Goal: Task Accomplishment & Management: Manage account settings

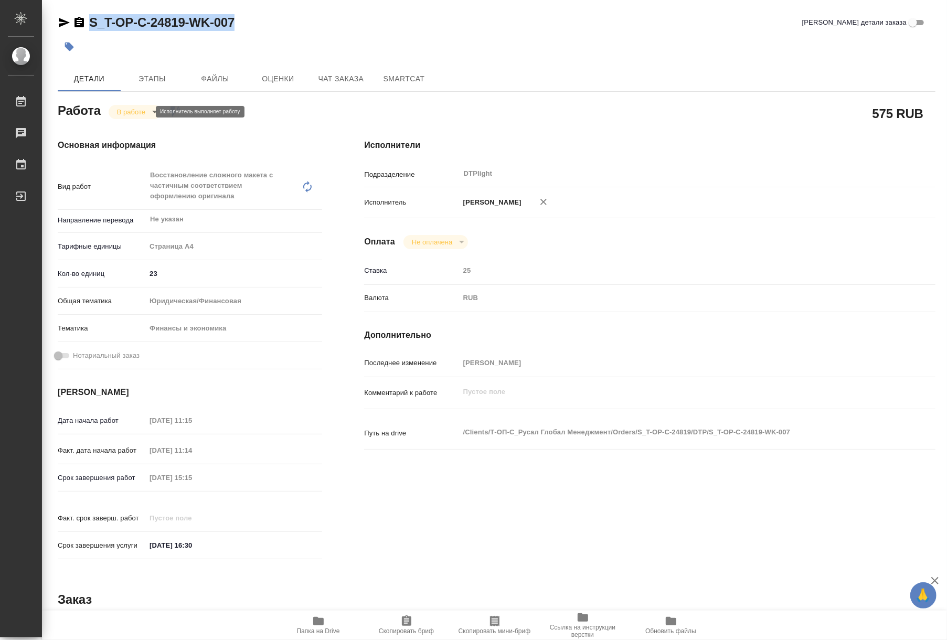
click at [133, 113] on body "🙏 .cls-1 fill:#fff; AWATERA Riianova Anna Работы 0 Чаты График Выйти S_T-OP-C-2…" at bounding box center [473, 320] width 947 height 640
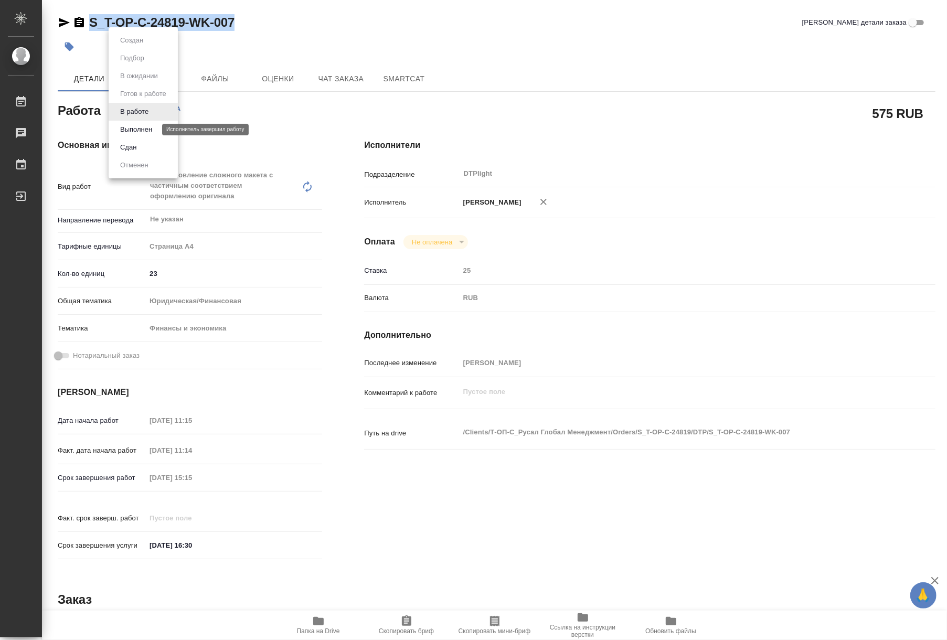
click at [133, 134] on button "Выполнен" at bounding box center [136, 130] width 38 height 12
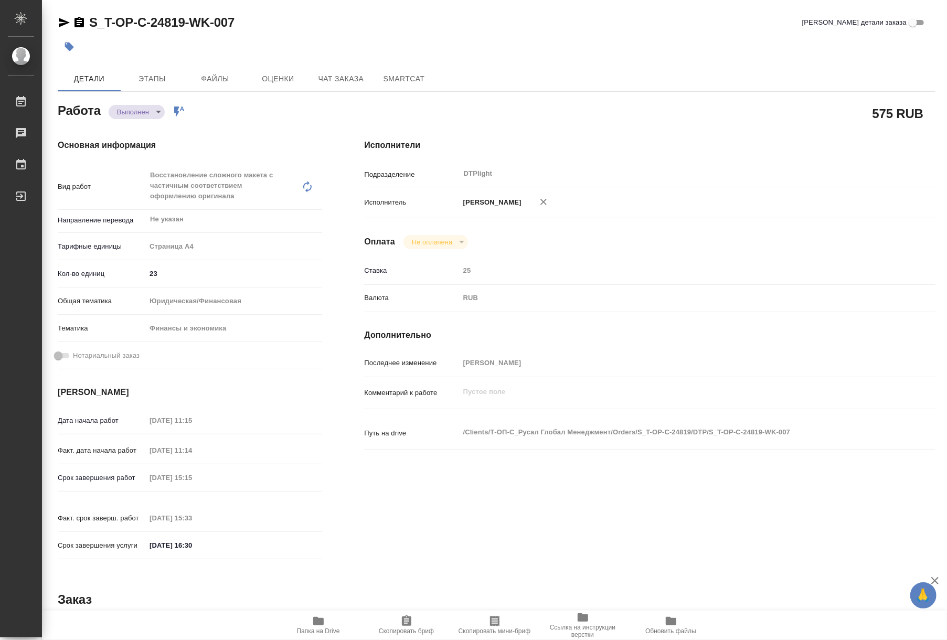
type textarea "x"
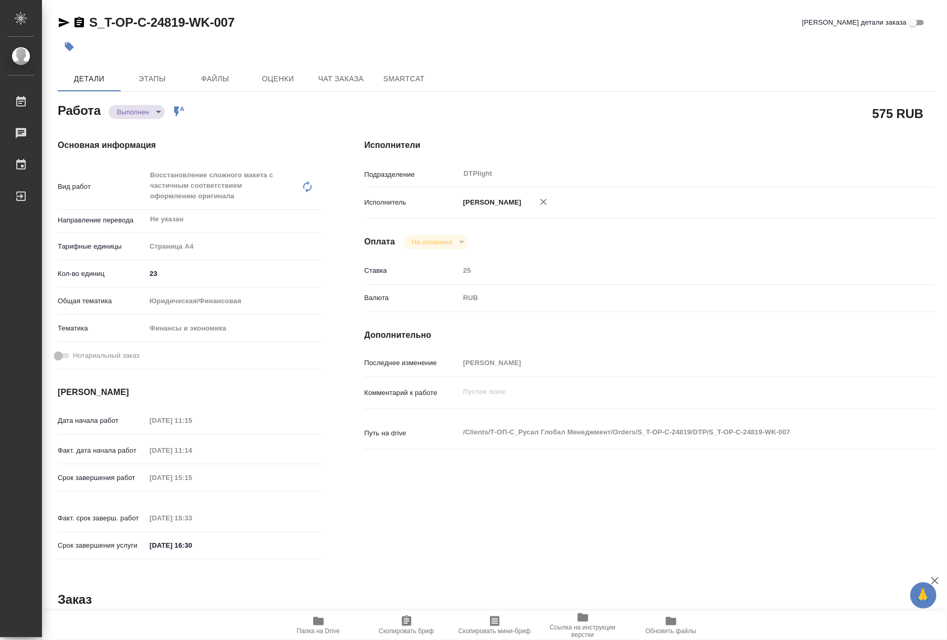
type textarea "x"
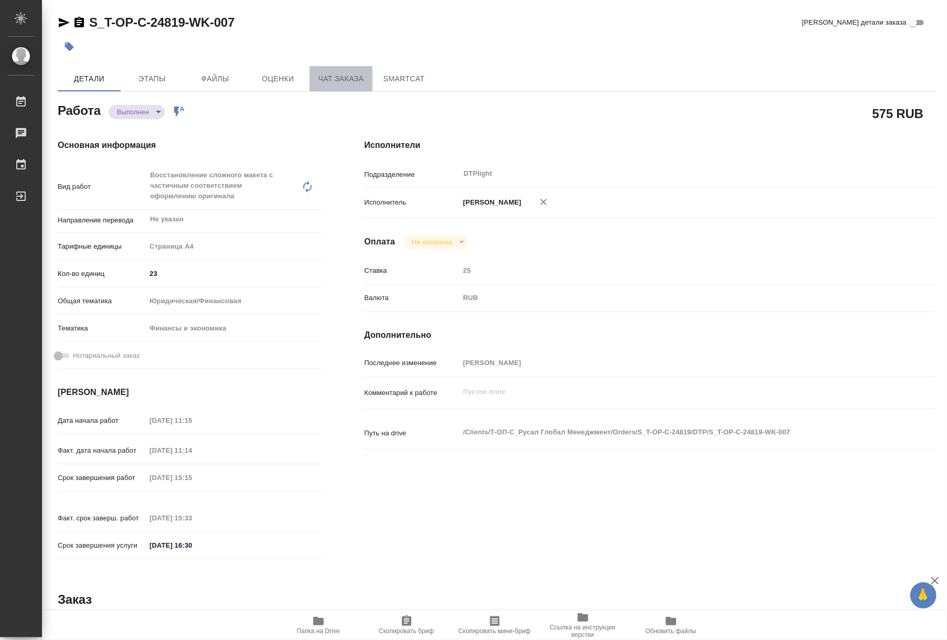
click at [316, 83] on span "Чат заказа" at bounding box center [341, 78] width 50 height 13
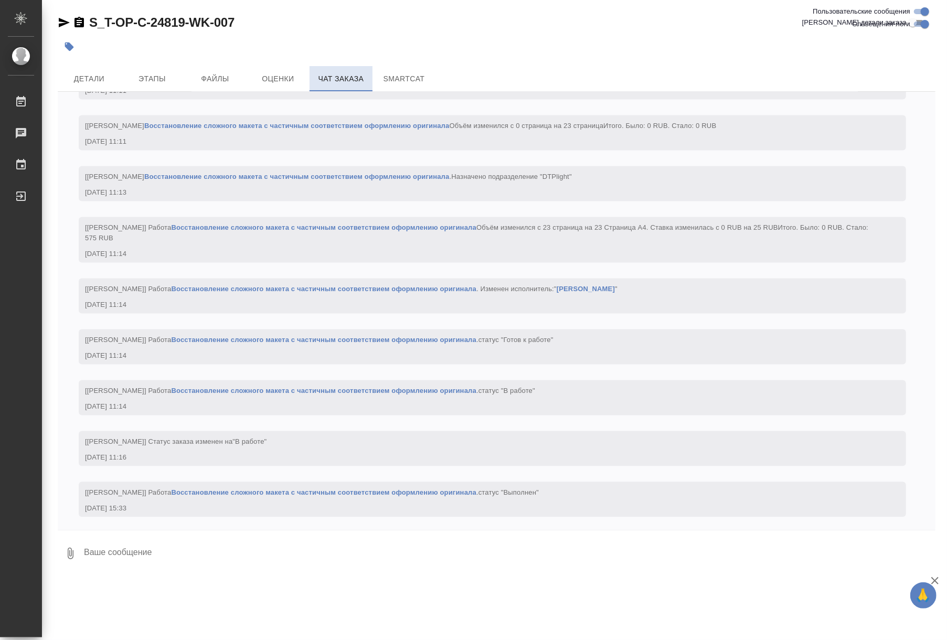
scroll to position [1470, 0]
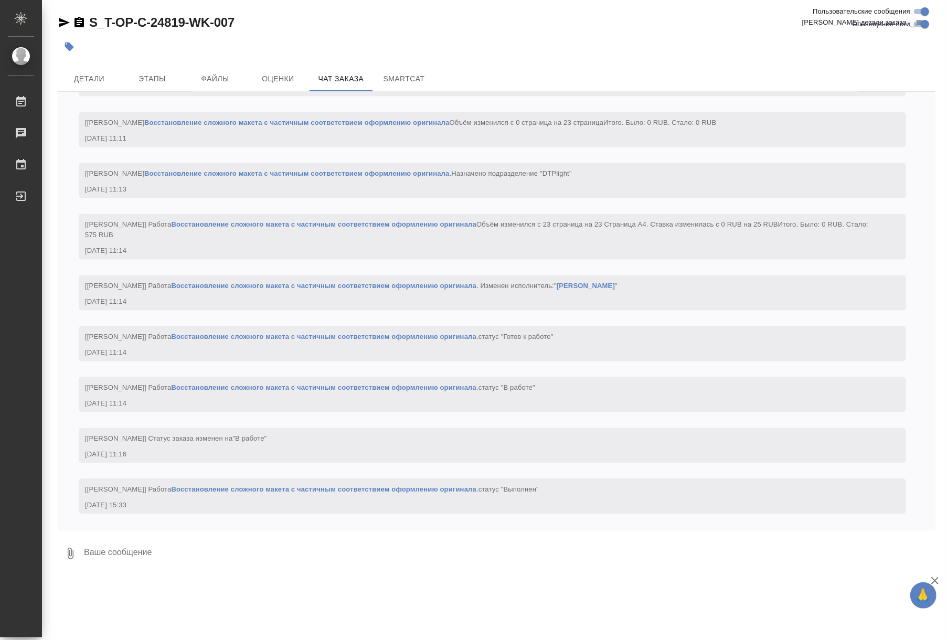
click at [431, 119] on link "Восстановление сложного макета с частичным соответствием оформлению оригинала" at bounding box center [296, 123] width 305 height 8
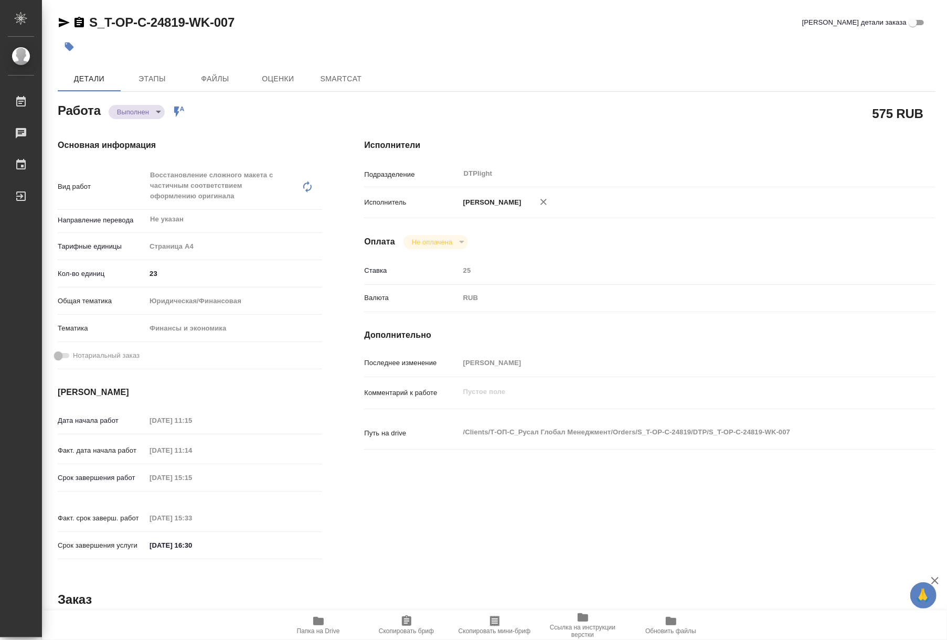
type textarea "x"
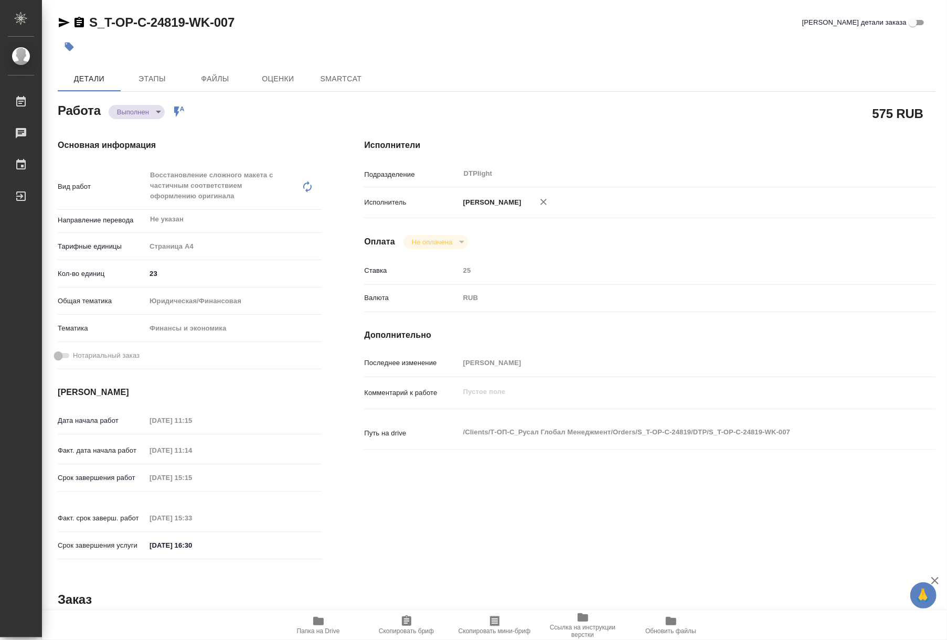
type textarea "x"
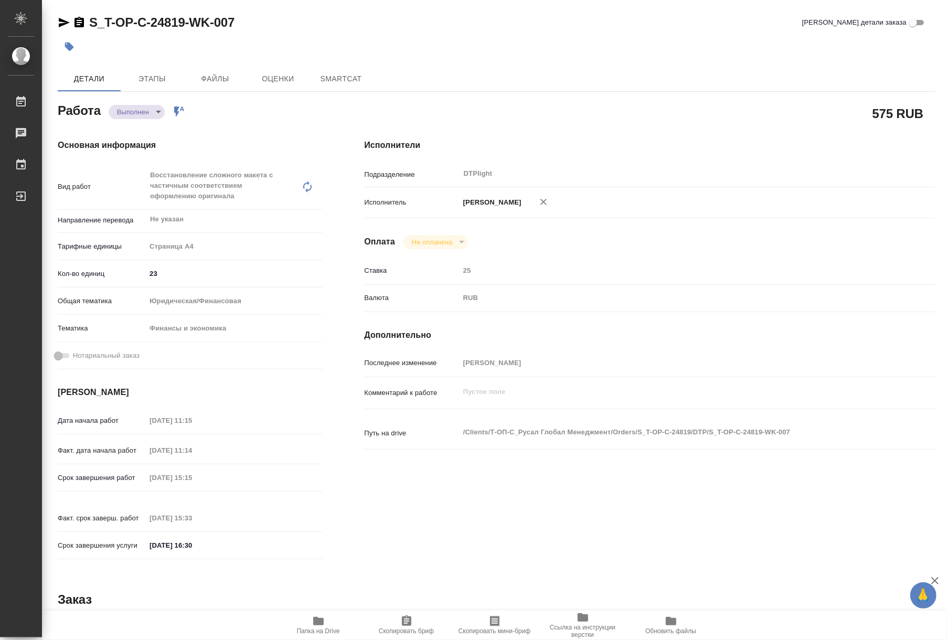
type textarea "x"
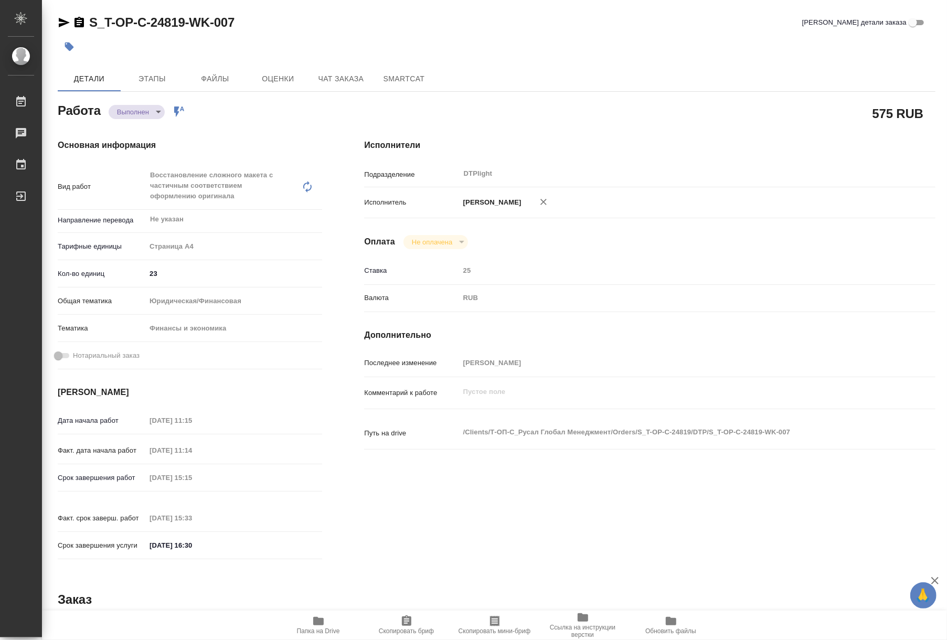
type textarea "x"
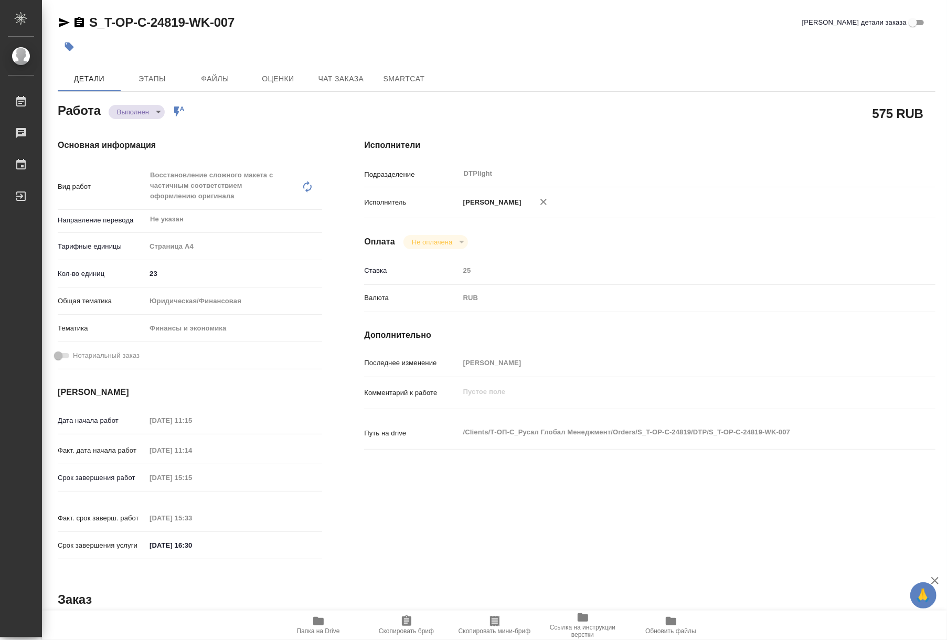
type textarea "x"
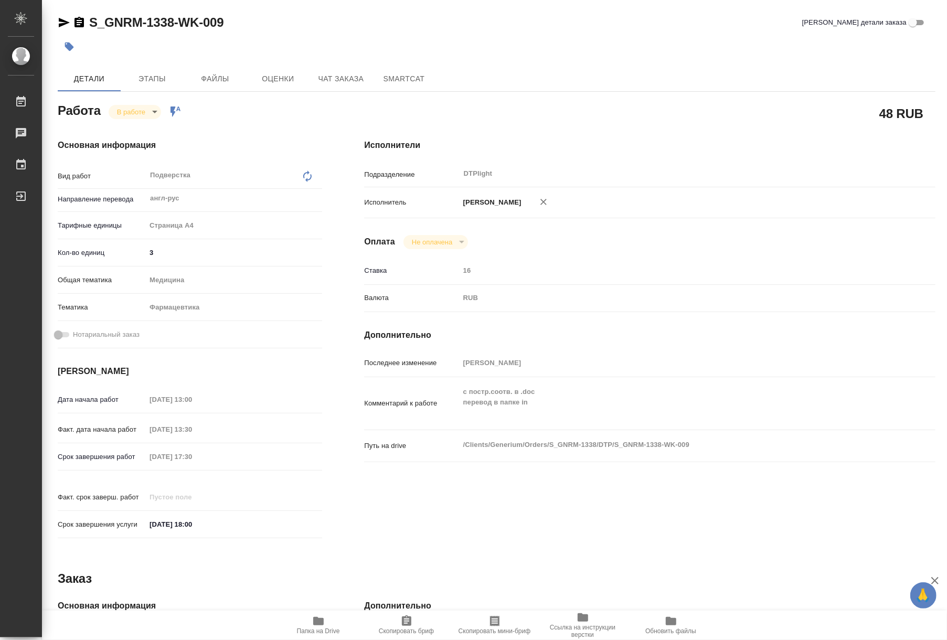
click at [326, 619] on span "Папка на Drive" at bounding box center [319, 625] width 76 height 20
click at [129, 119] on div "Основная информация Вид работ Подверстка x ​ Направление перевода англ-рус ​ Та…" at bounding box center [190, 342] width 306 height 448
click at [129, 114] on body "🙏 .cls-1 fill:#fff; AWATERA Riianova Anna Работы 0 Чаты График Выйти S_GNRM-133…" at bounding box center [473, 320] width 947 height 640
click at [133, 133] on button "Выполнен" at bounding box center [136, 130] width 38 height 12
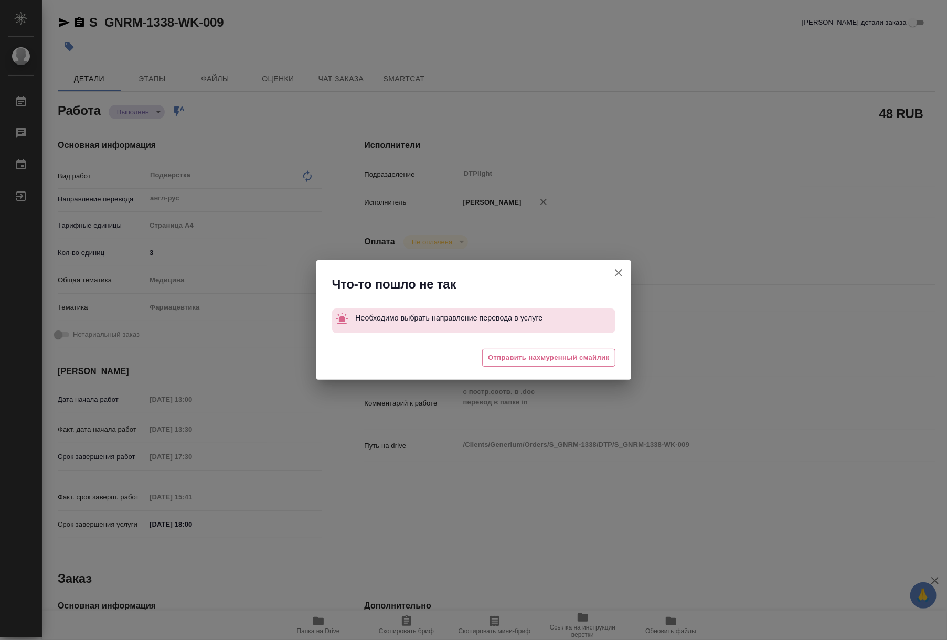
type textarea "x"
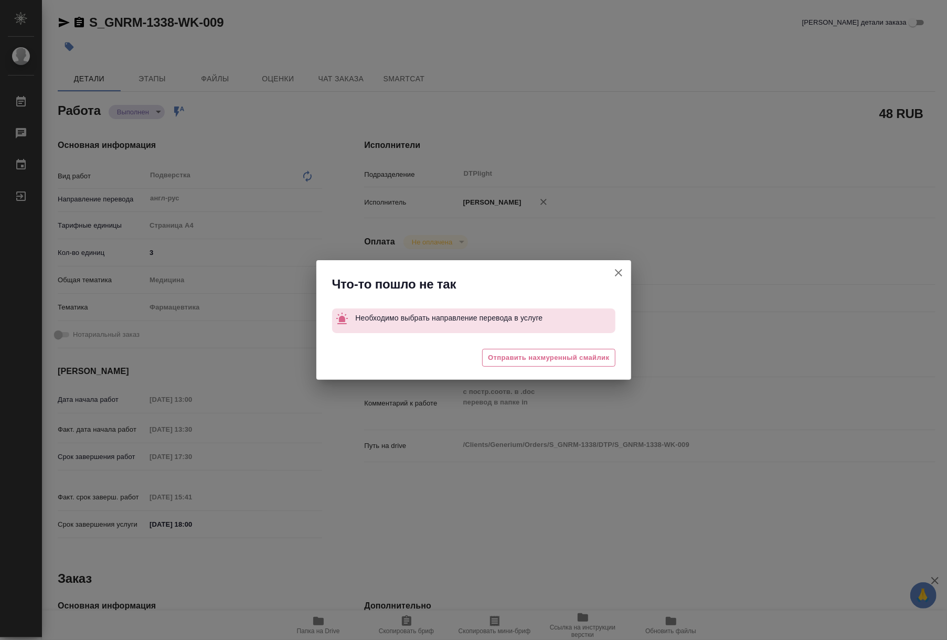
type textarea "x"
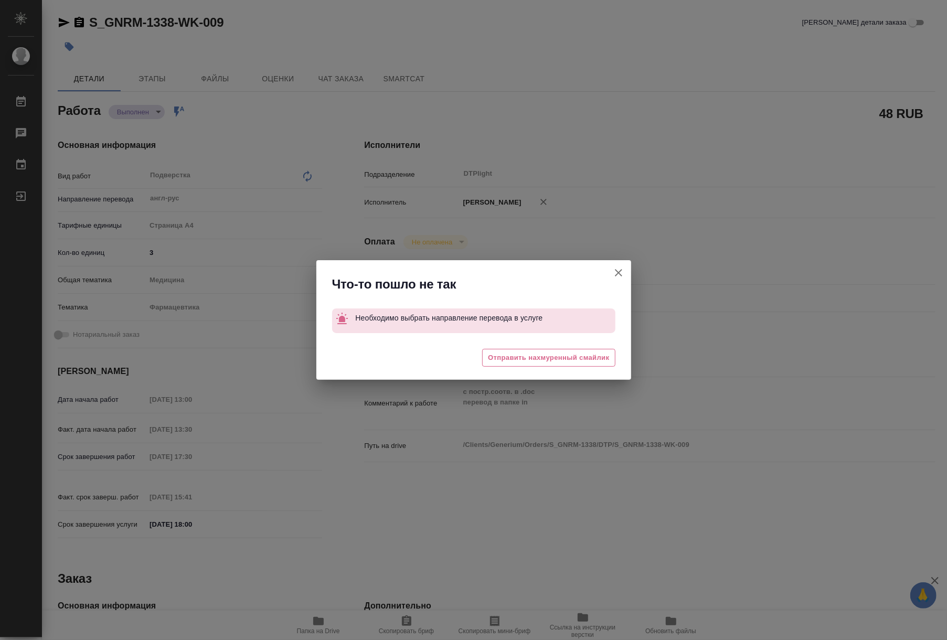
type textarea "x"
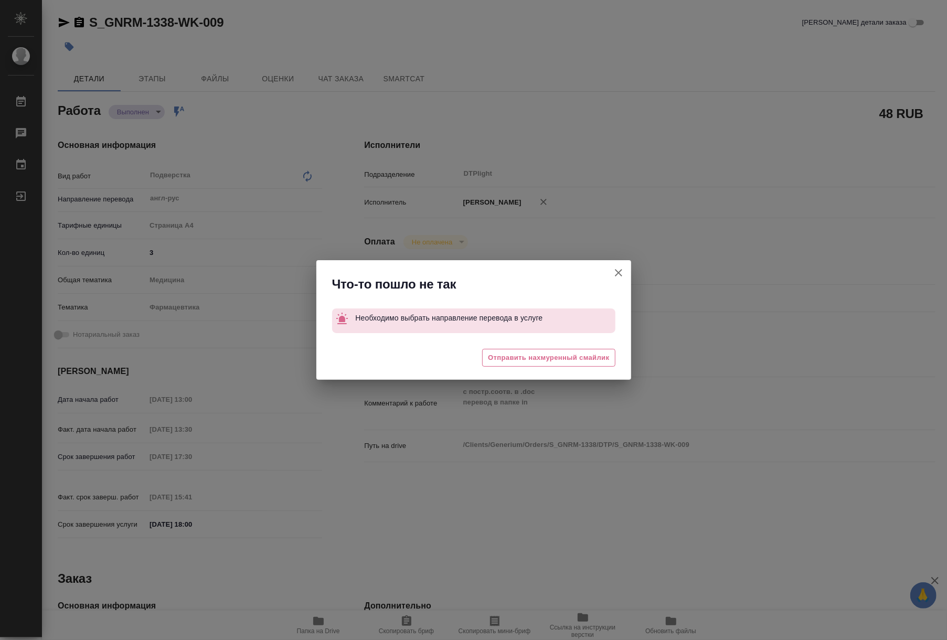
type textarea "x"
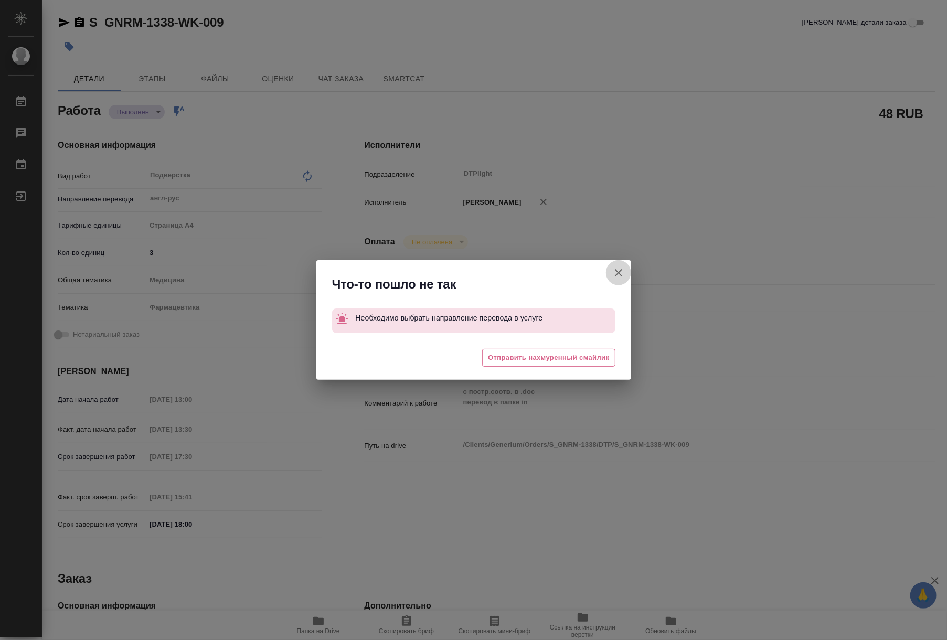
click at [619, 273] on icon "button" at bounding box center [618, 272] width 7 height 7
type textarea "x"
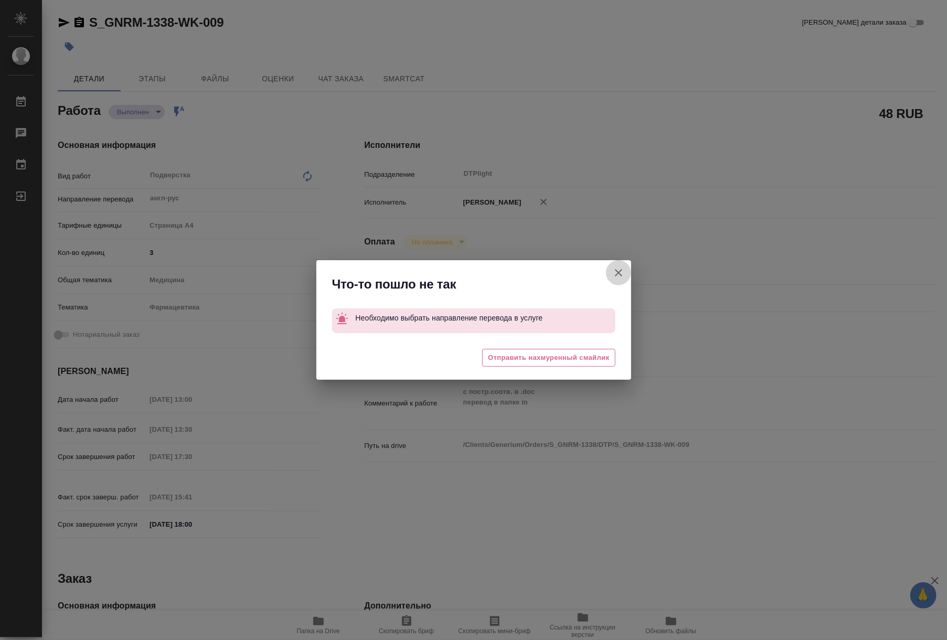
type textarea "x"
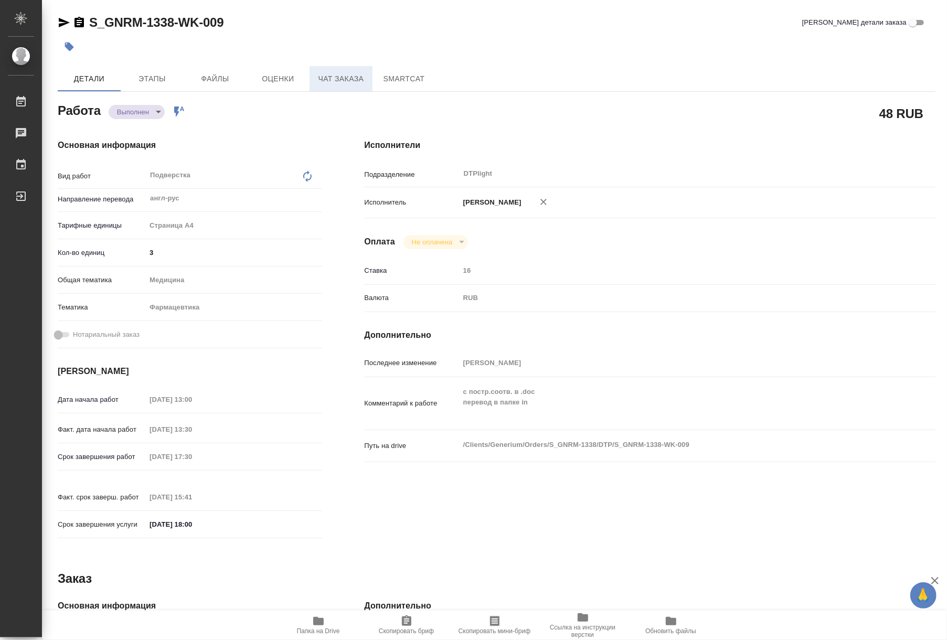
click at [327, 78] on span "Чат заказа" at bounding box center [341, 78] width 50 height 13
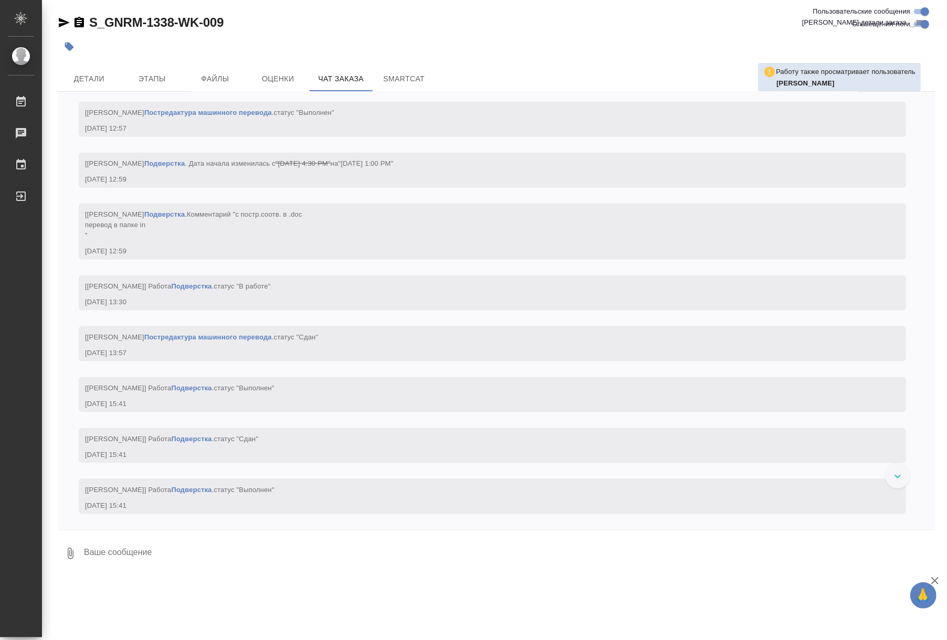
scroll to position [3773, 0]
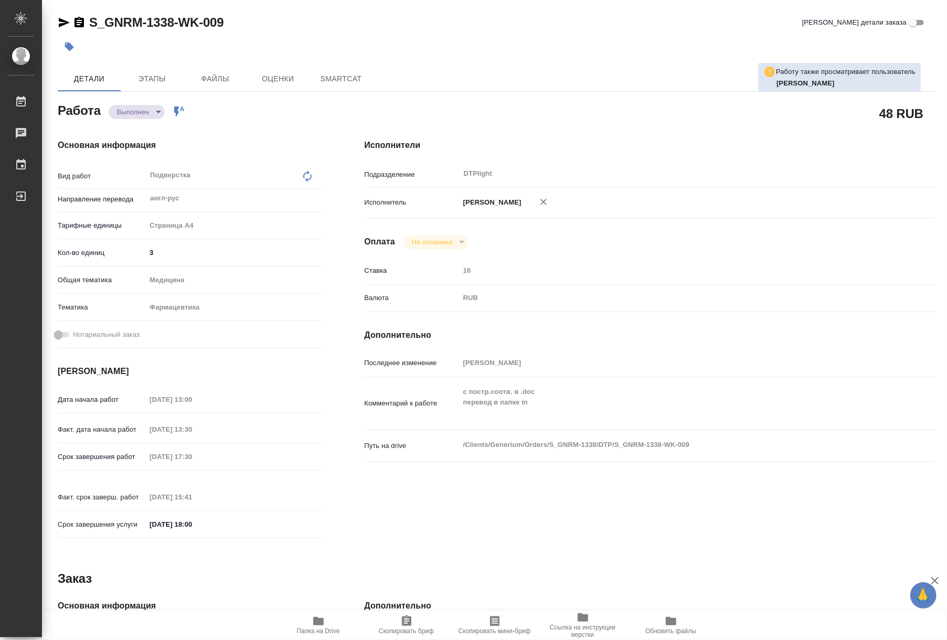
type textarea "x"
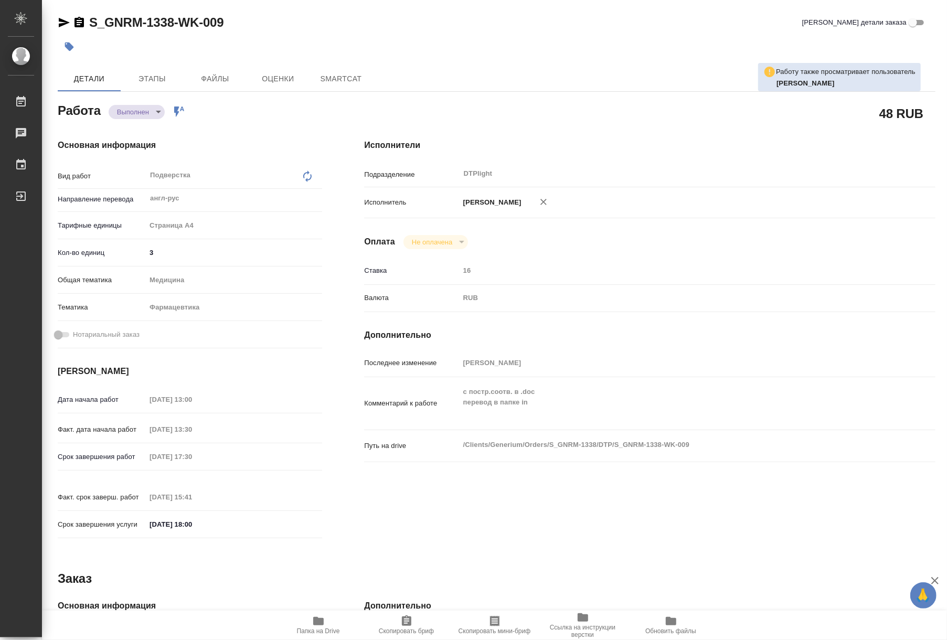
type textarea "x"
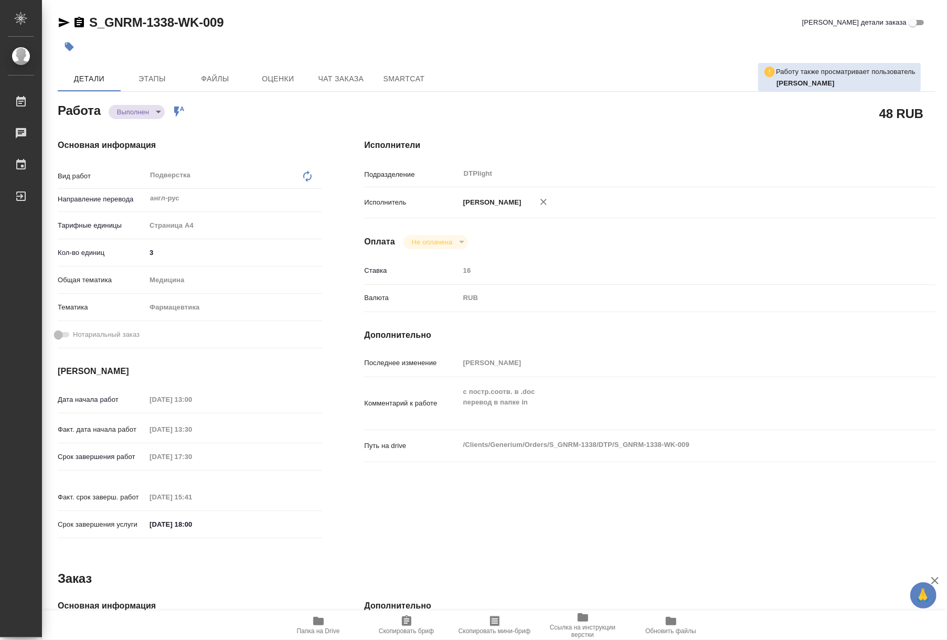
type textarea "x"
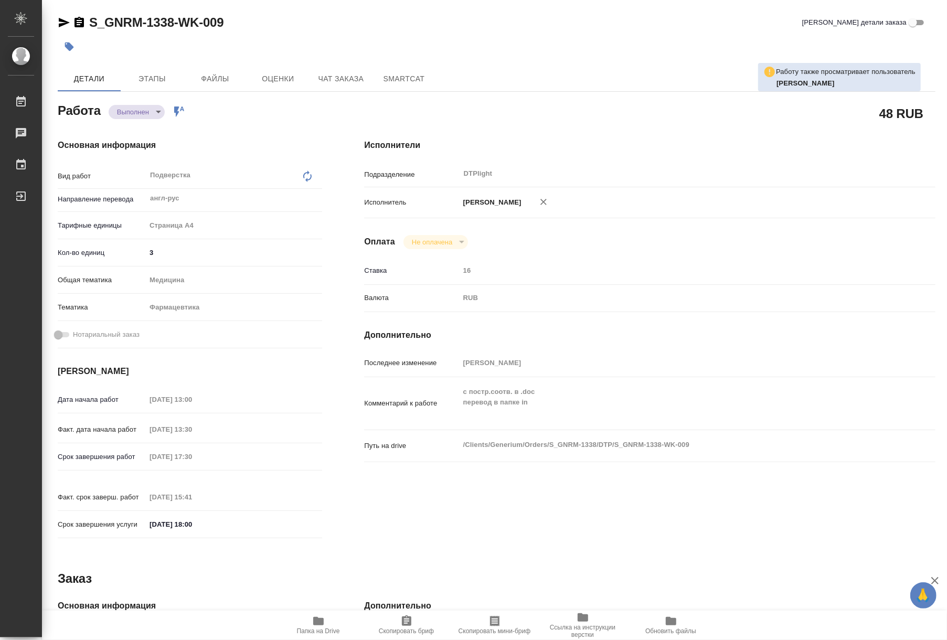
type textarea "x"
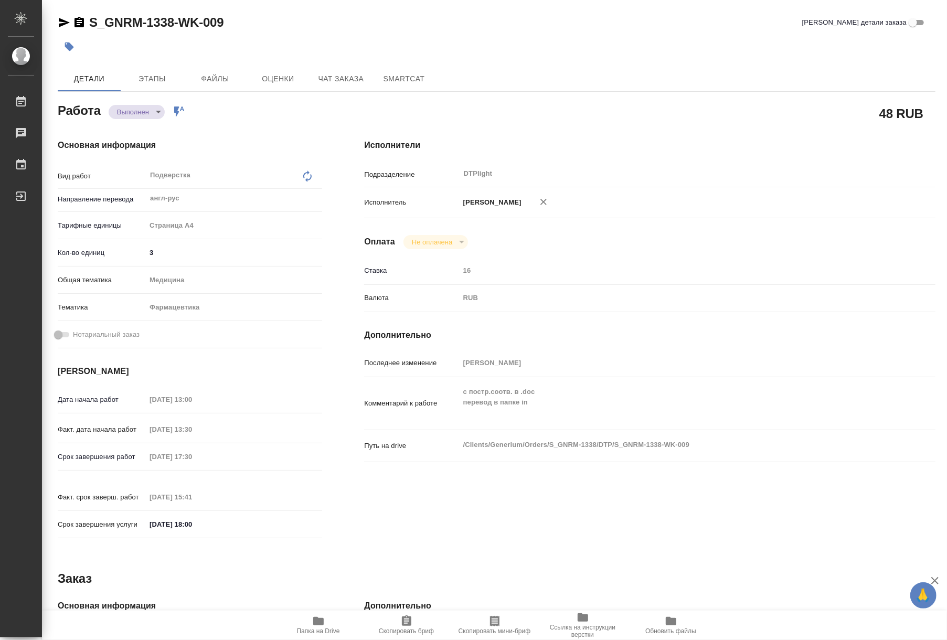
click at [323, 623] on icon "button" at bounding box center [318, 621] width 10 height 8
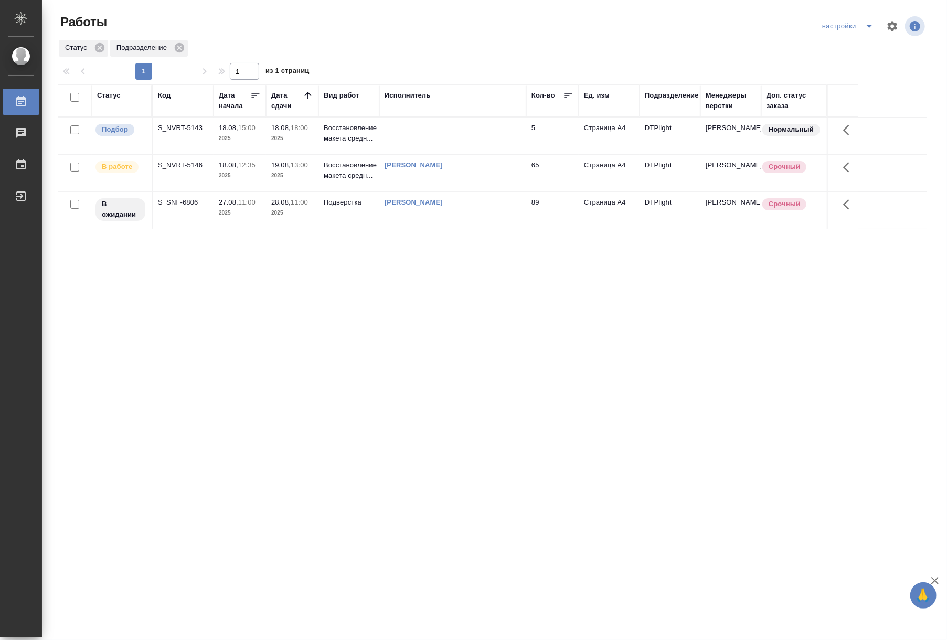
click at [401, 144] on td at bounding box center [452, 136] width 147 height 37
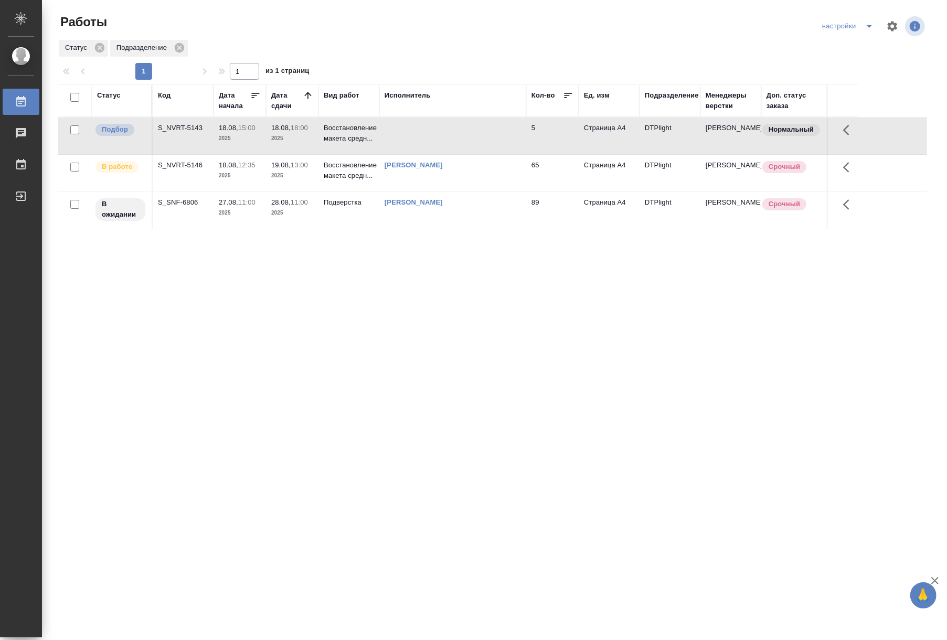
click at [674, 299] on div "Статус Код Дата начала Дата сдачи Вид работ Исполнитель Кол-во Ед. изм Подразде…" at bounding box center [492, 273] width 869 height 378
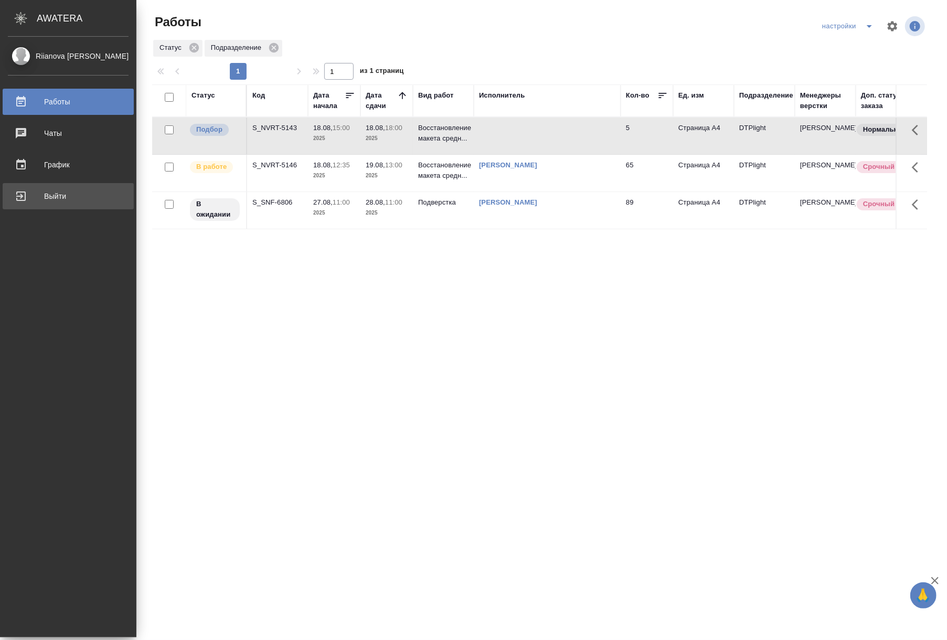
click at [49, 191] on div "Выйти" at bounding box center [68, 196] width 121 height 16
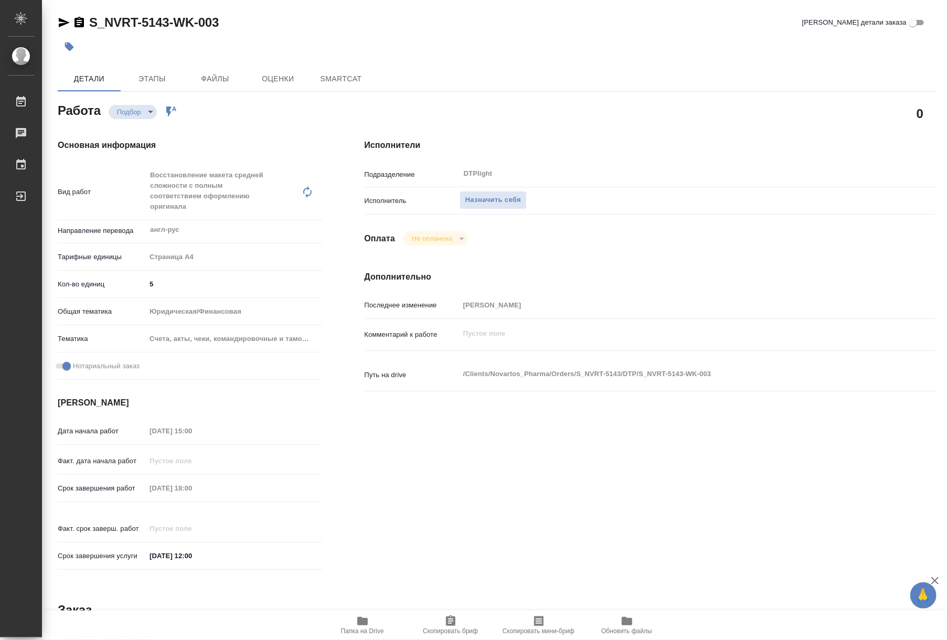
type textarea "x"
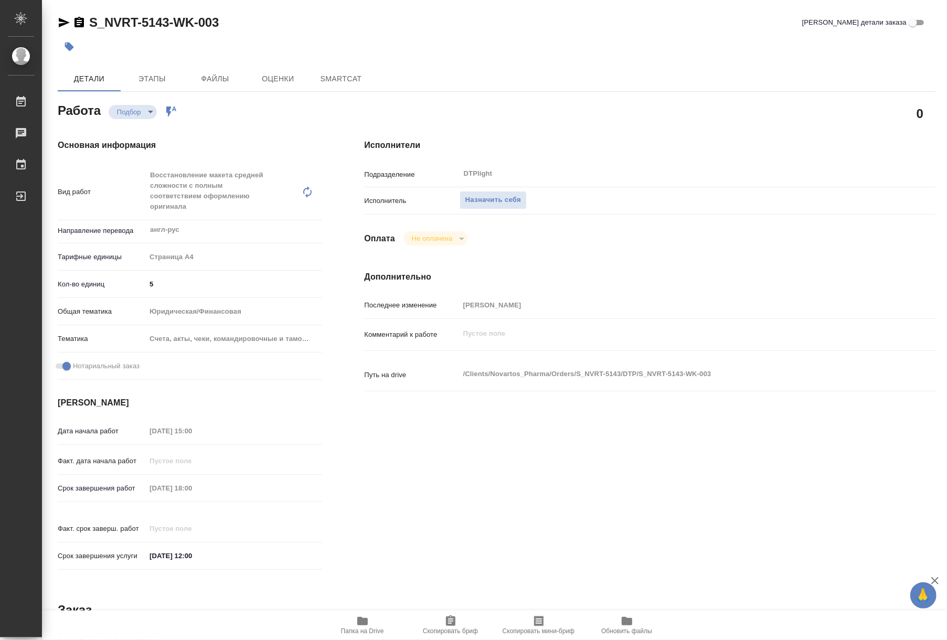
type textarea "x"
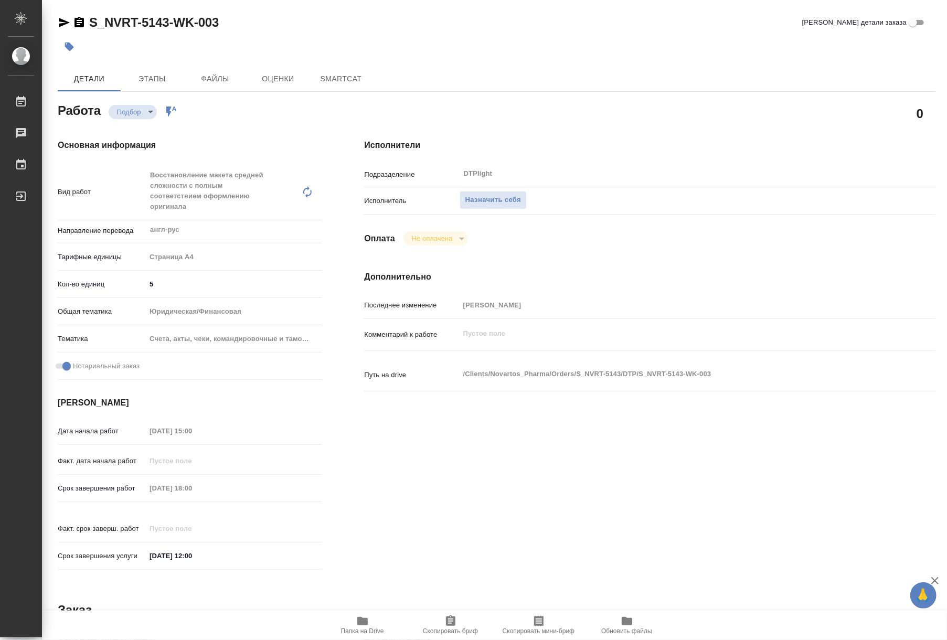
type textarea "x"
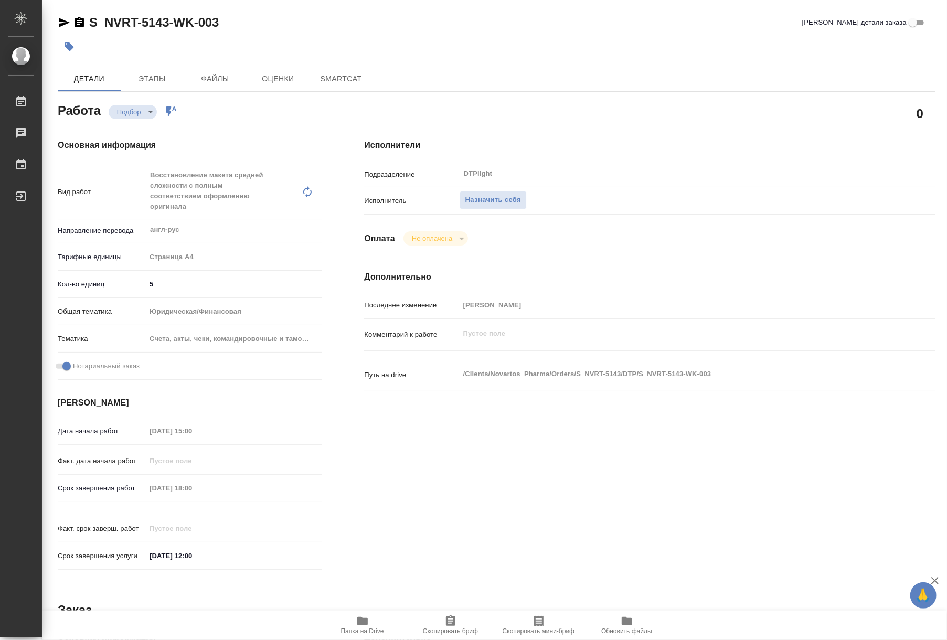
type textarea "x"
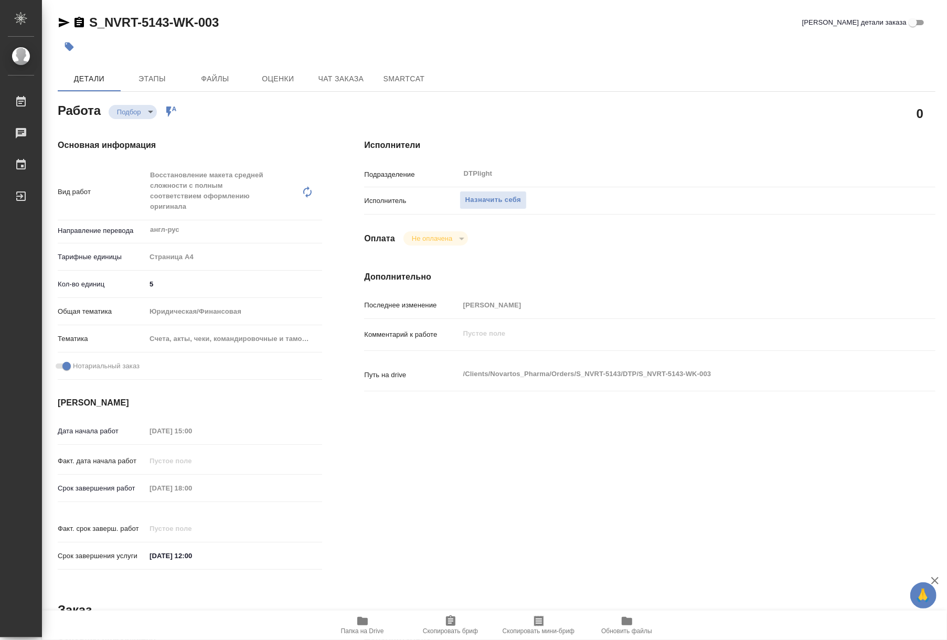
click at [369, 626] on span "Папка на Drive" at bounding box center [363, 625] width 76 height 20
type textarea "x"
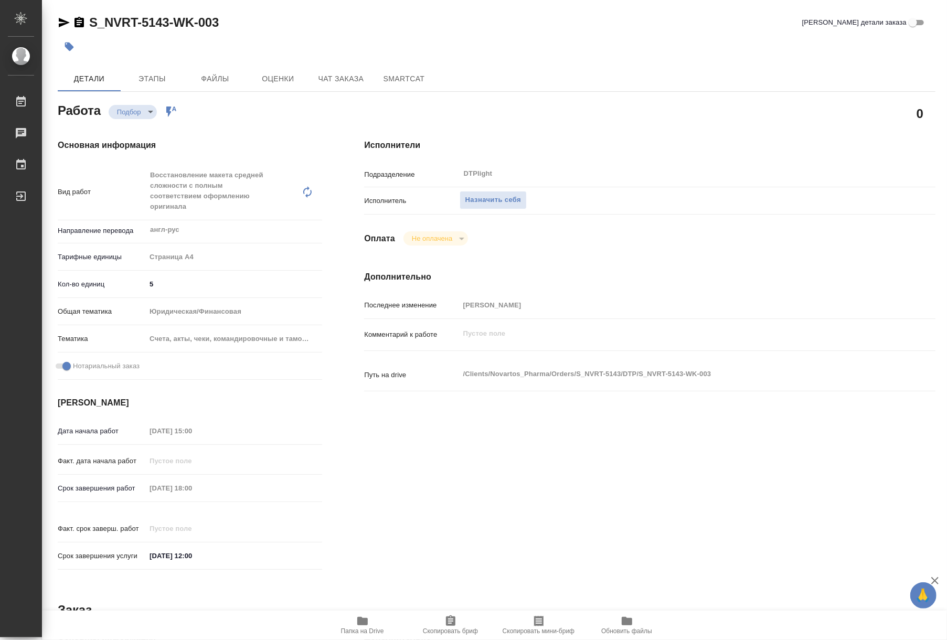
type textarea "x"
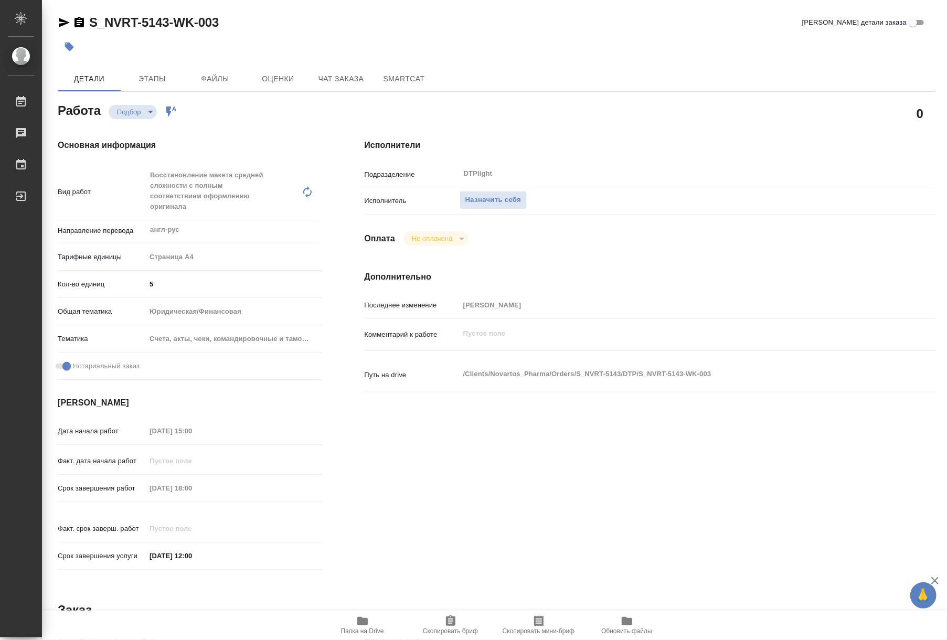
type textarea "x"
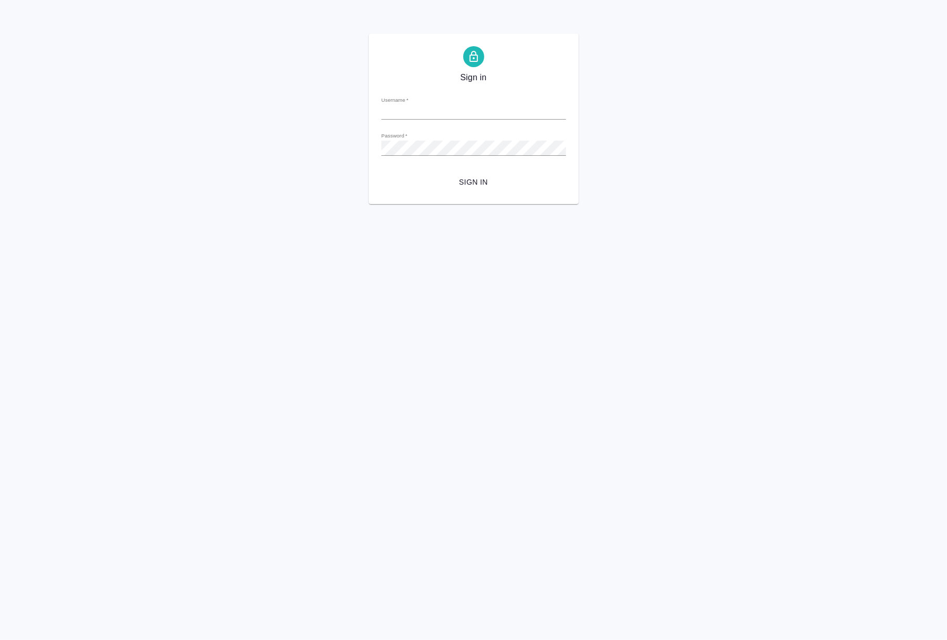
type input "[EMAIL_ADDRESS][DOMAIN_NAME]"
click at [519, 176] on span "Sign in" at bounding box center [474, 182] width 168 height 13
click at [473, 181] on span "Sign in" at bounding box center [474, 182] width 168 height 13
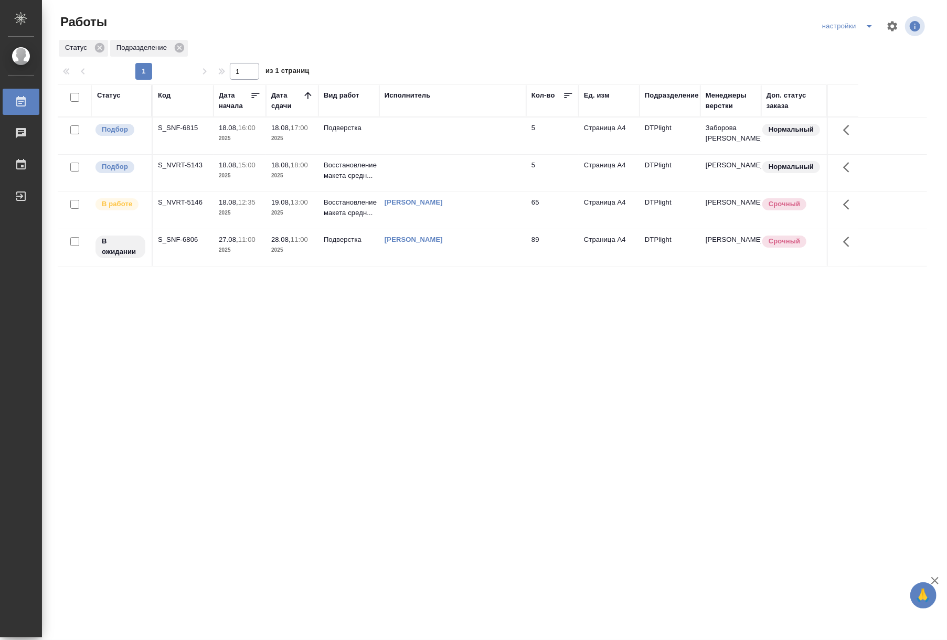
click at [288, 214] on p "2025" at bounding box center [292, 213] width 42 height 10
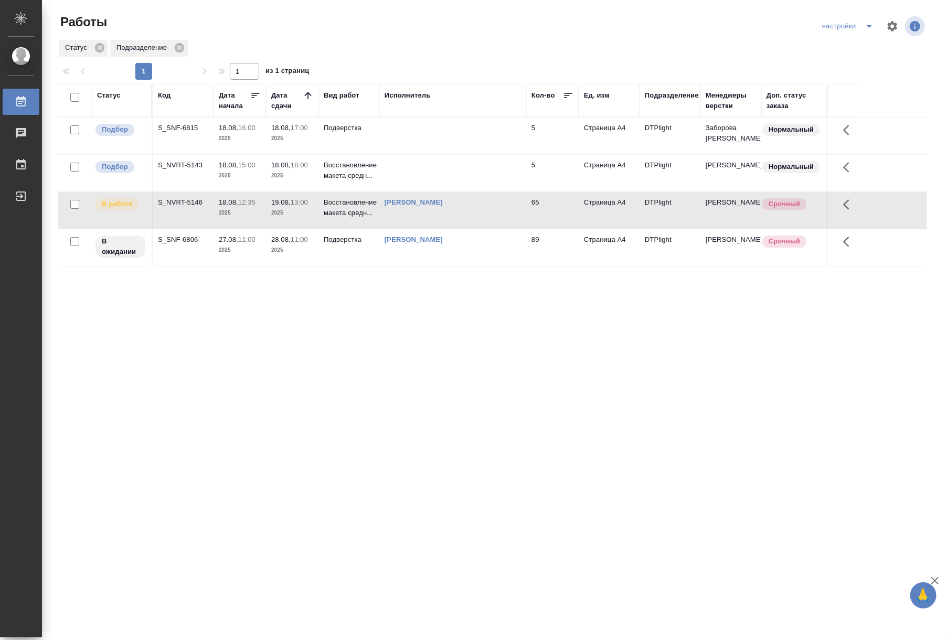
click at [288, 214] on p "2025" at bounding box center [292, 213] width 42 height 10
click at [661, 106] on div "Подразделение" at bounding box center [670, 100] width 50 height 21
click at [664, 110] on div "Подразделение" at bounding box center [670, 100] width 50 height 21
click at [656, 114] on th "Подразделение" at bounding box center [670, 100] width 61 height 33
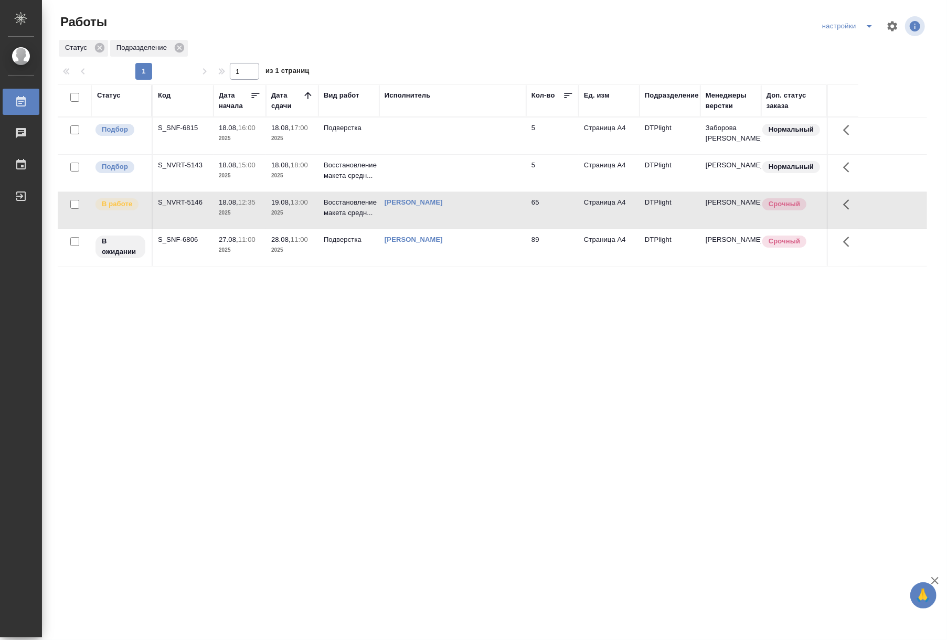
click at [659, 97] on div "Подразделение" at bounding box center [672, 95] width 54 height 10
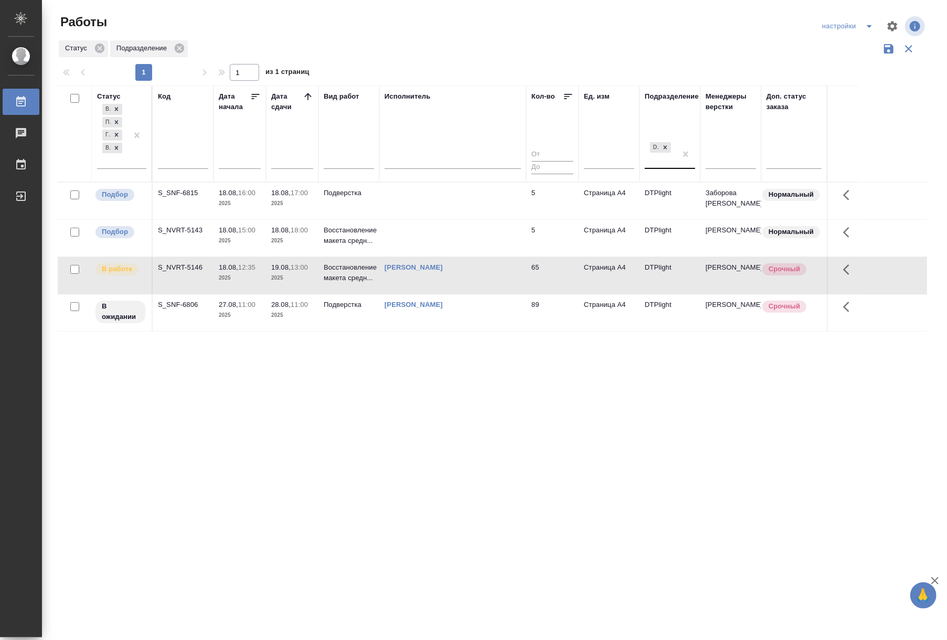
click at [655, 162] on div "DTPlight" at bounding box center [660, 154] width 31 height 28
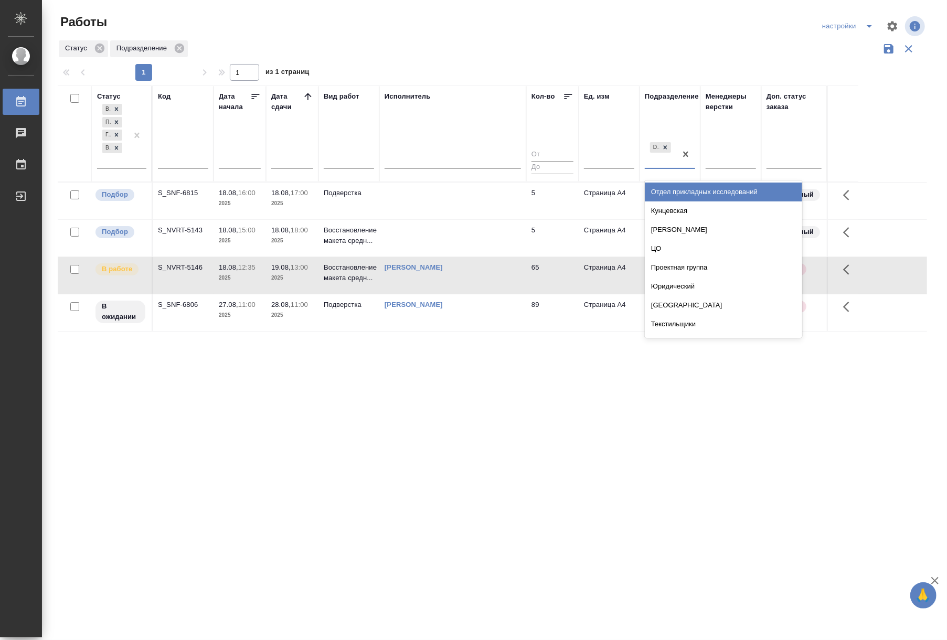
type input "s"
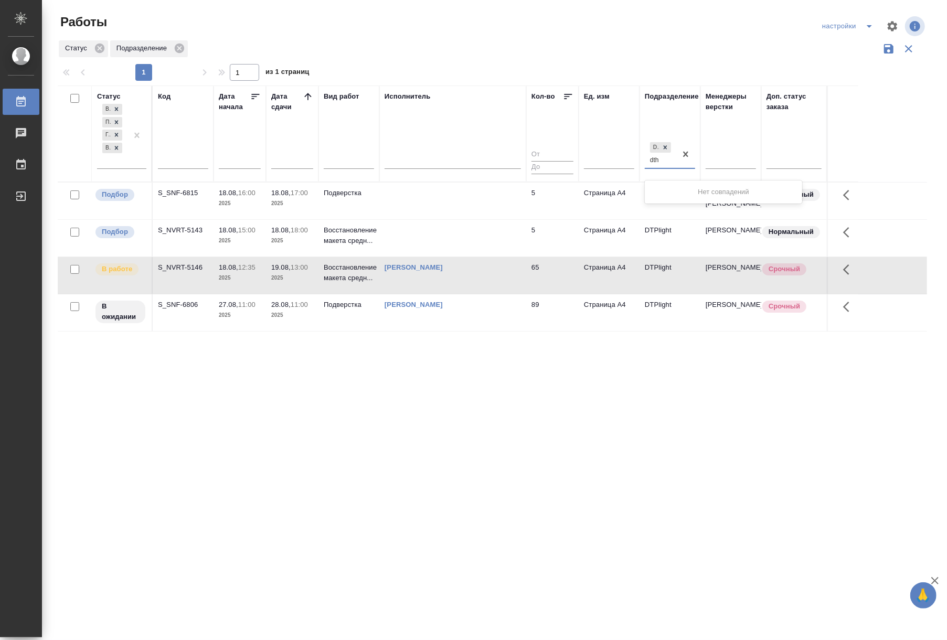
drag, startPoint x: 659, startPoint y: 162, endPoint x: 645, endPoint y: 164, distance: 14.3
click at [645, 164] on div "DTPlight dth dth" at bounding box center [660, 154] width 31 height 28
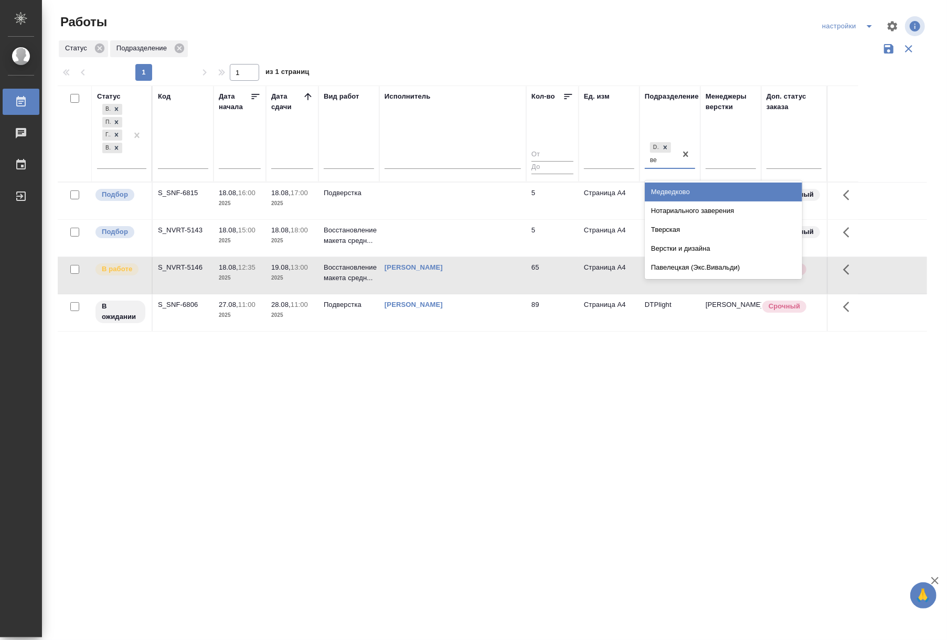
type input "вер"
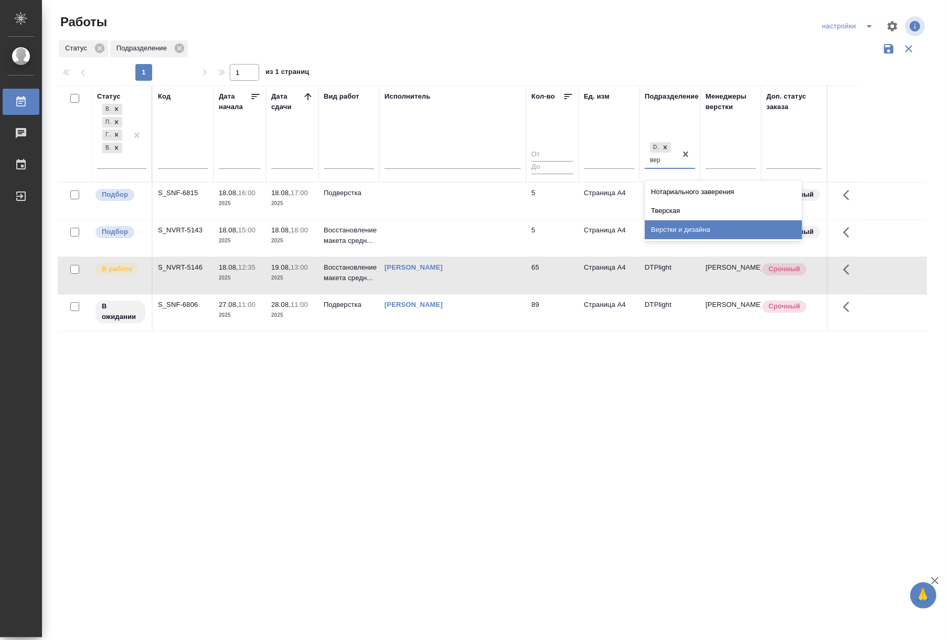
click at [683, 226] on div "Верстки и дизайна" at bounding box center [723, 229] width 157 height 19
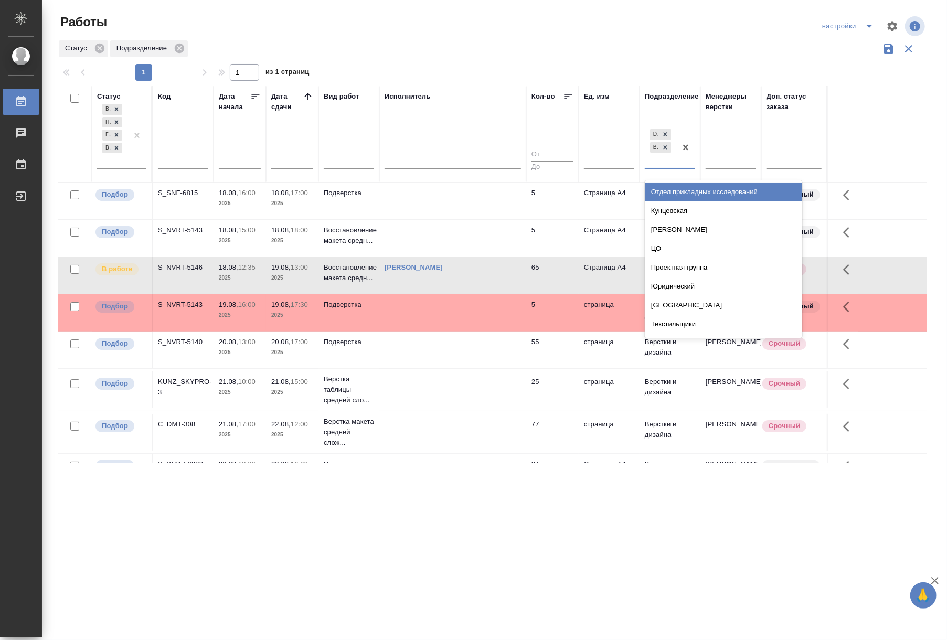
click at [664, 162] on div "DTPlight Верстки и дизайна" at bounding box center [660, 147] width 31 height 41
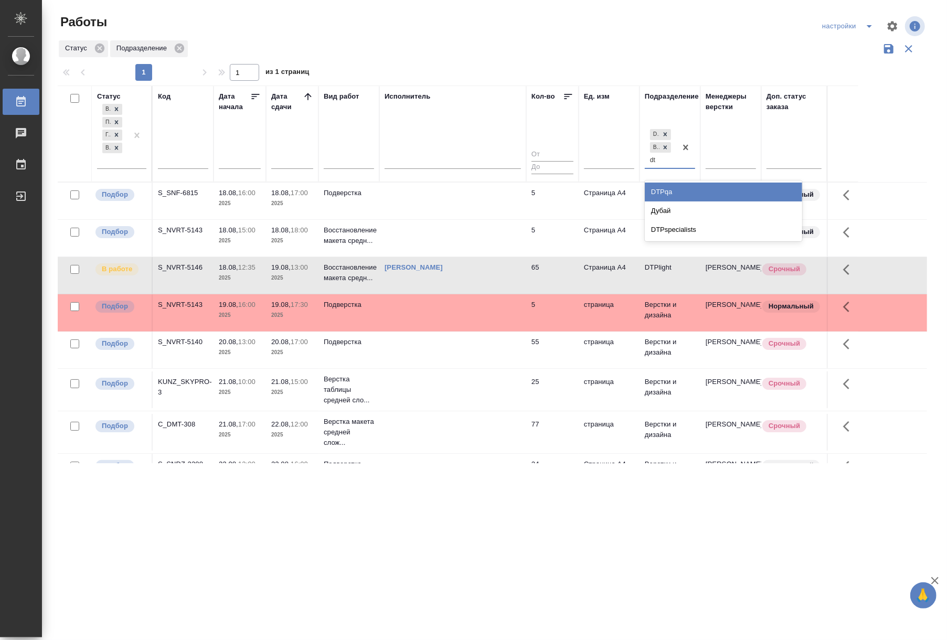
type input "dtp"
click at [668, 209] on div "DTPspecialists" at bounding box center [723, 210] width 157 height 19
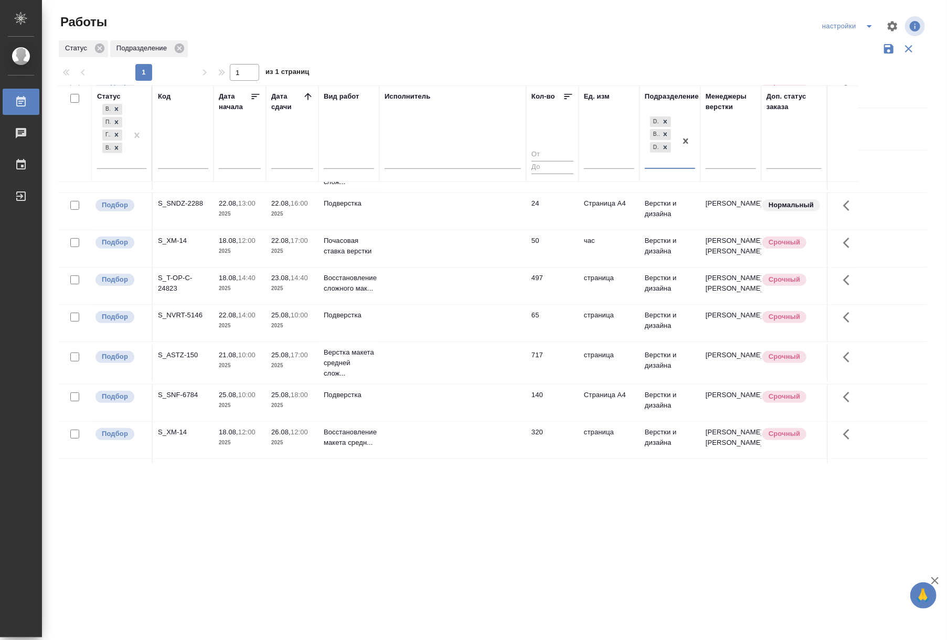
scroll to position [326, 0]
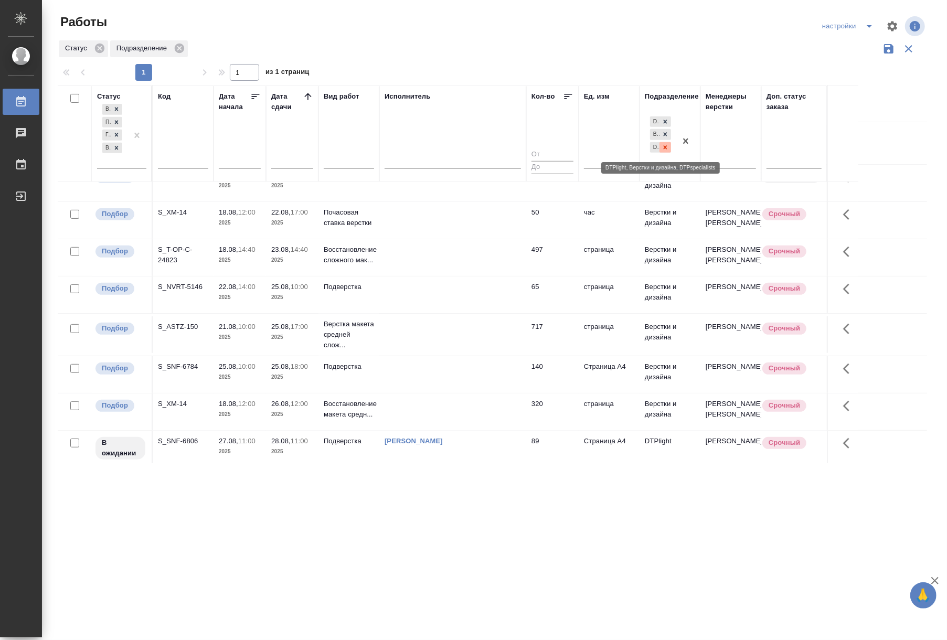
click at [664, 147] on icon at bounding box center [666, 147] width 4 height 4
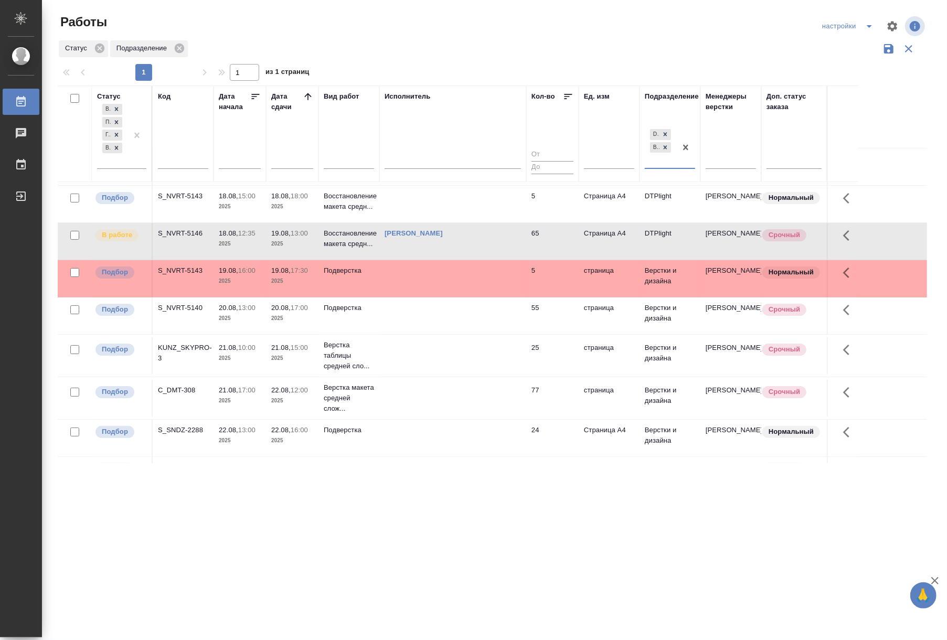
scroll to position [0, 0]
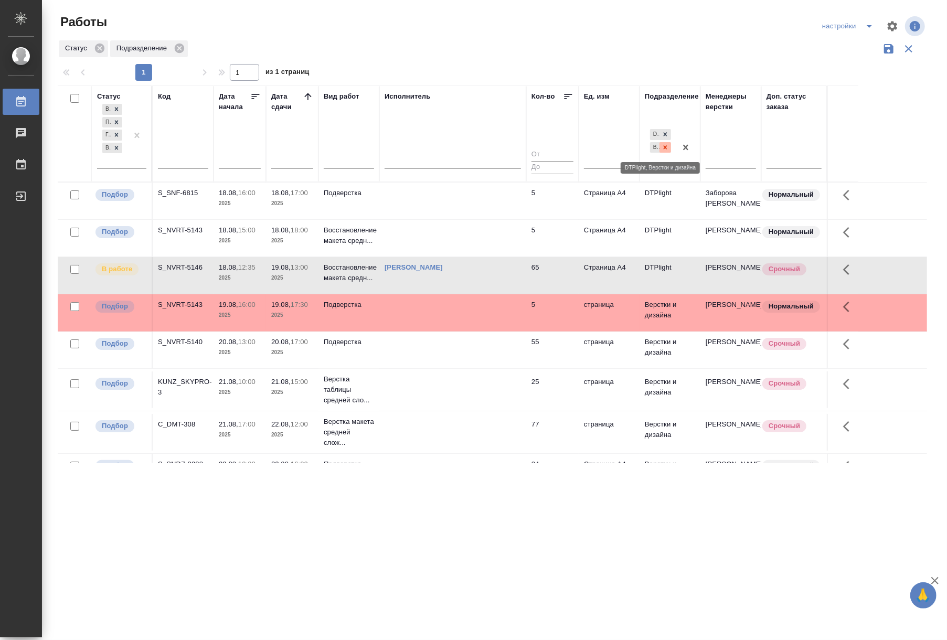
click at [660, 149] on div at bounding box center [665, 147] width 12 height 11
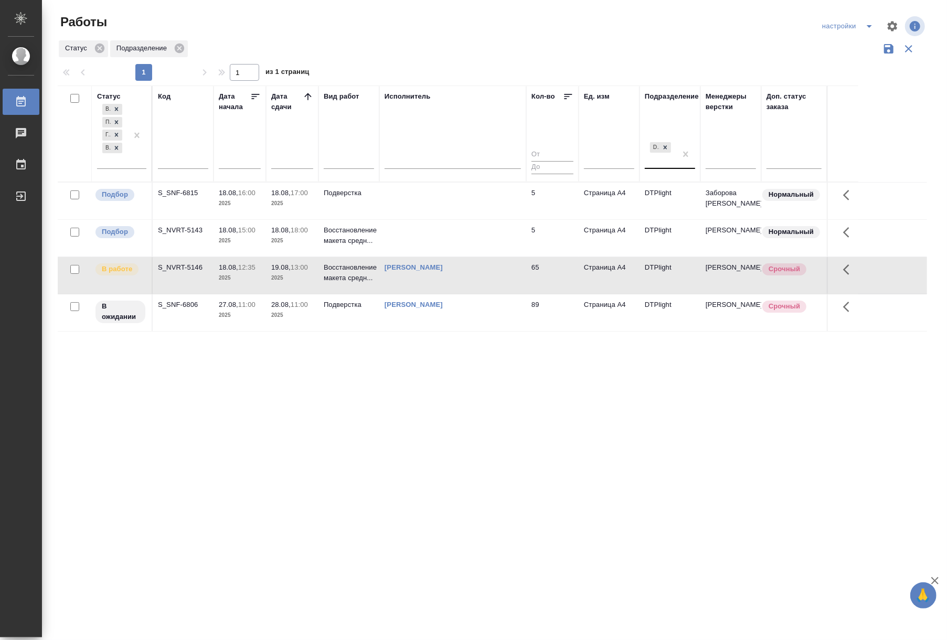
click at [311, 38] on div "Работы" at bounding box center [204, 26] width 293 height 25
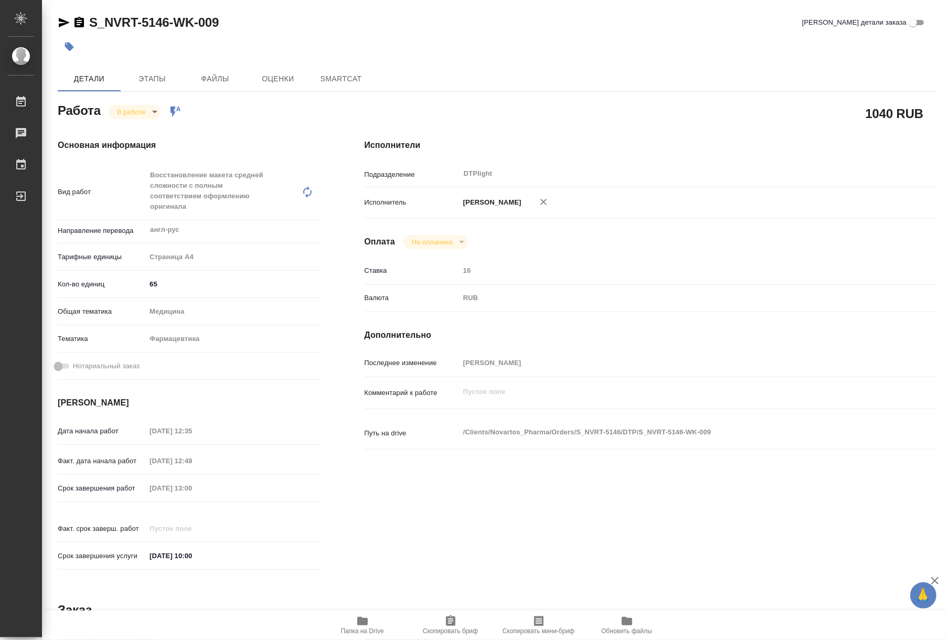
type textarea "x"
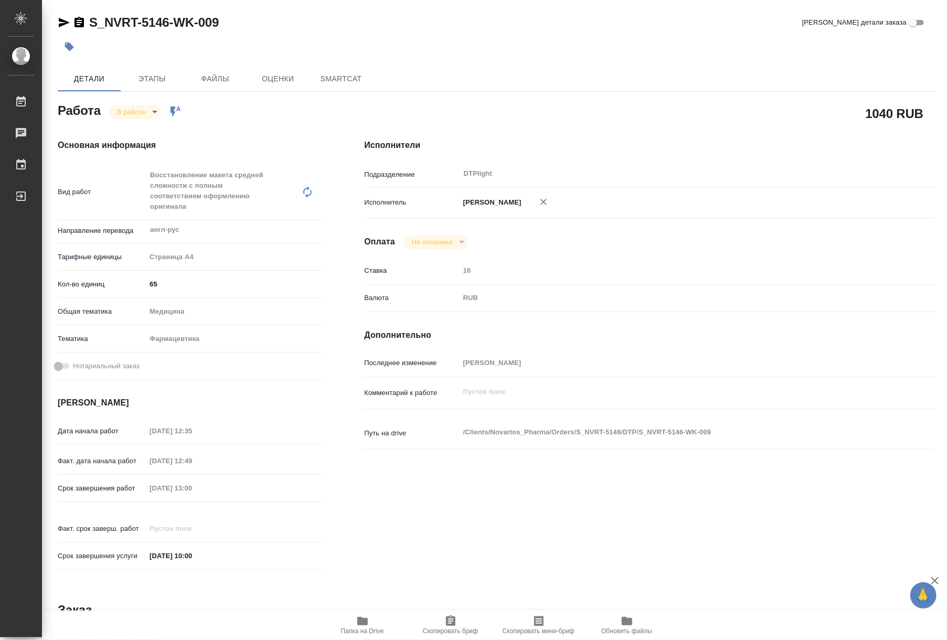
type textarea "x"
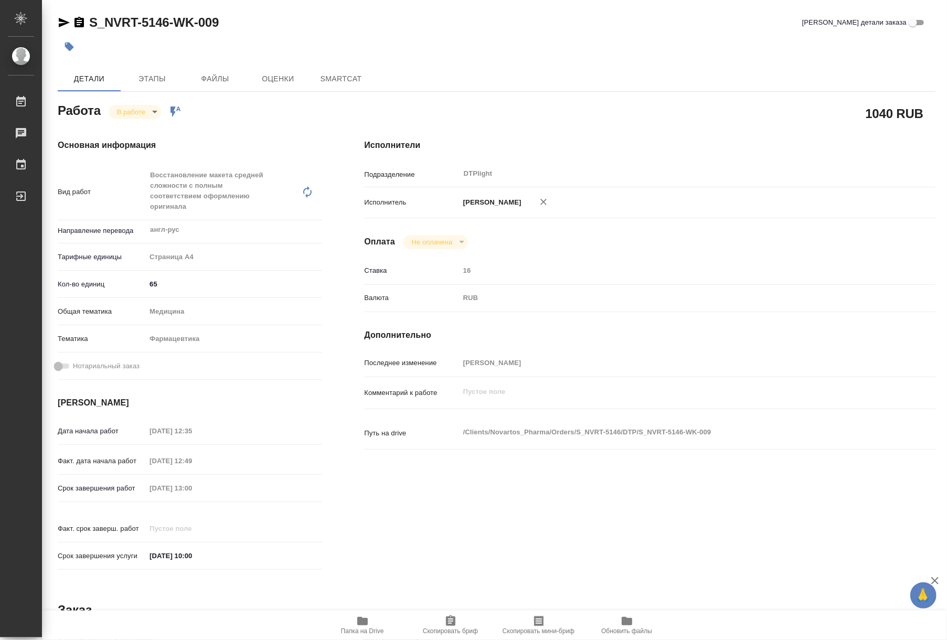
type textarea "x"
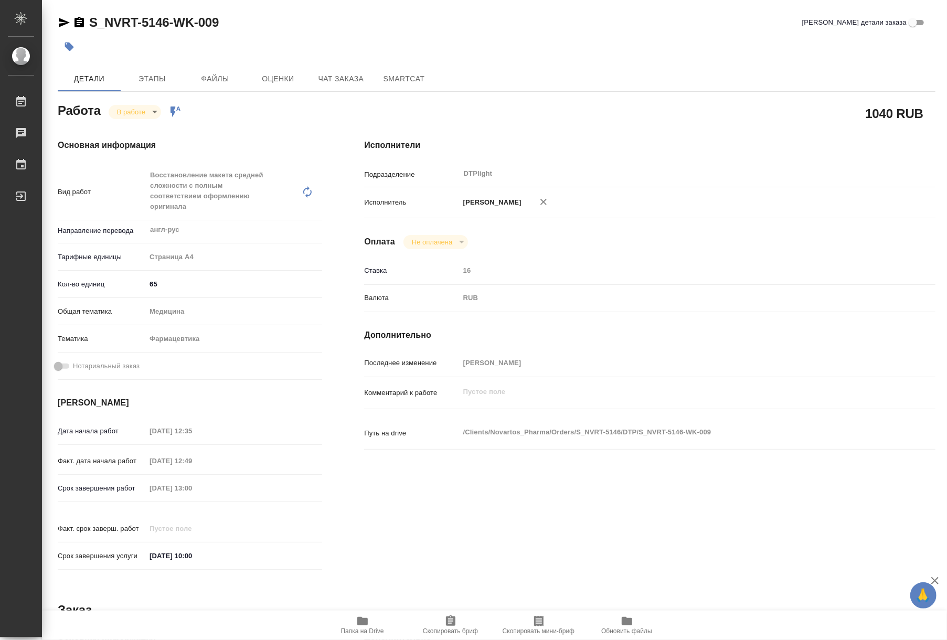
type textarea "x"
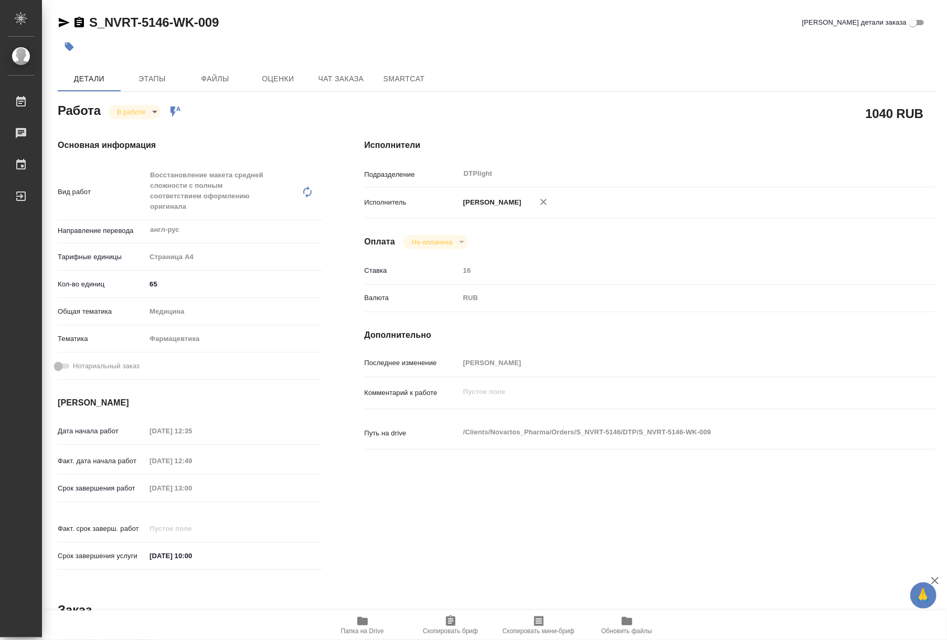
type textarea "x"
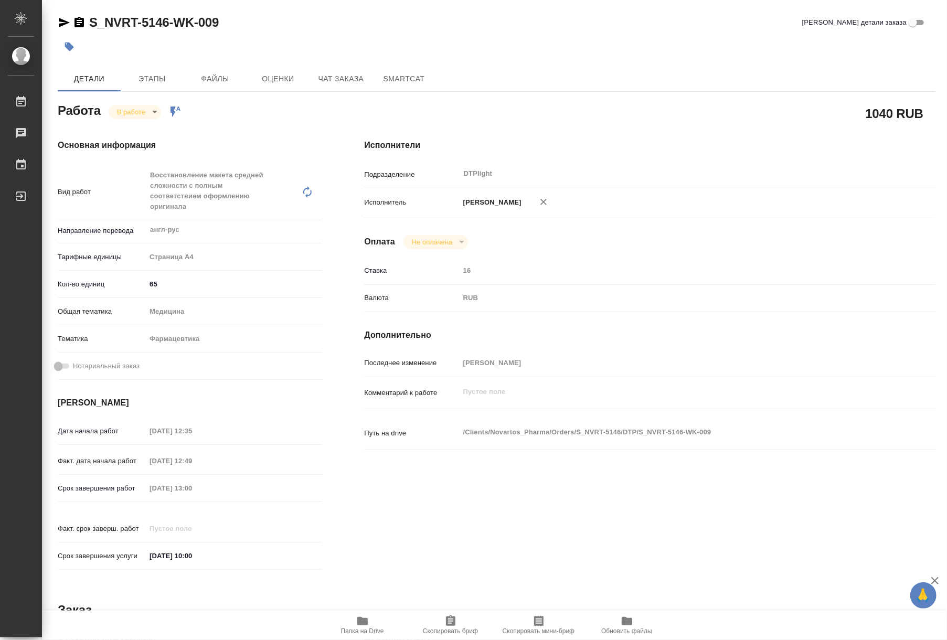
click at [361, 624] on icon "button" at bounding box center [362, 621] width 10 height 8
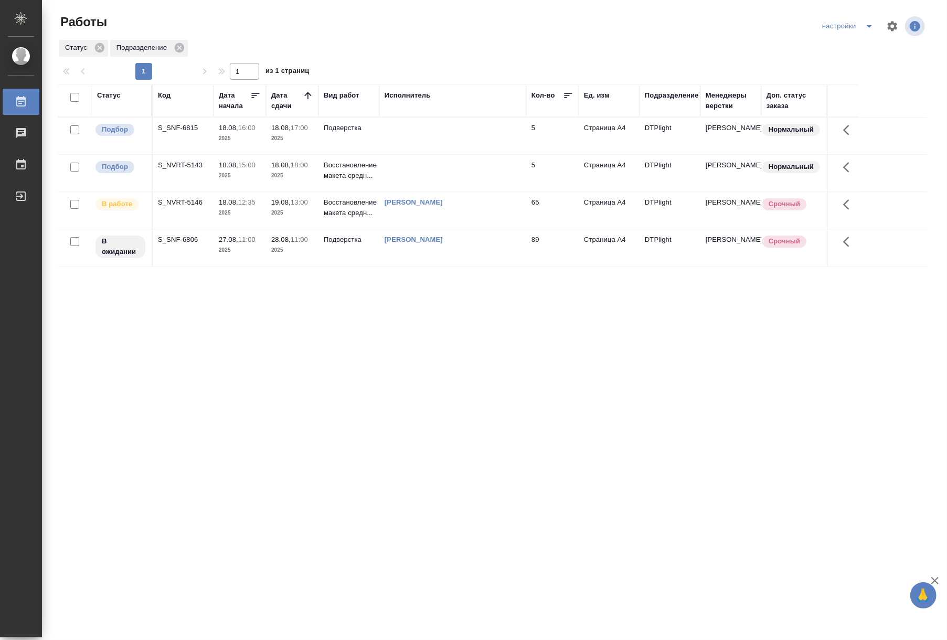
click at [238, 131] on p "18.08," at bounding box center [228, 128] width 19 height 8
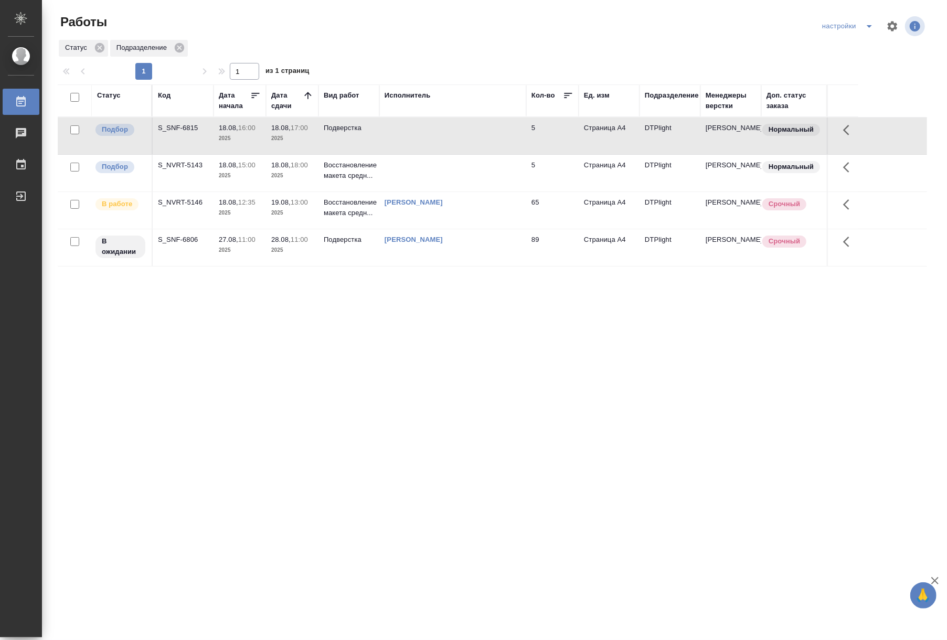
click at [238, 131] on p "18.08," at bounding box center [228, 128] width 19 height 8
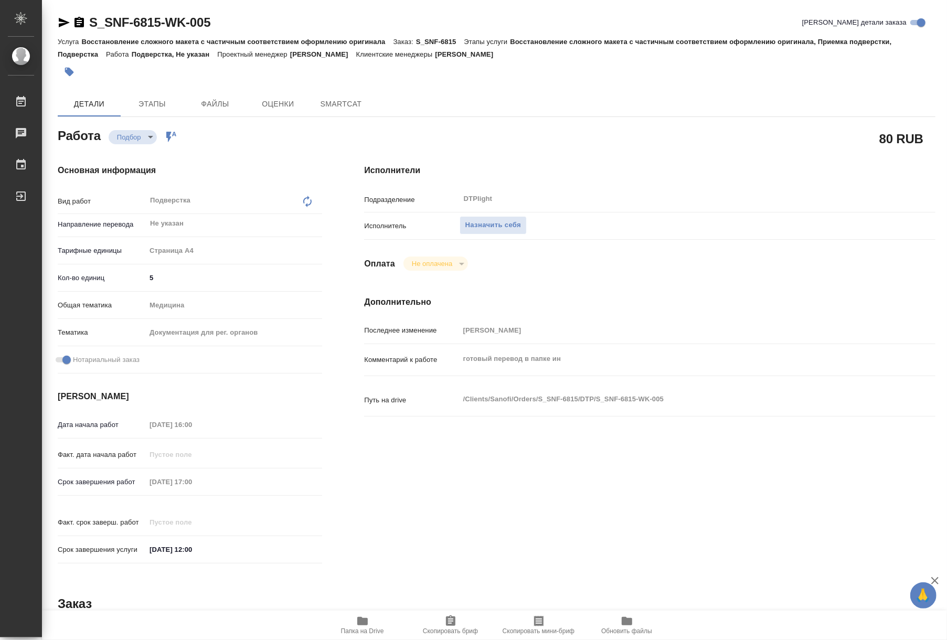
type textarea "x"
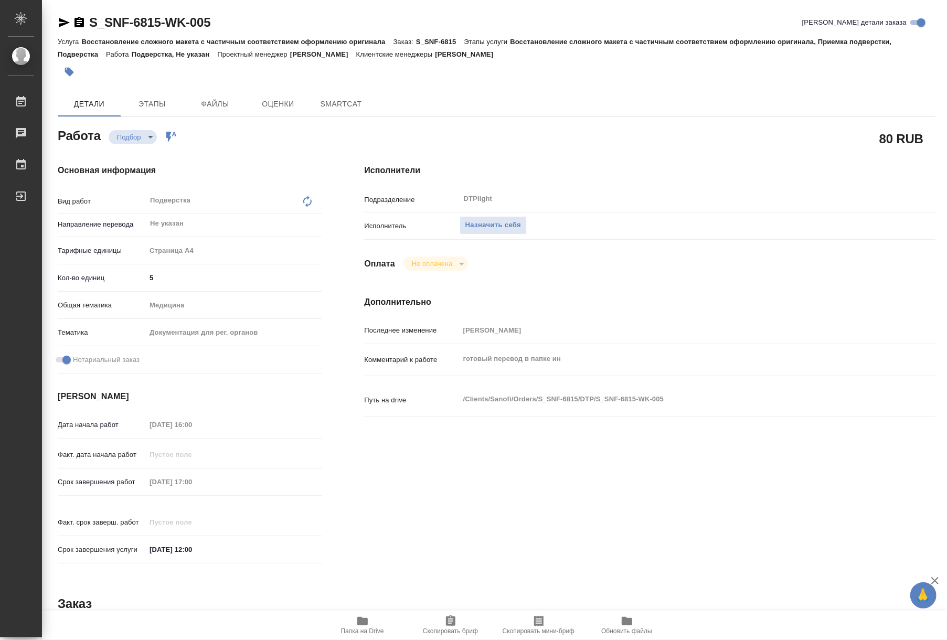
type textarea "x"
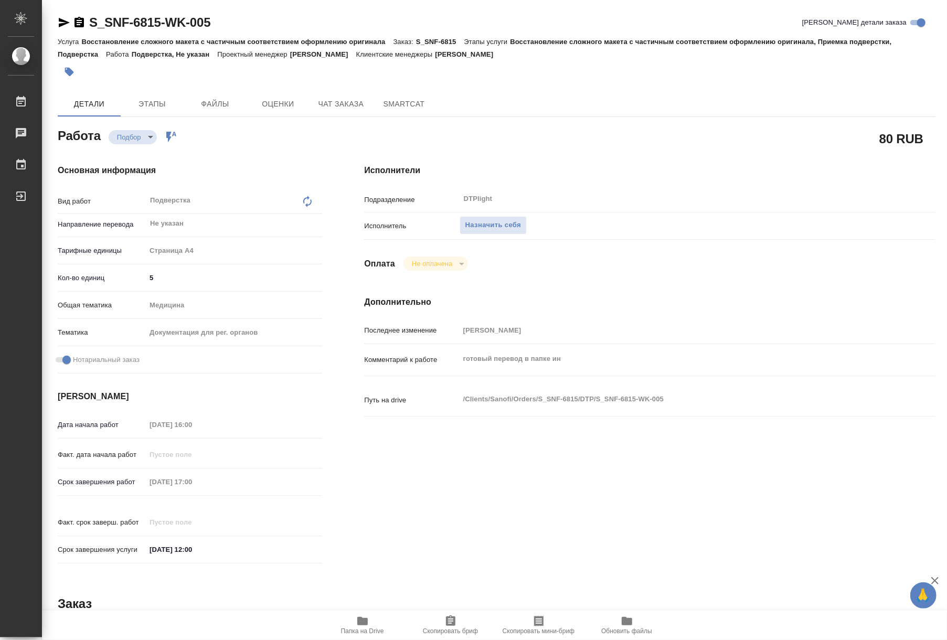
type textarea "x"
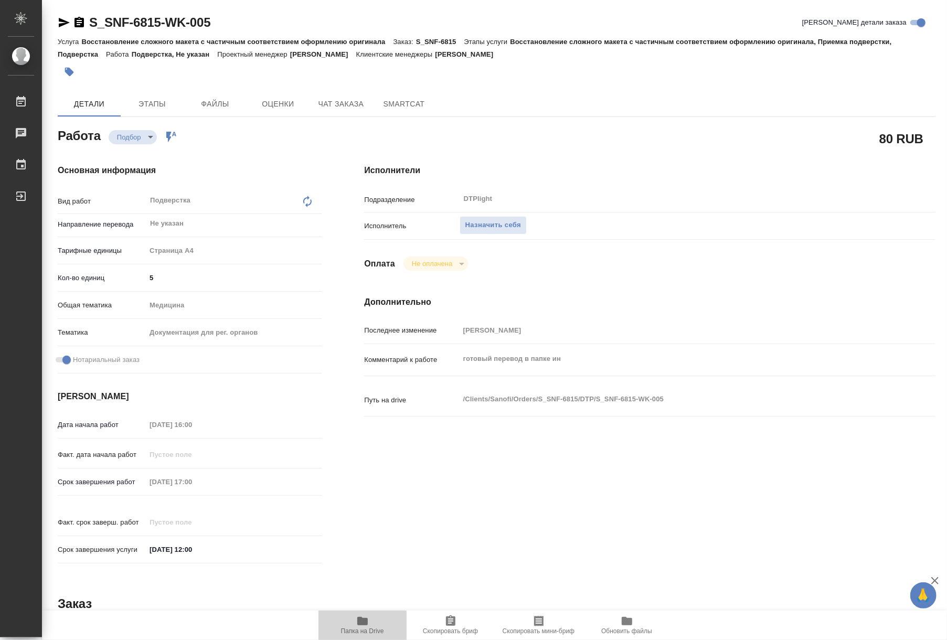
click at [351, 622] on span "Папка на Drive" at bounding box center [363, 625] width 76 height 20
type textarea "x"
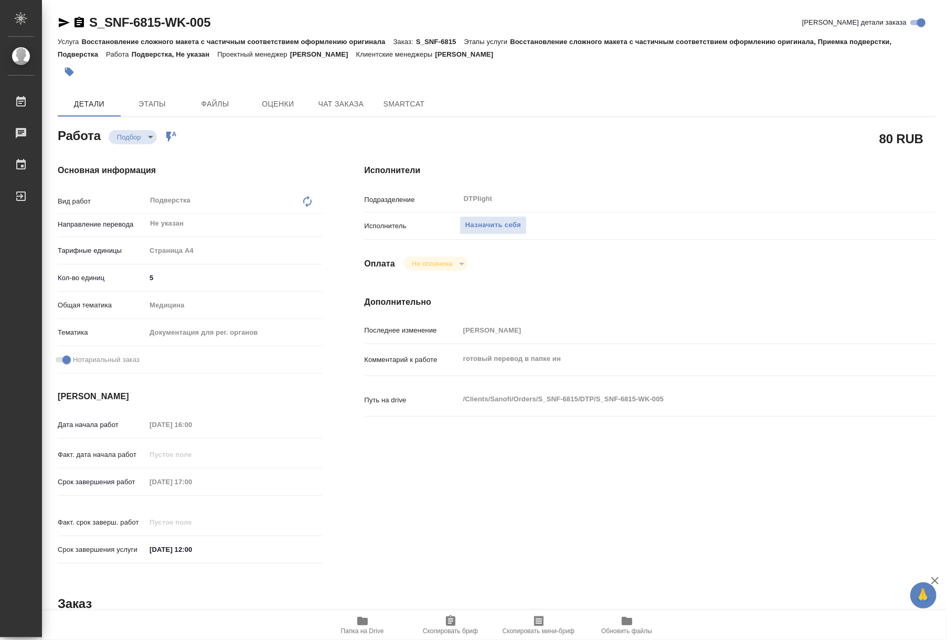
type textarea "x"
click at [704, 149] on div "Исполнители Подразделение DTPlight ​ Исполнитель Назначить себя Оплата Не оплач…" at bounding box center [649, 367] width 613 height 448
click at [485, 219] on span "Назначить себя" at bounding box center [493, 225] width 56 height 12
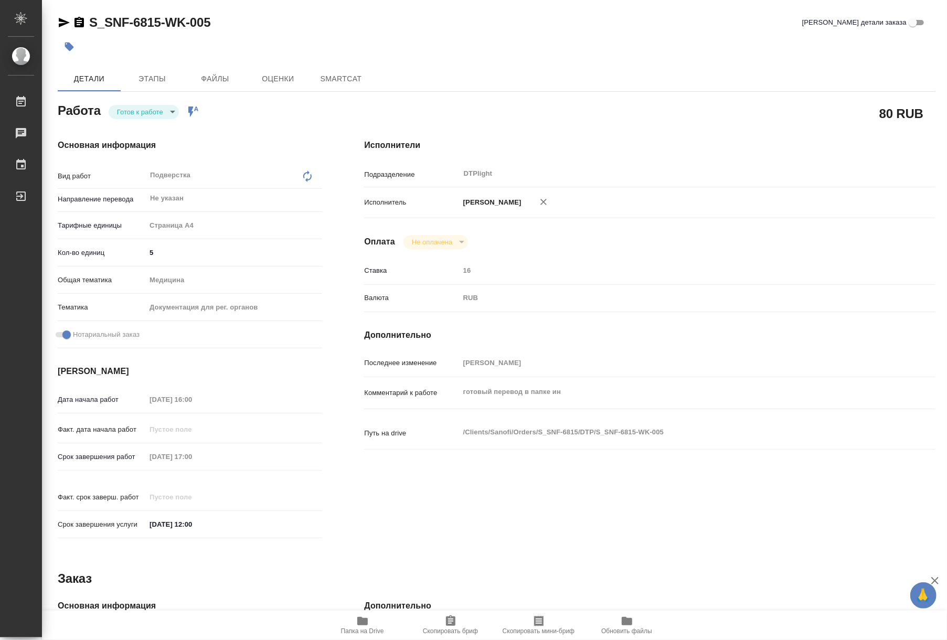
type textarea "x"
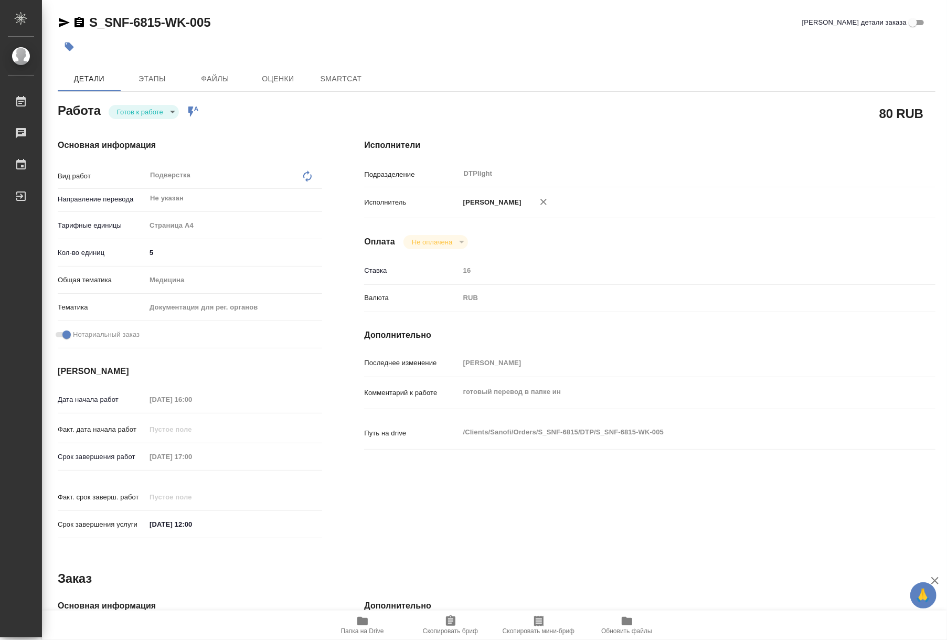
type textarea "x"
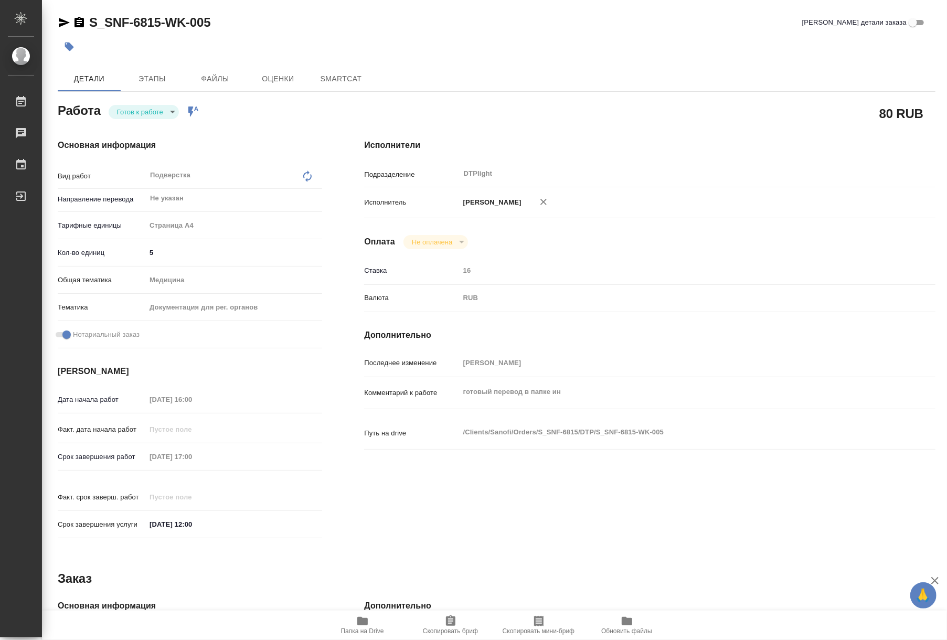
type textarea "x"
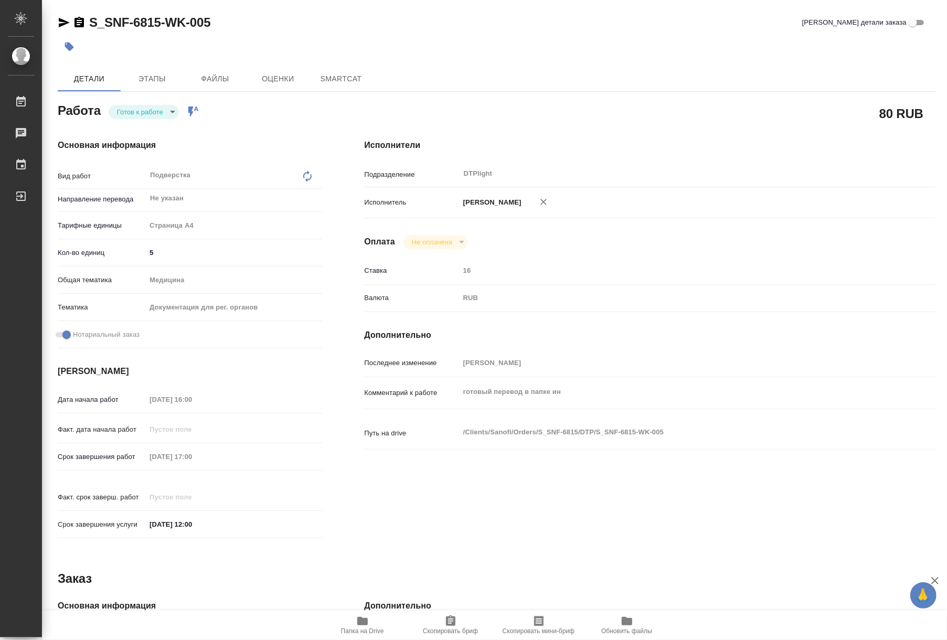
type textarea "x"
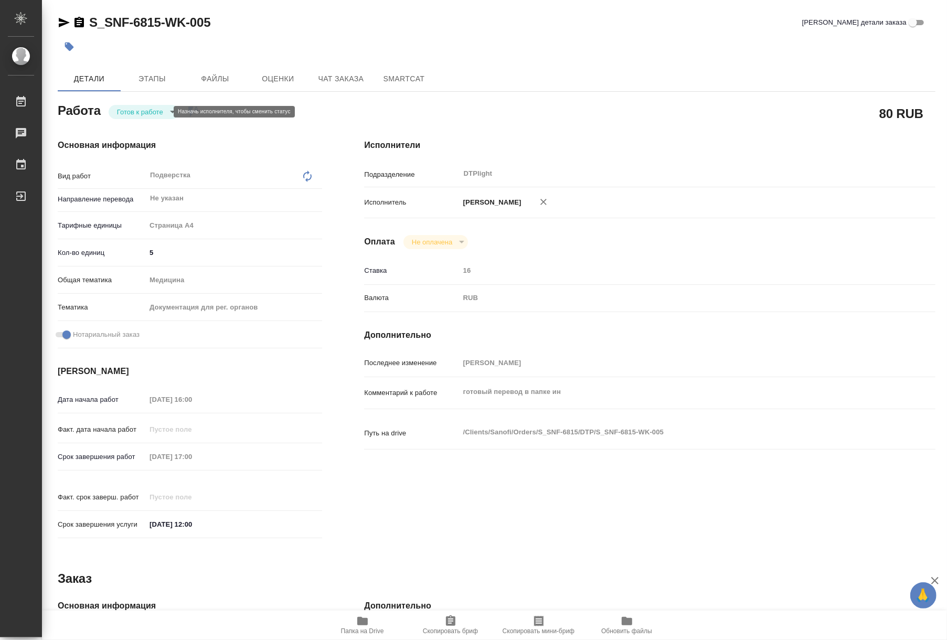
click at [135, 113] on body "🙏 .cls-1 fill:#fff; AWATERA Riianova [PERSON_NAME] Чаты График Выйти S_SNF-6815…" at bounding box center [473, 320] width 947 height 640
type textarea "x"
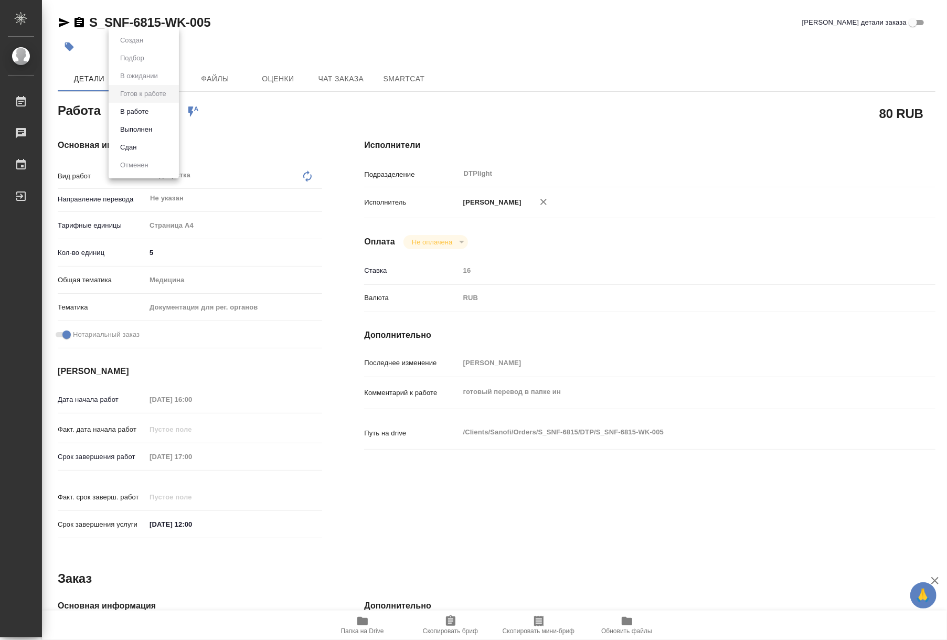
type textarea "x"
click at [135, 119] on li "В работе" at bounding box center [144, 112] width 70 height 18
type textarea "x"
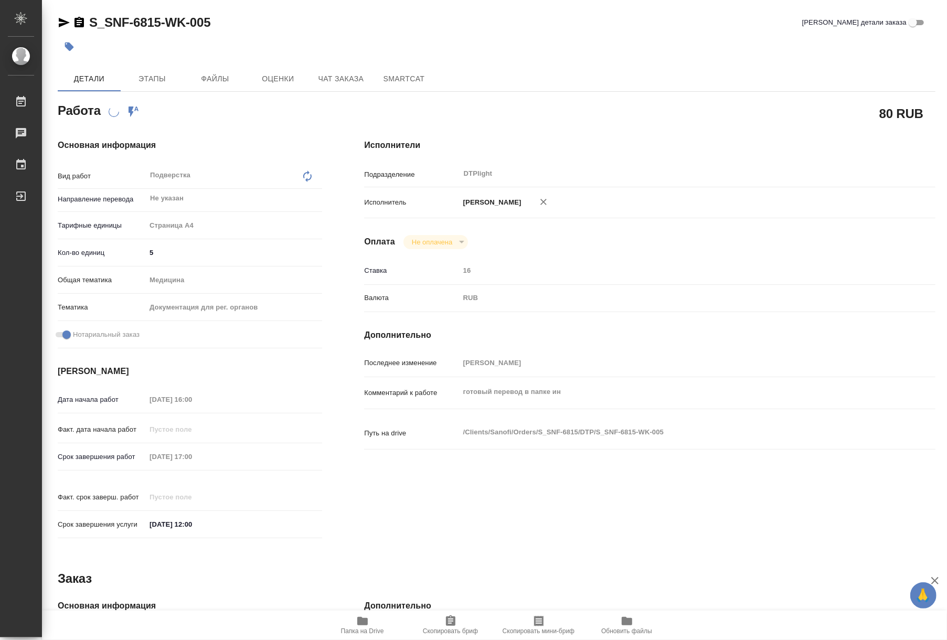
type textarea "x"
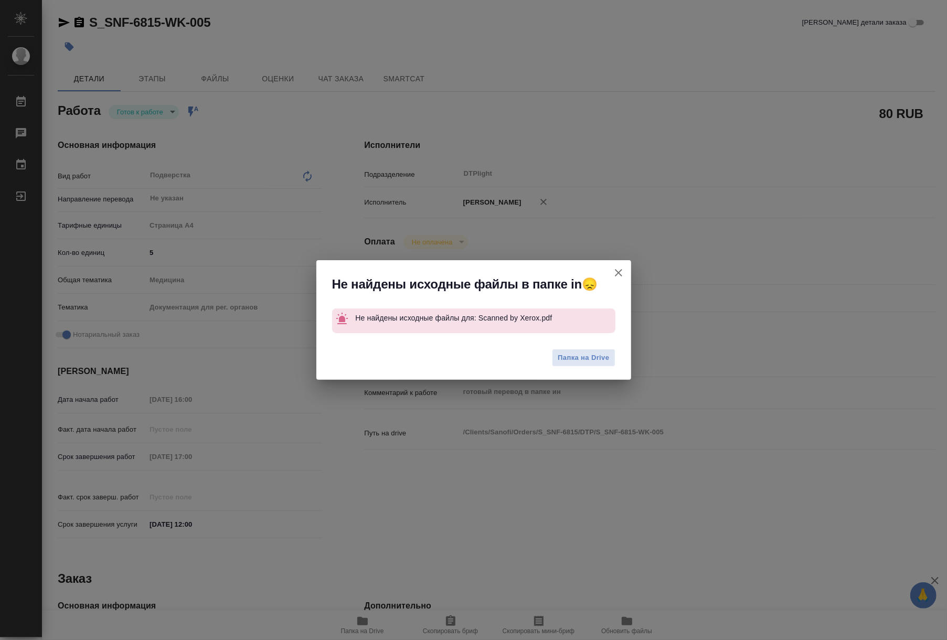
type textarea "x"
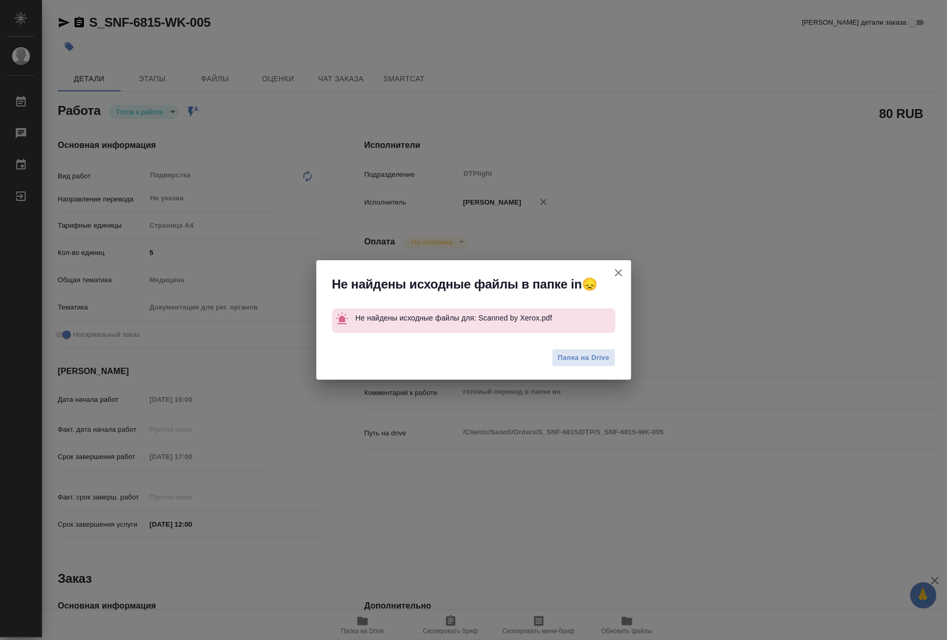
type textarea "x"
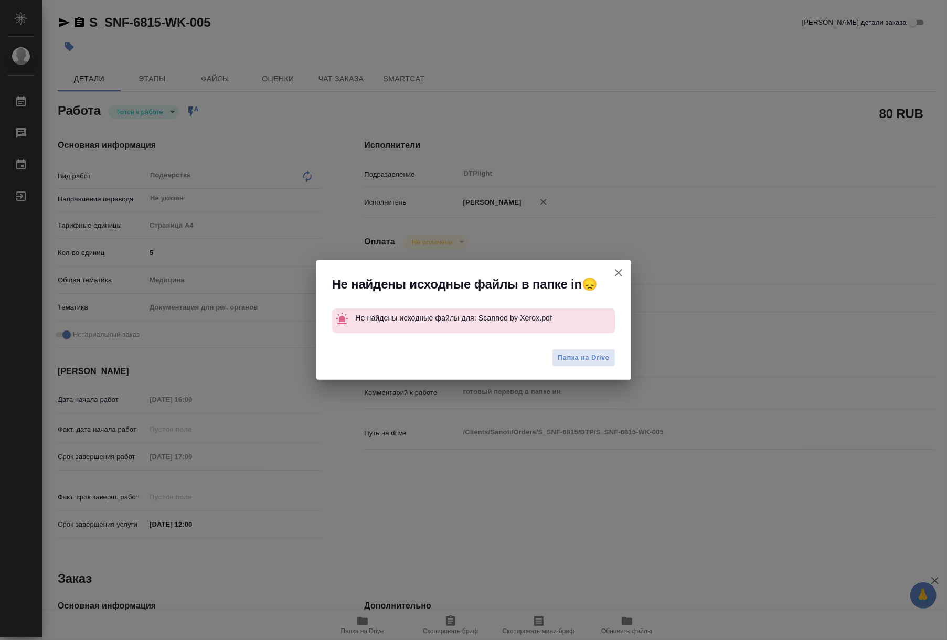
type textarea "x"
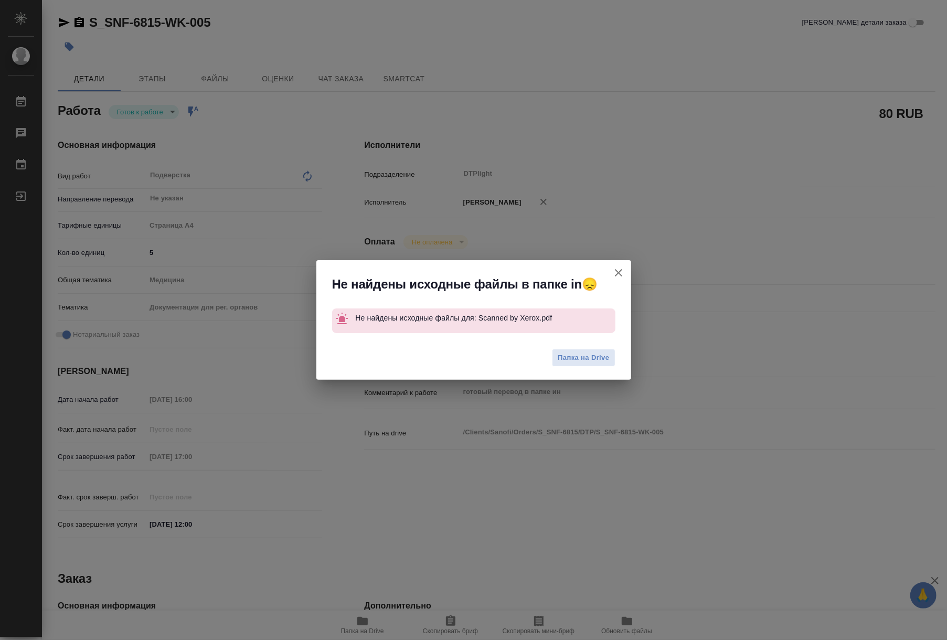
type textarea "x"
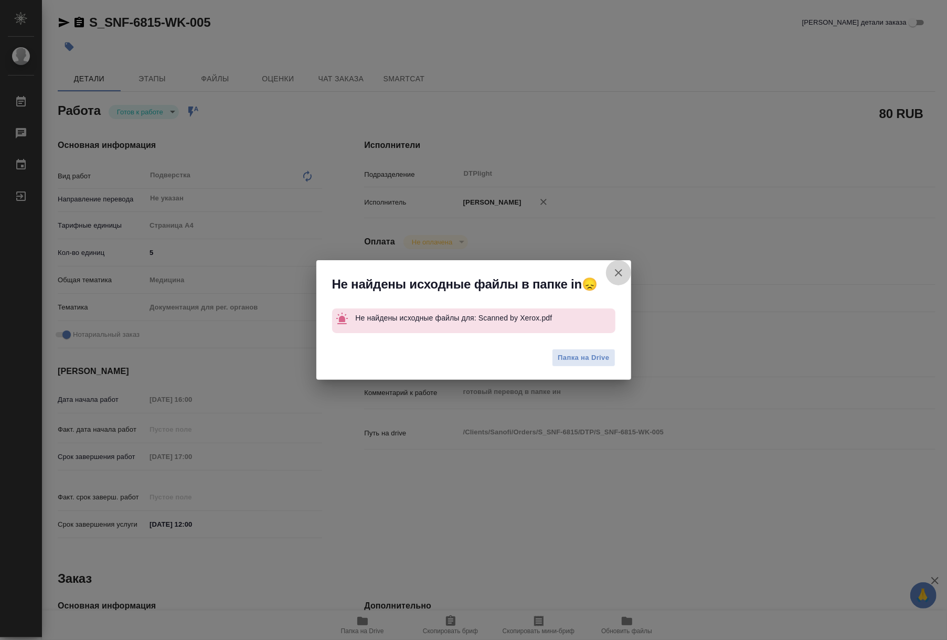
click at [612, 269] on icon "button" at bounding box center [618, 273] width 13 height 13
type textarea "x"
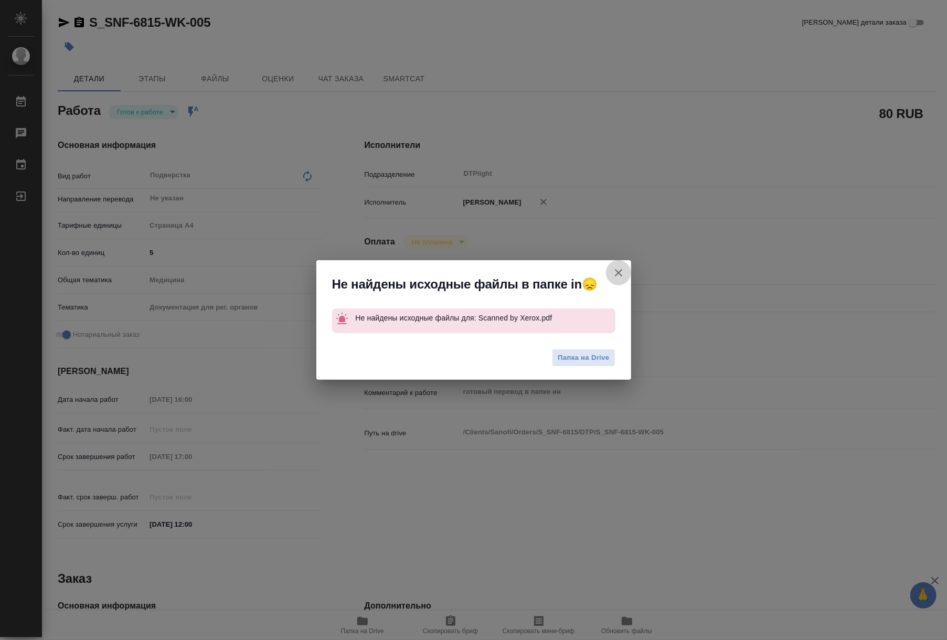
type textarea "x"
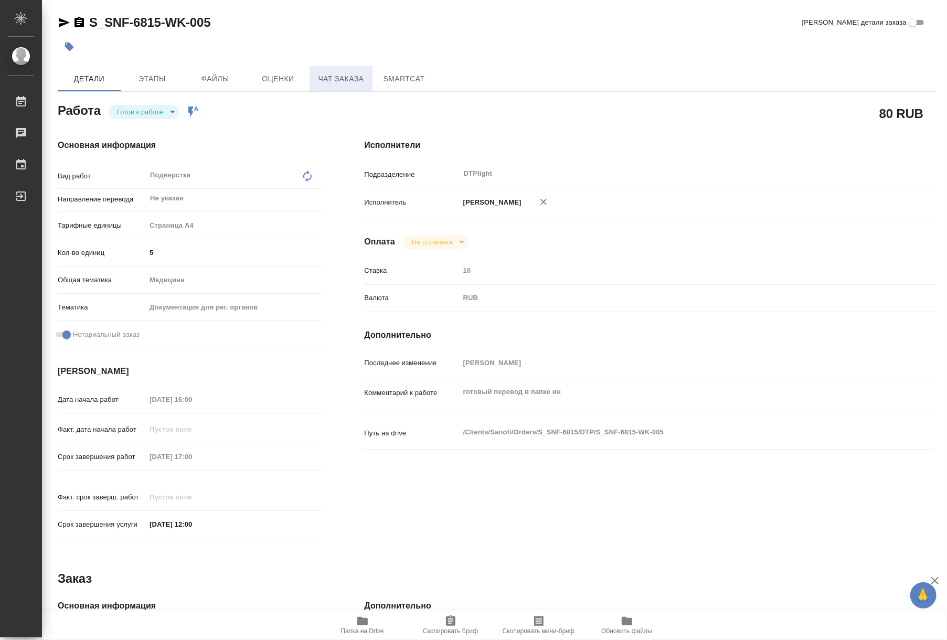
click at [327, 84] on span "Чат заказа" at bounding box center [341, 78] width 50 height 13
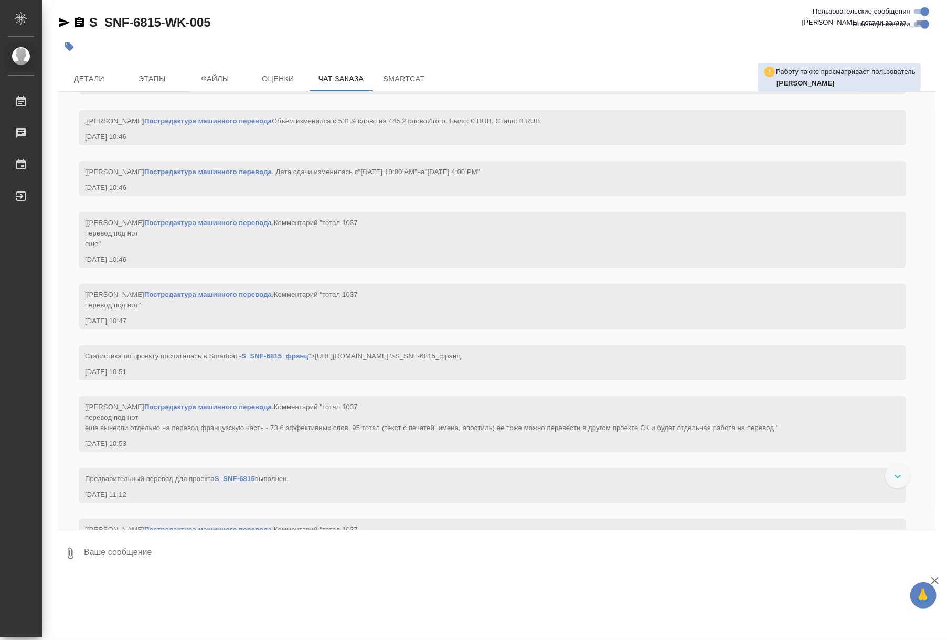
scroll to position [3020, 0]
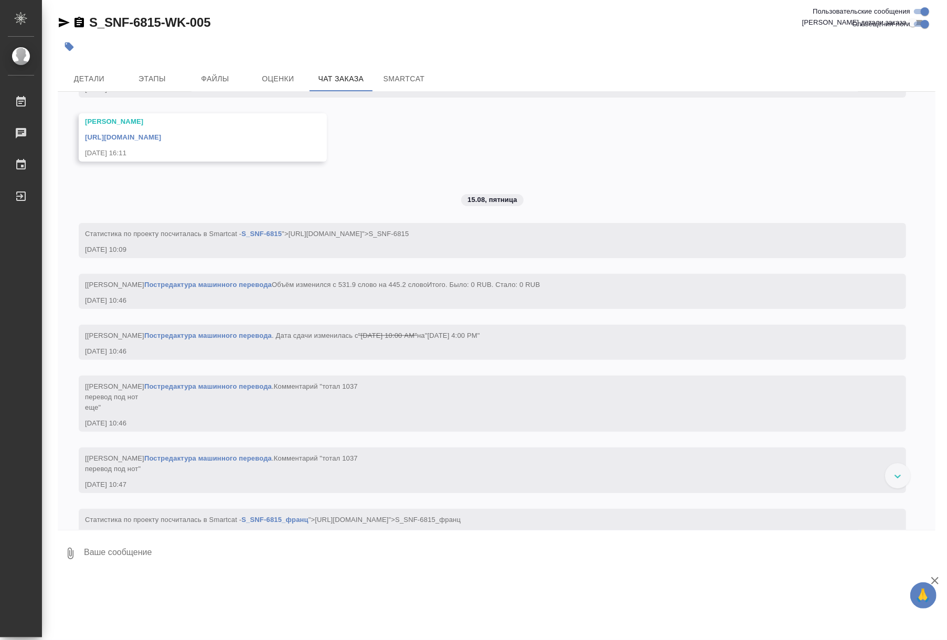
click at [358, 77] on link "Восстановление сложного макета с частичным соответствием оформлению оригинала" at bounding box center [323, 73] width 305 height 8
drag, startPoint x: 246, startPoint y: 26, endPoint x: 84, endPoint y: 34, distance: 161.8
click at [84, 34] on div "S_SNF-6815-WK-005 Кратко детали заказа" at bounding box center [497, 24] width 878 height 21
copy link "S_SNF-6815-WK-005"
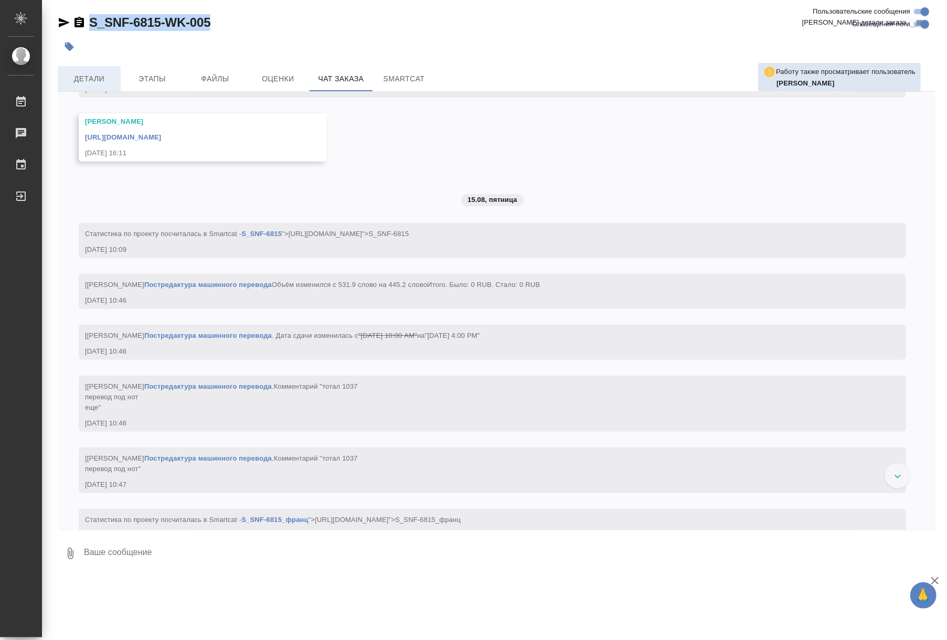
click at [108, 77] on span "Детали" at bounding box center [89, 78] width 50 height 13
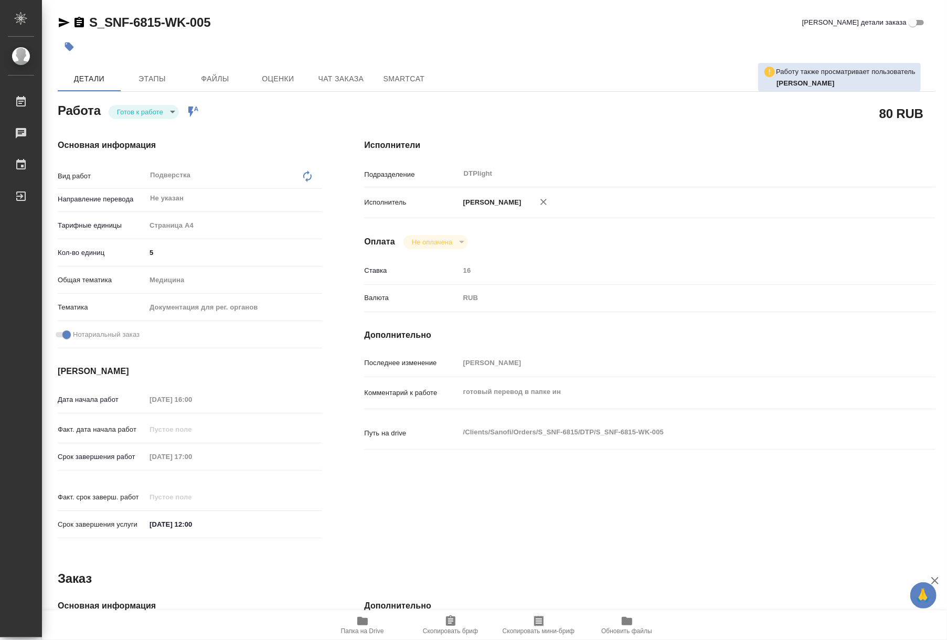
type textarea "x"
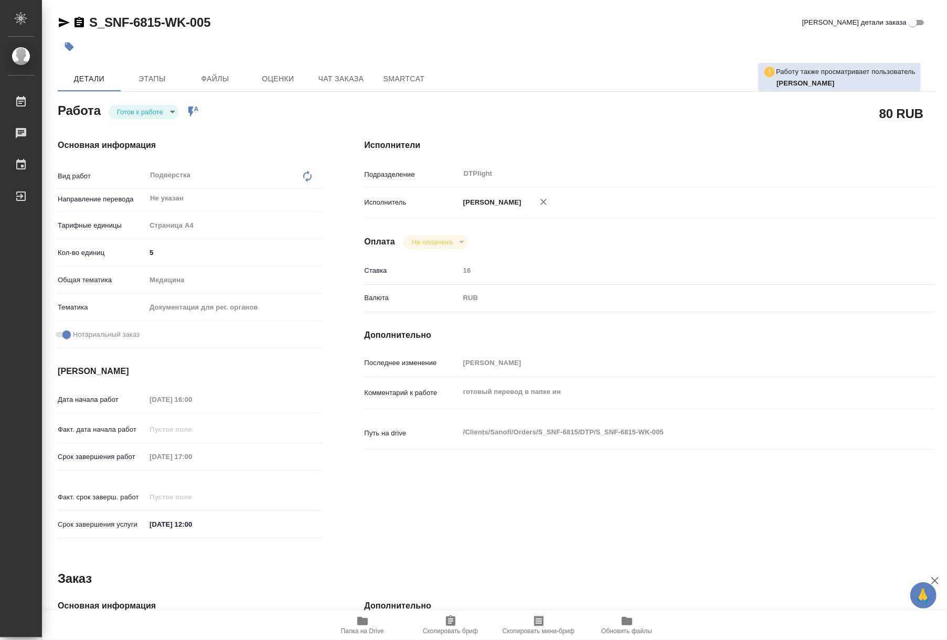
type textarea "x"
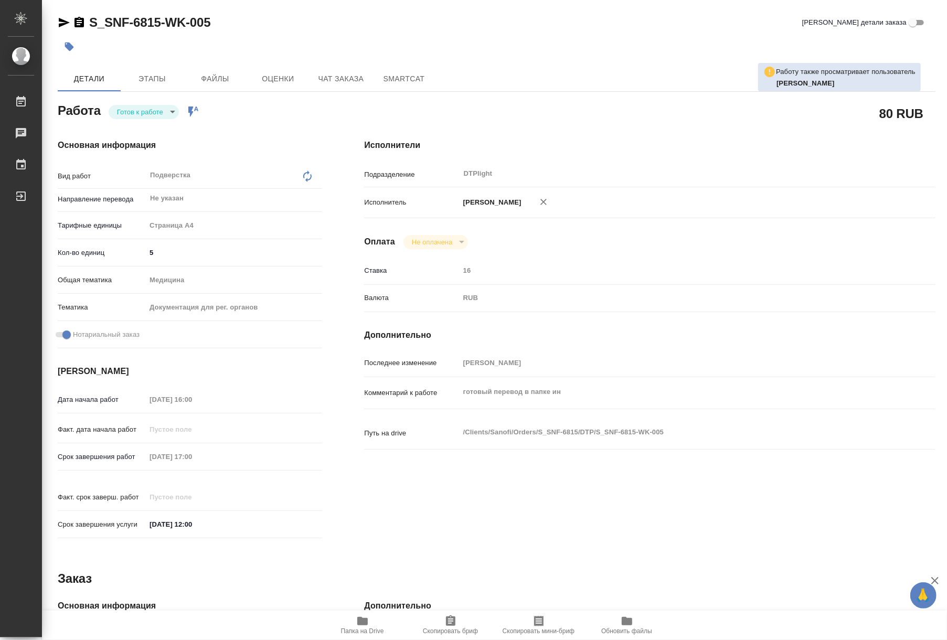
click at [150, 116] on body "🙏 .cls-1 fill:#fff; AWATERA Riianova Anna Работы 0 Чаты График Выйти S_SNF-6815…" at bounding box center [473, 320] width 947 height 640
type textarea "x"
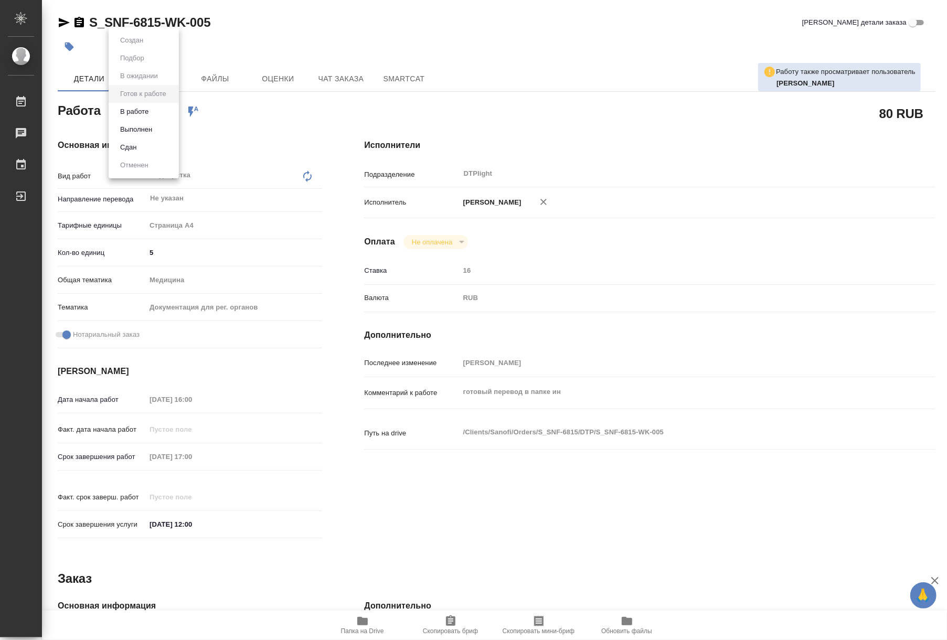
type textarea "x"
click at [143, 112] on button "В работе" at bounding box center [134, 112] width 35 height 12
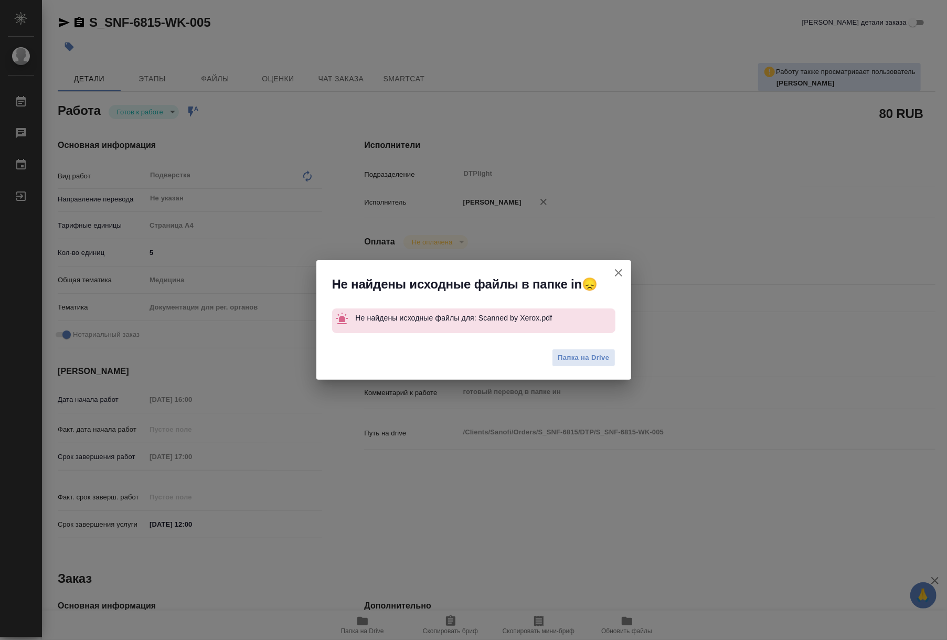
type textarea "x"
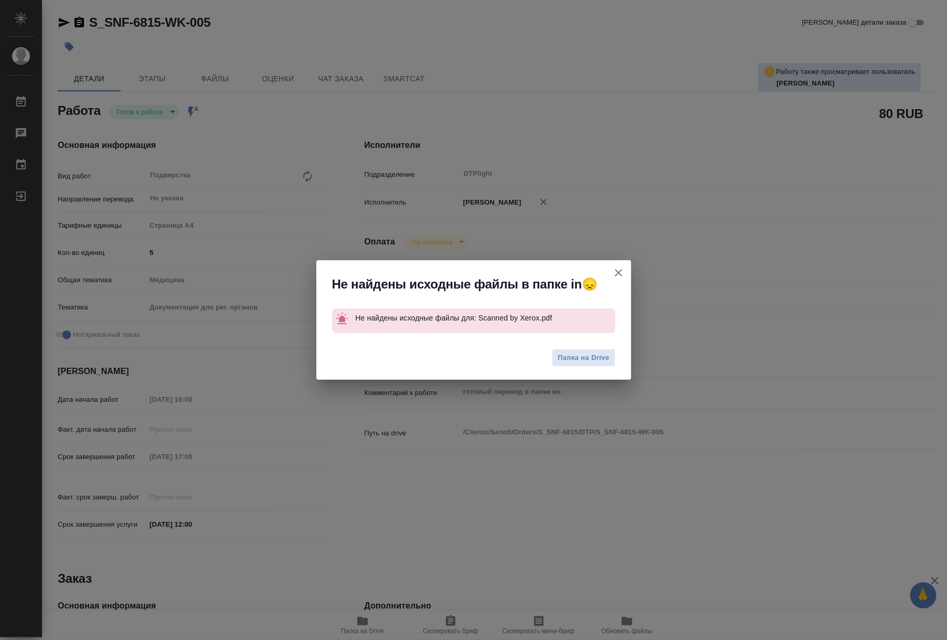
type textarea "x"
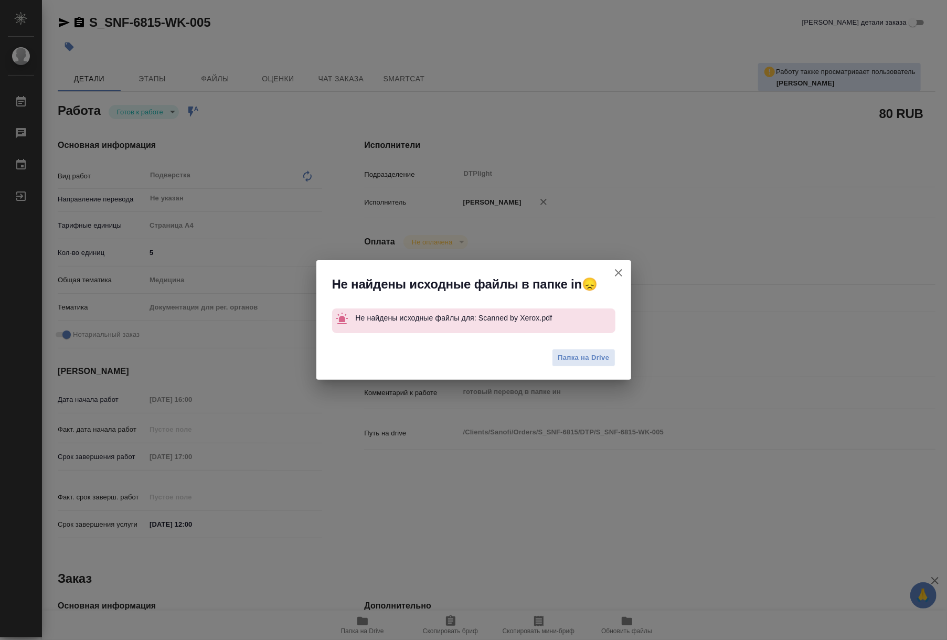
type textarea "x"
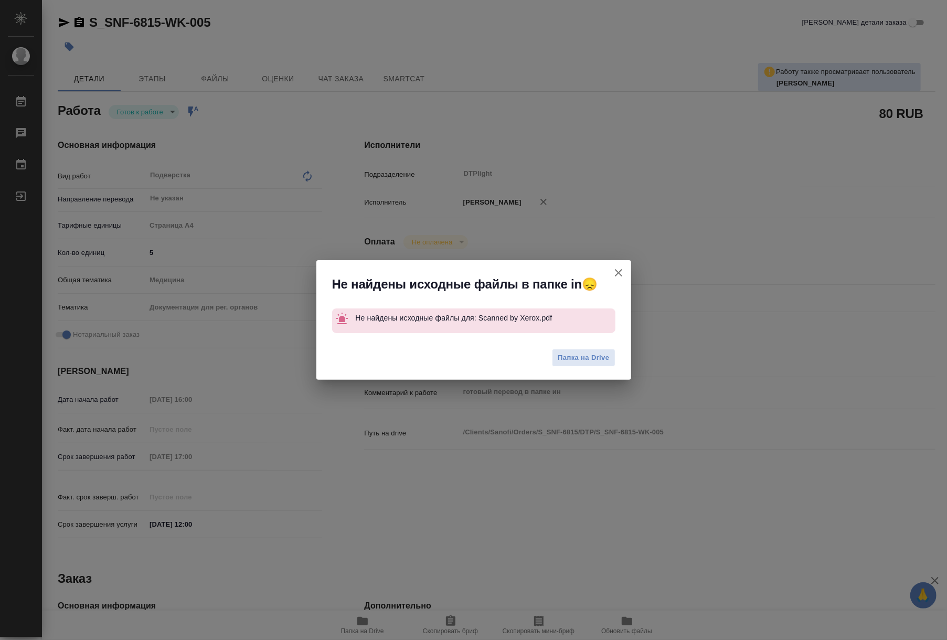
type textarea "x"
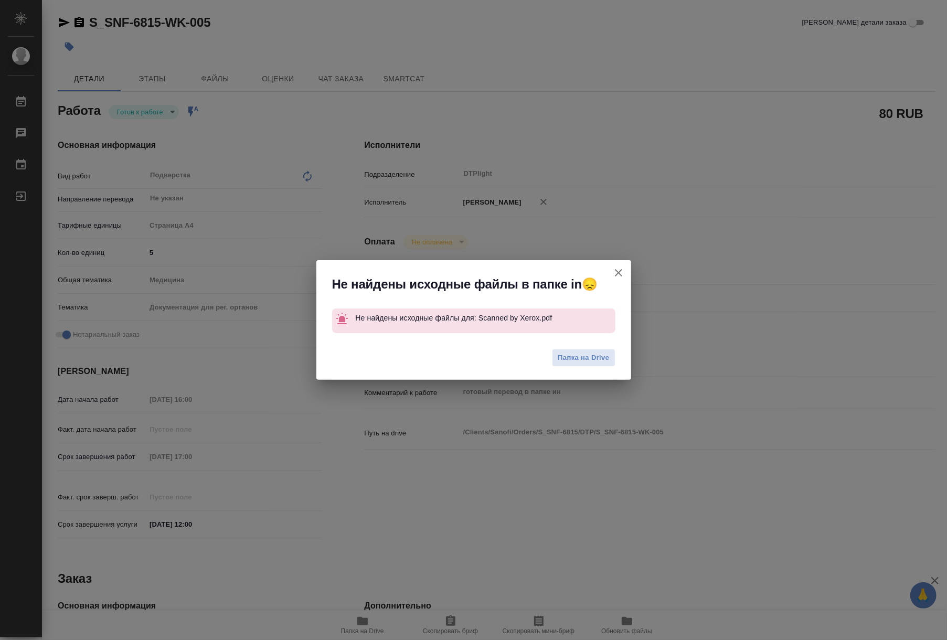
click at [618, 275] on icon "button" at bounding box center [618, 273] width 13 height 13
type textarea "x"
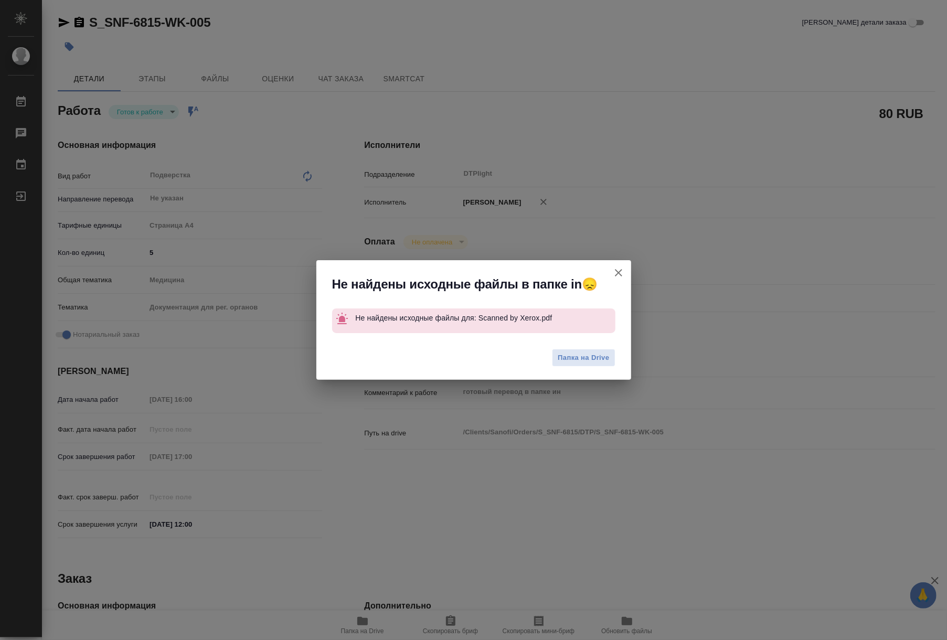
type textarea "x"
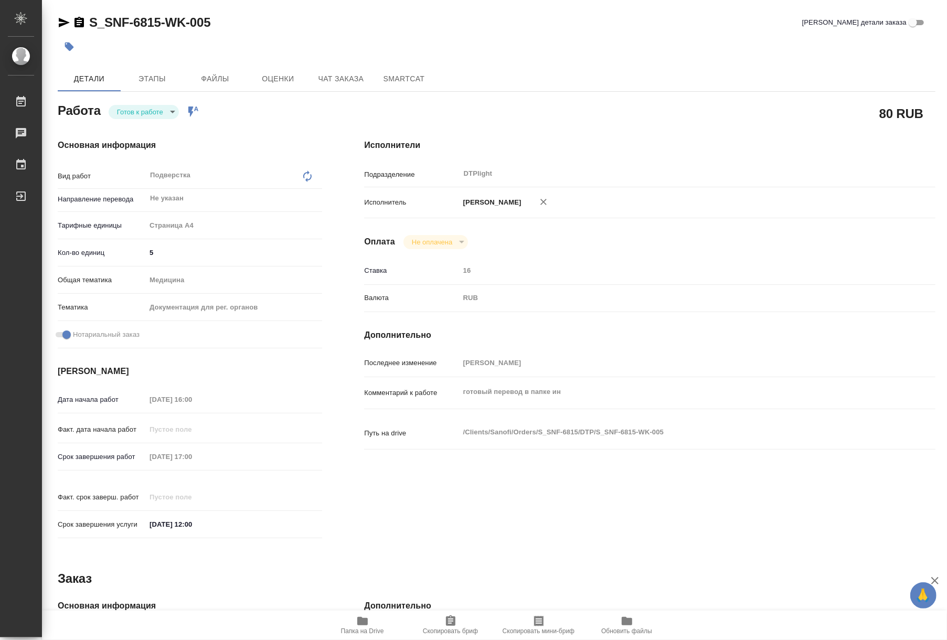
type textarea "x"
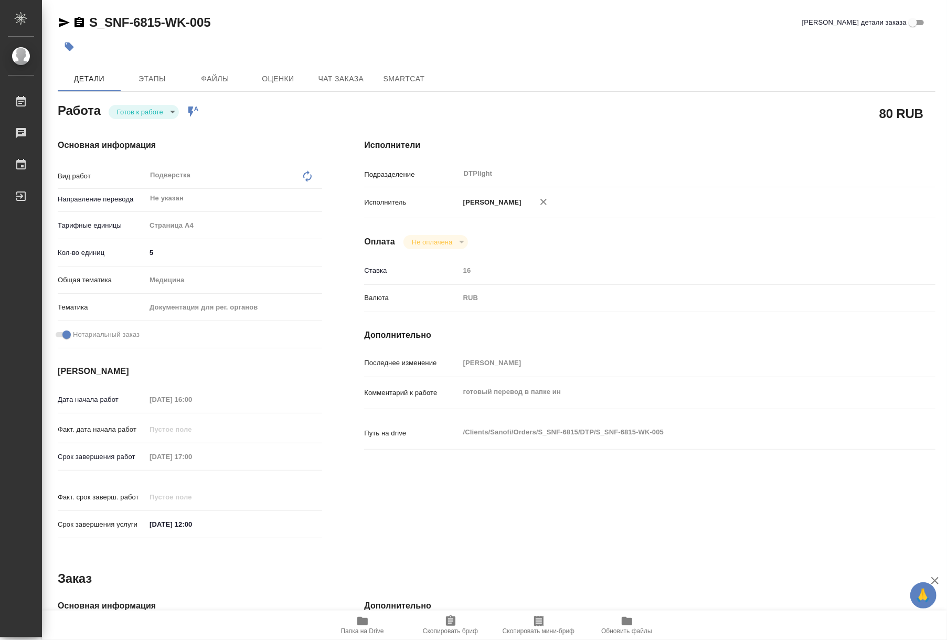
type textarea "x"
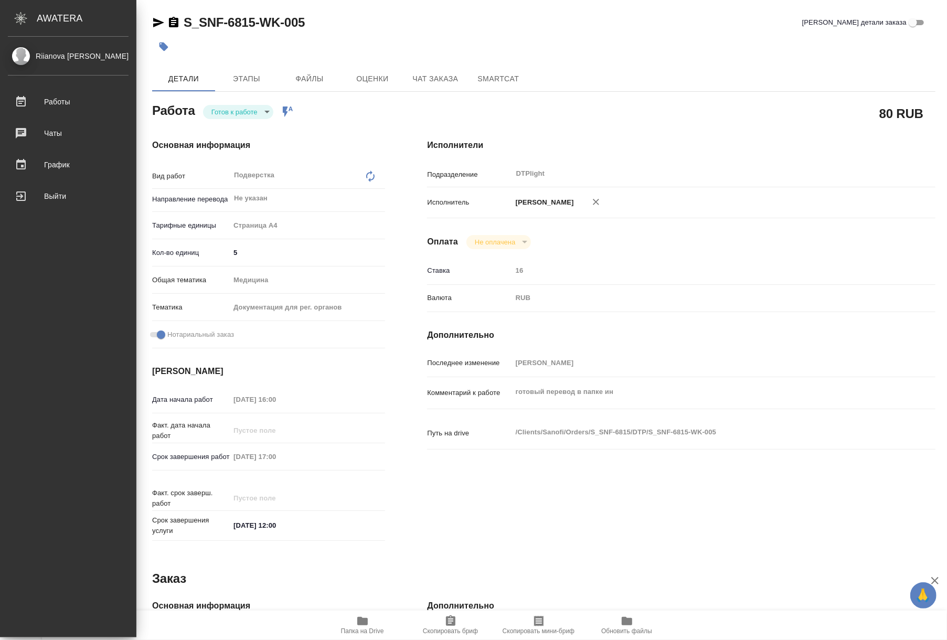
type textarea "x"
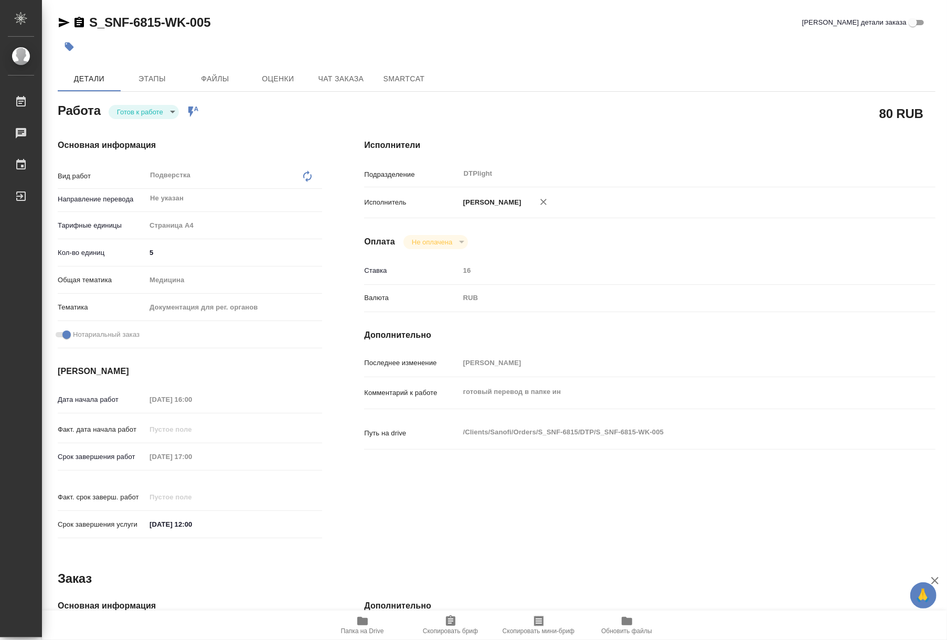
click at [149, 116] on body "🙏 .cls-1 fill:#fff; AWATERA Riianova Anna Работы 0 Чаты График Выйти S_SNF-6815…" at bounding box center [473, 320] width 947 height 640
click at [146, 46] on button "В работе" at bounding box center [131, 41] width 29 height 12
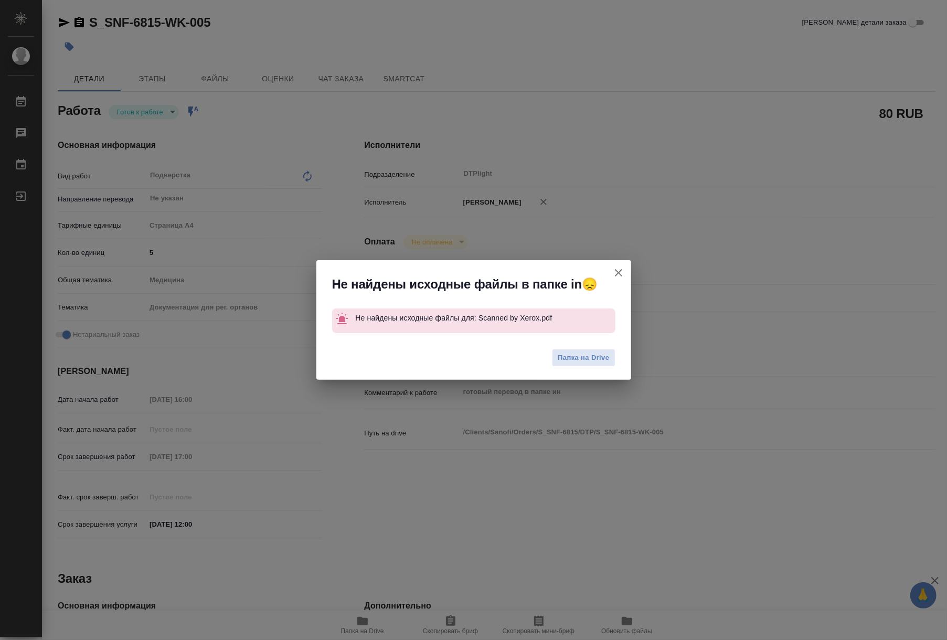
type textarea "x"
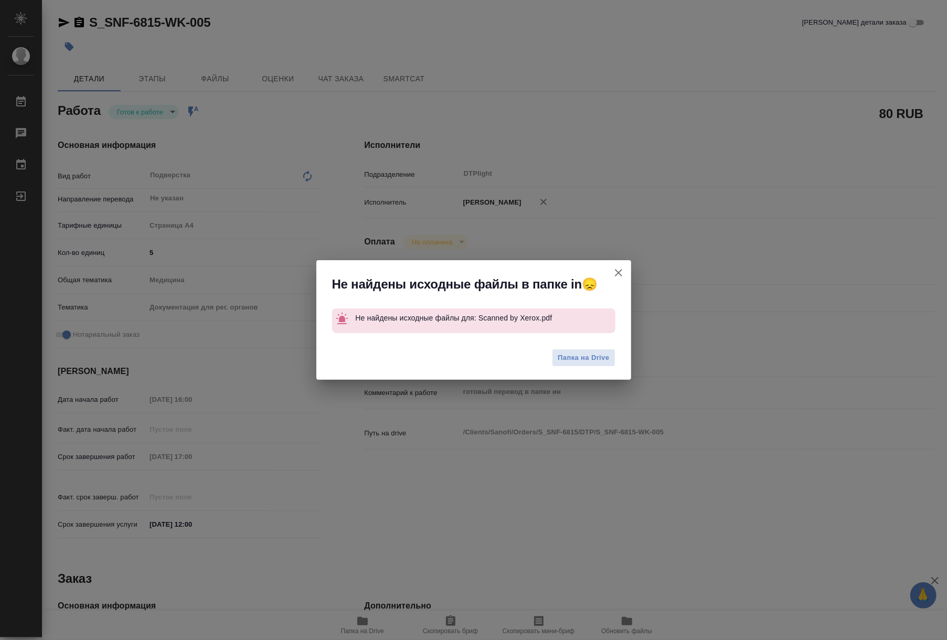
type textarea "x"
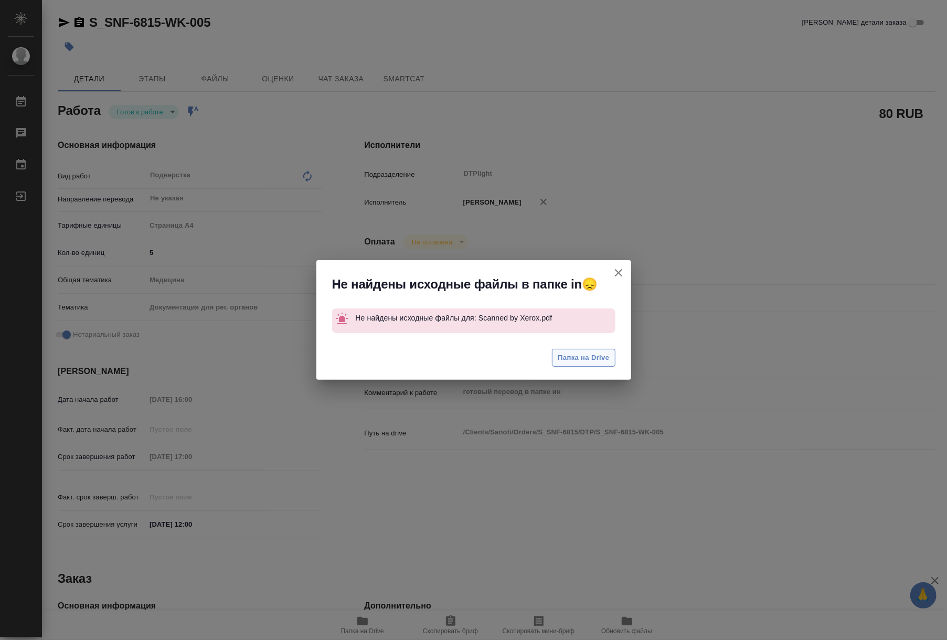
type textarea "x"
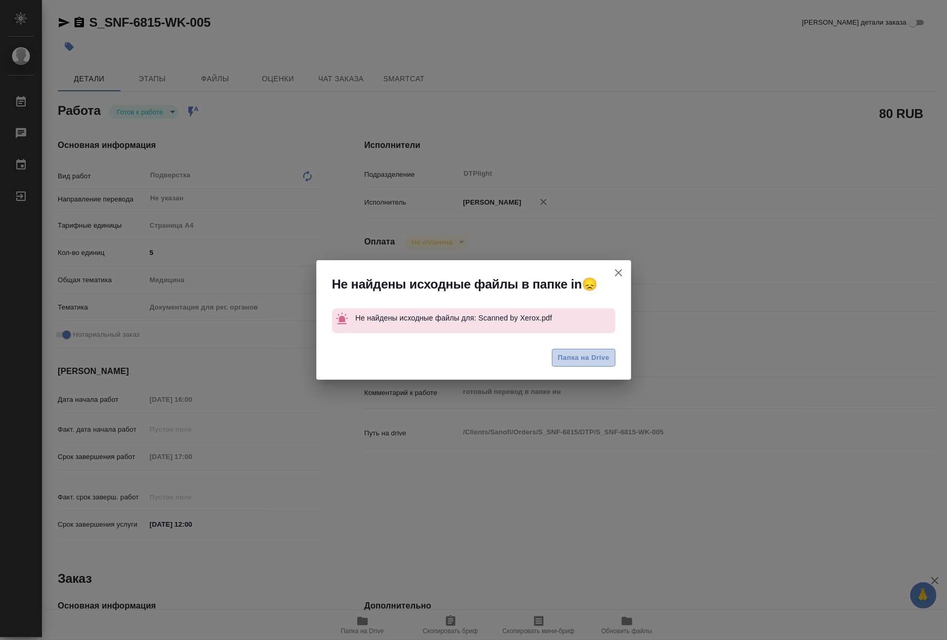
click at [565, 357] on span "Папка на Drive" at bounding box center [583, 358] width 51 height 12
click at [615, 269] on icon "button" at bounding box center [618, 273] width 13 height 13
type textarea "x"
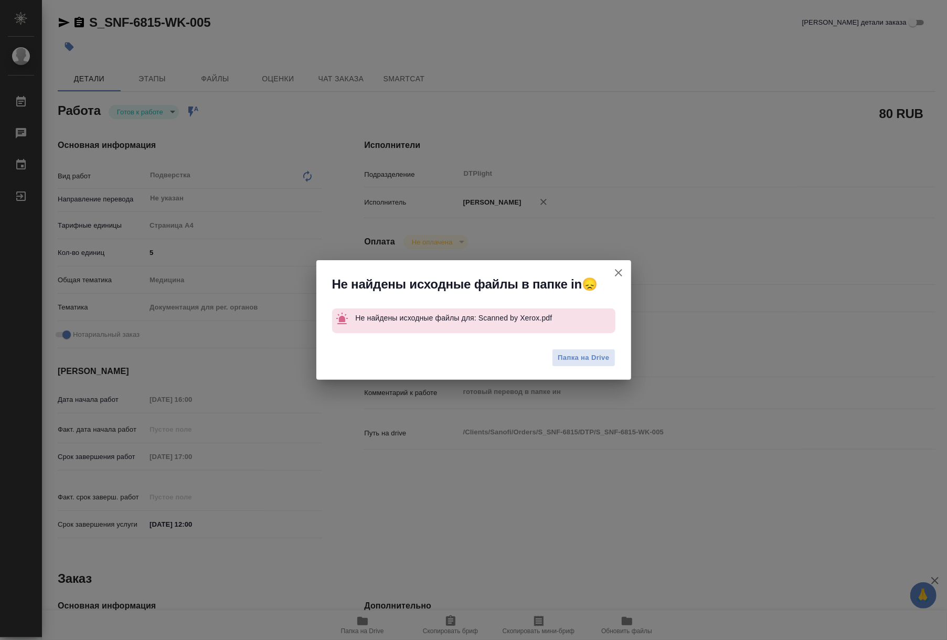
type textarea "x"
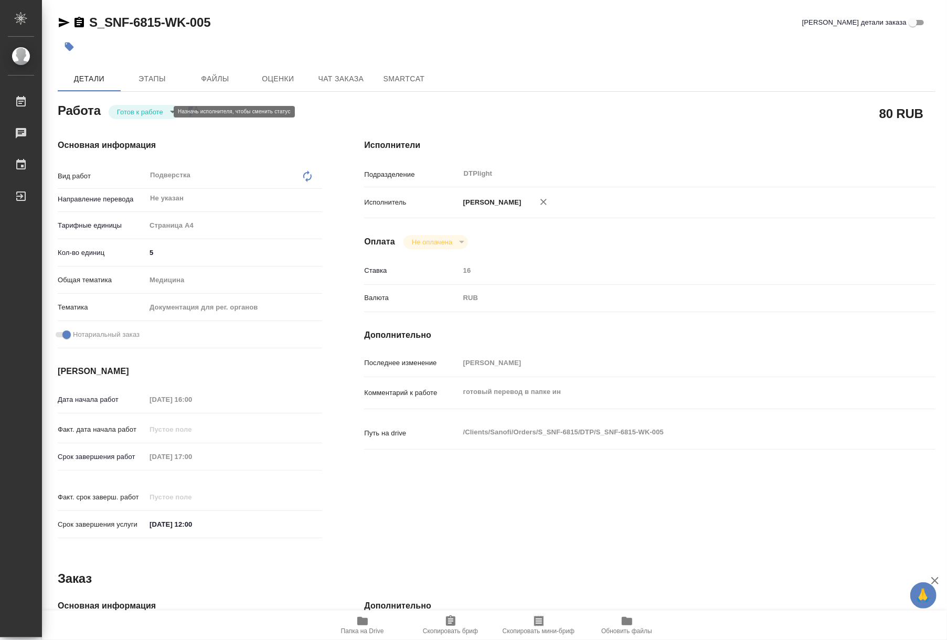
click at [135, 111] on body "🙏 .cls-1 fill:#fff; AWATERA Riianova Anna Работы 0 Чаты График Выйти S_SNF-6815…" at bounding box center [473, 320] width 947 height 640
click at [134, 136] on li "Выполнен" at bounding box center [144, 130] width 70 height 18
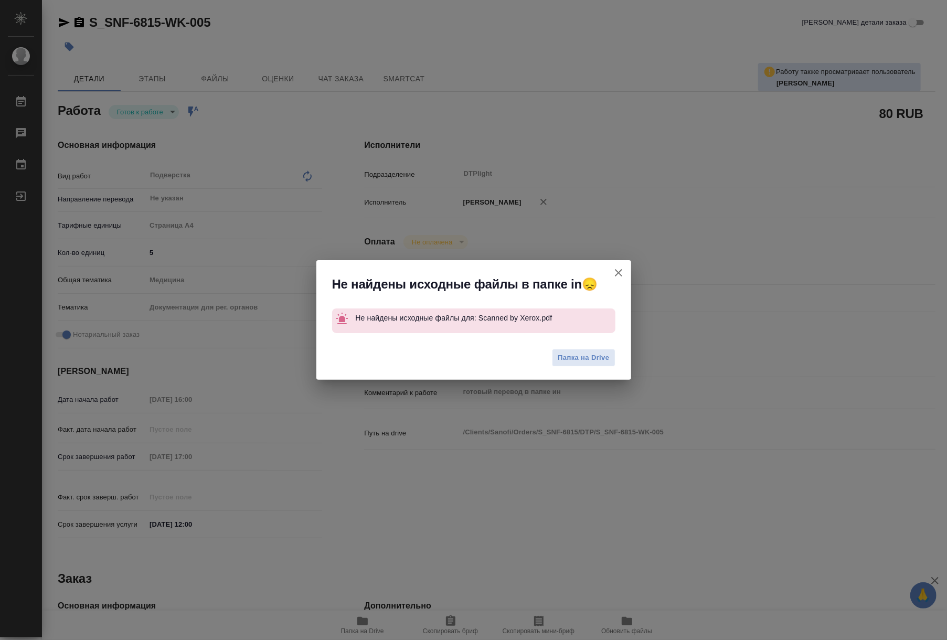
type textarea "x"
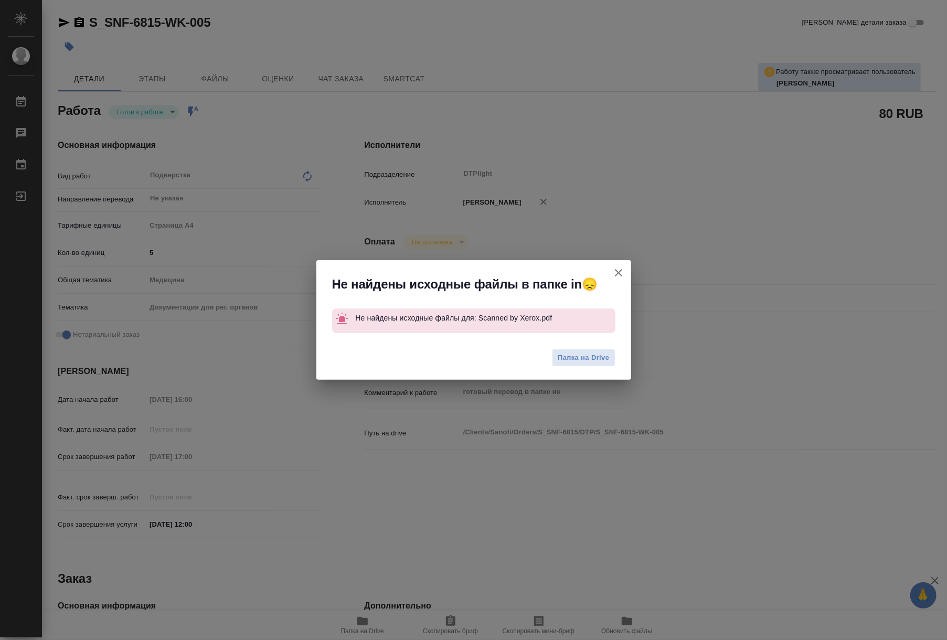
type textarea "x"
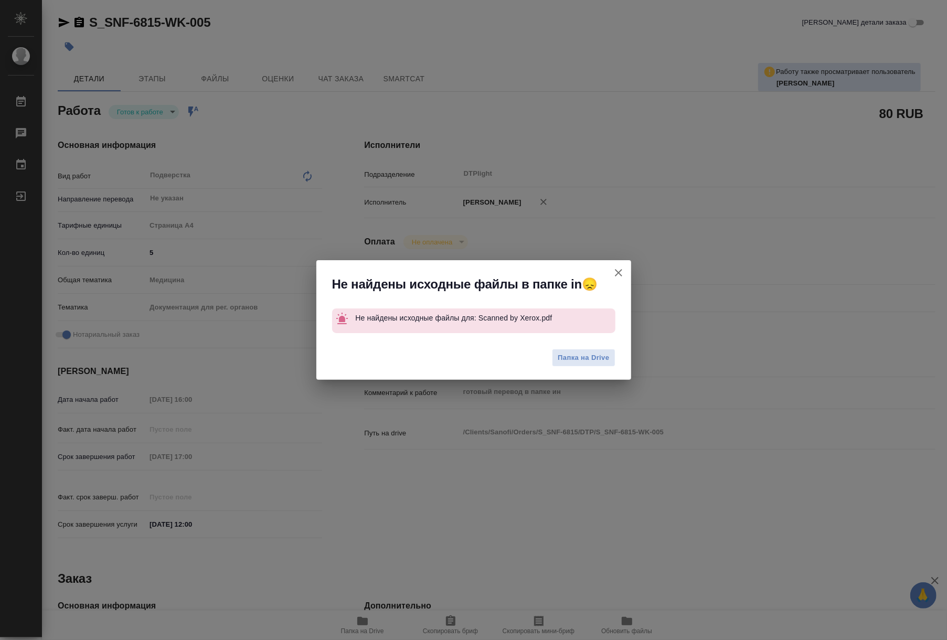
type textarea "x"
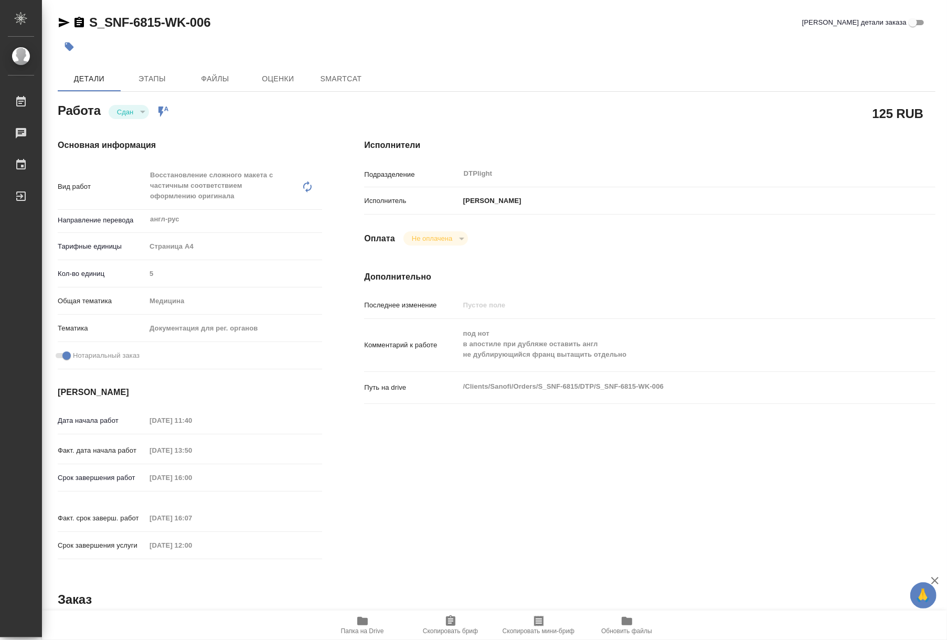
type textarea "x"
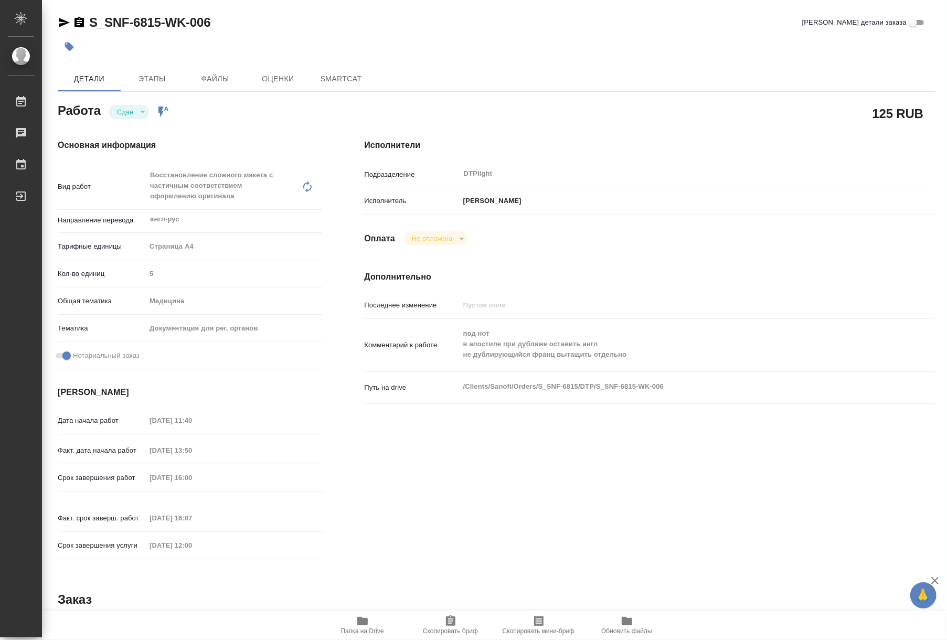
type textarea "x"
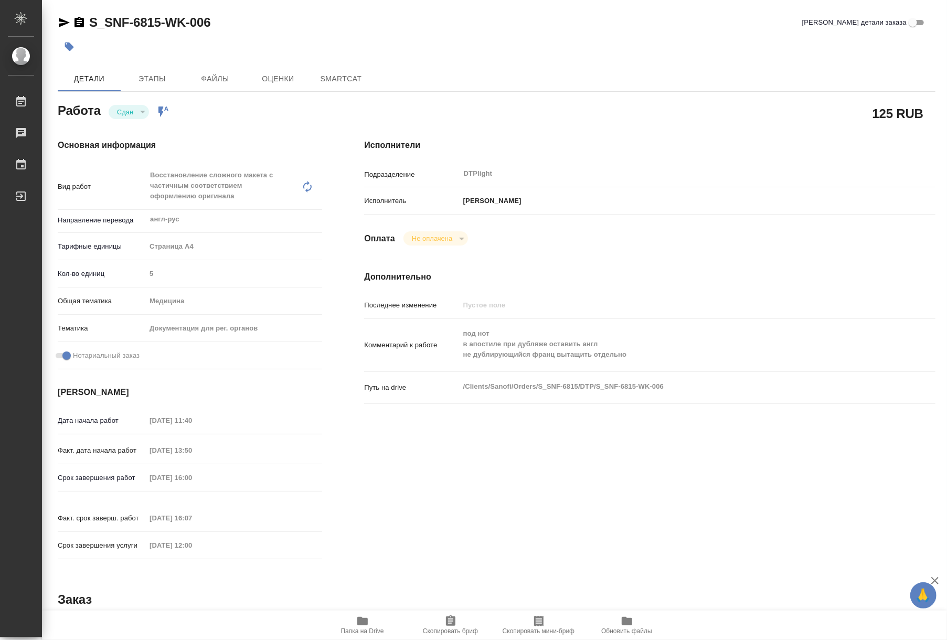
type textarea "x"
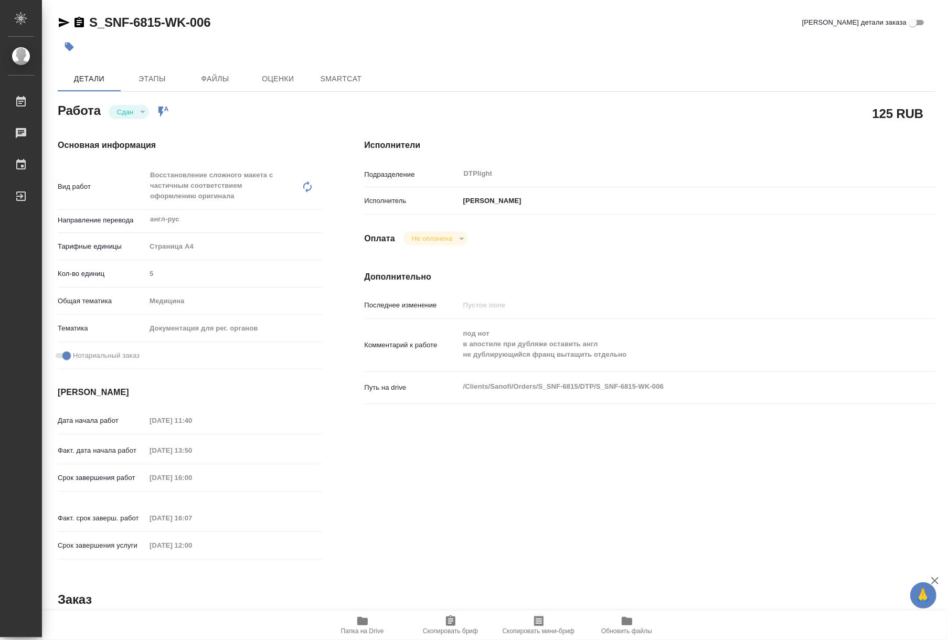
type textarea "x"
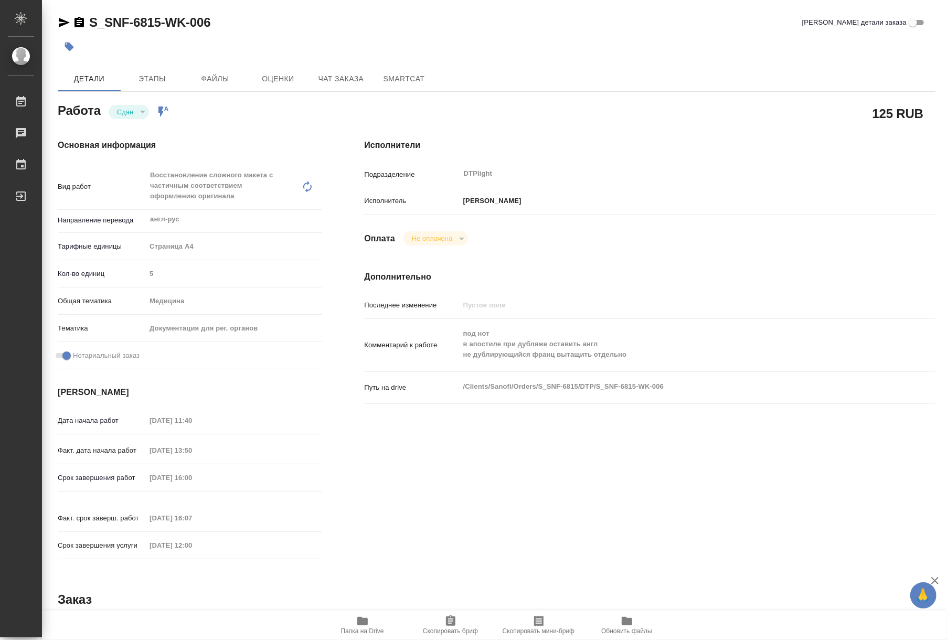
type textarea "x"
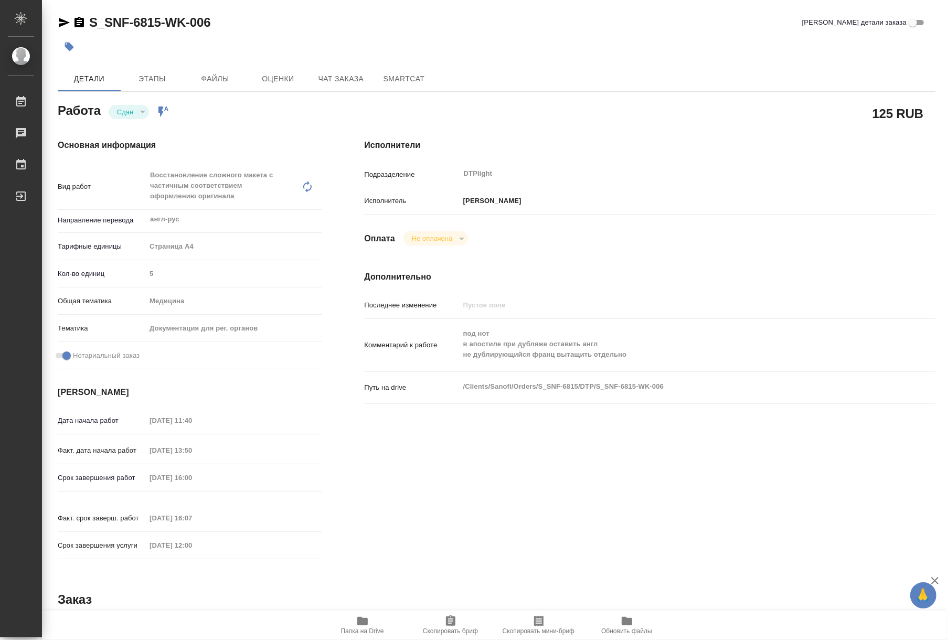
type textarea "x"
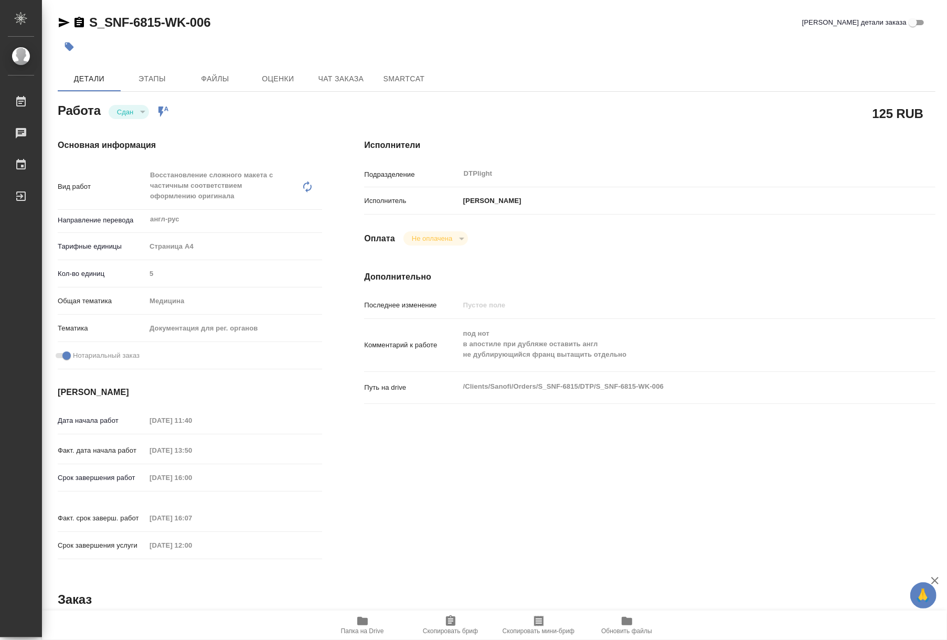
click at [372, 620] on span "Папка на Drive" at bounding box center [363, 625] width 76 height 20
click at [359, 620] on icon "button" at bounding box center [362, 621] width 10 height 8
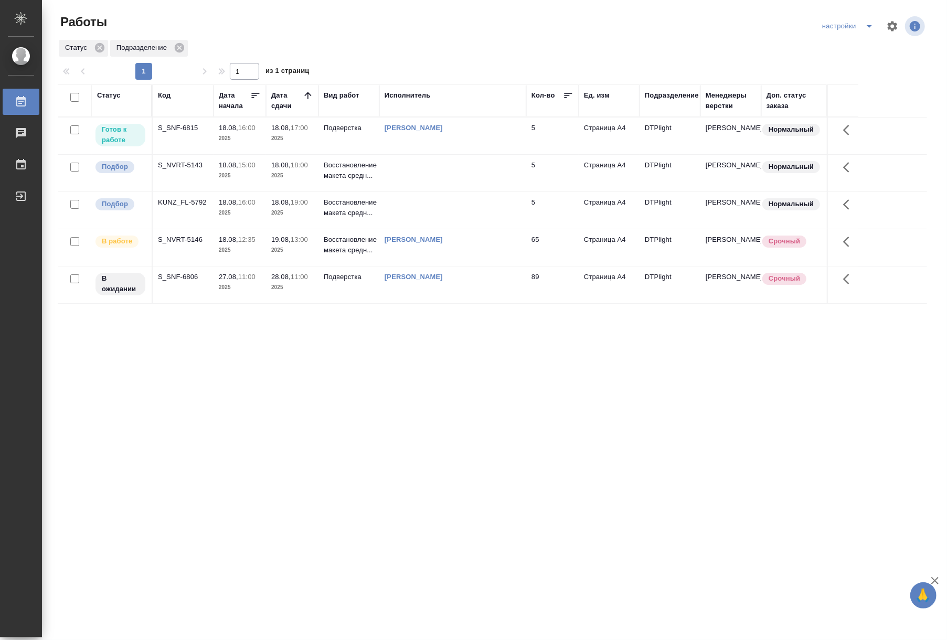
click at [244, 145] on td "18.08, 16:00 2025" at bounding box center [240, 136] width 52 height 37
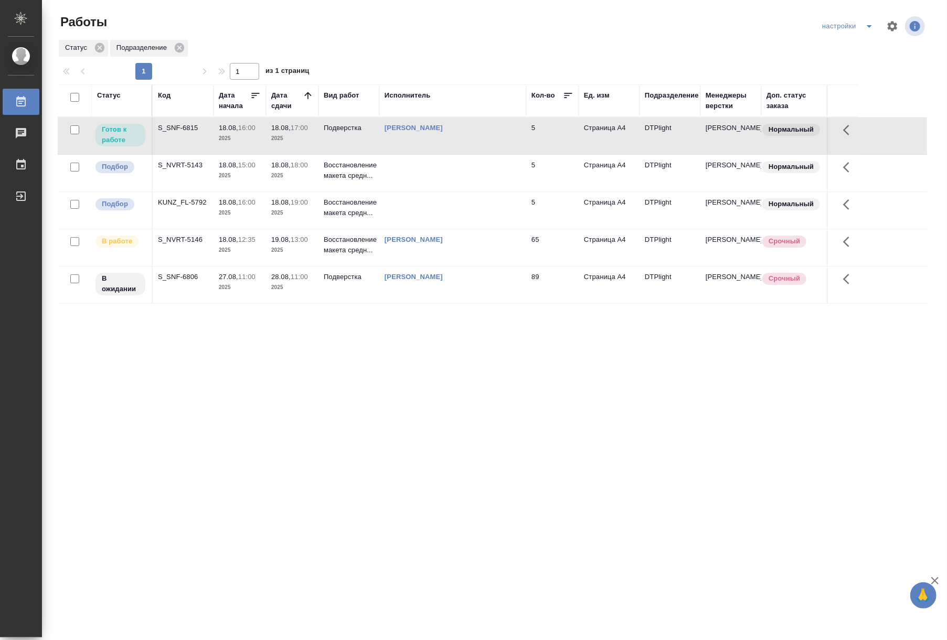
click at [244, 145] on td "18.08, 16:00 2025" at bounding box center [240, 136] width 52 height 37
click at [665, 366] on div "Статус Код Дата начала Дата сдачи Вид работ Исполнитель Кол-во Ед. изм Подразде…" at bounding box center [492, 273] width 869 height 378
click at [550, 154] on td "65" at bounding box center [552, 136] width 52 height 37
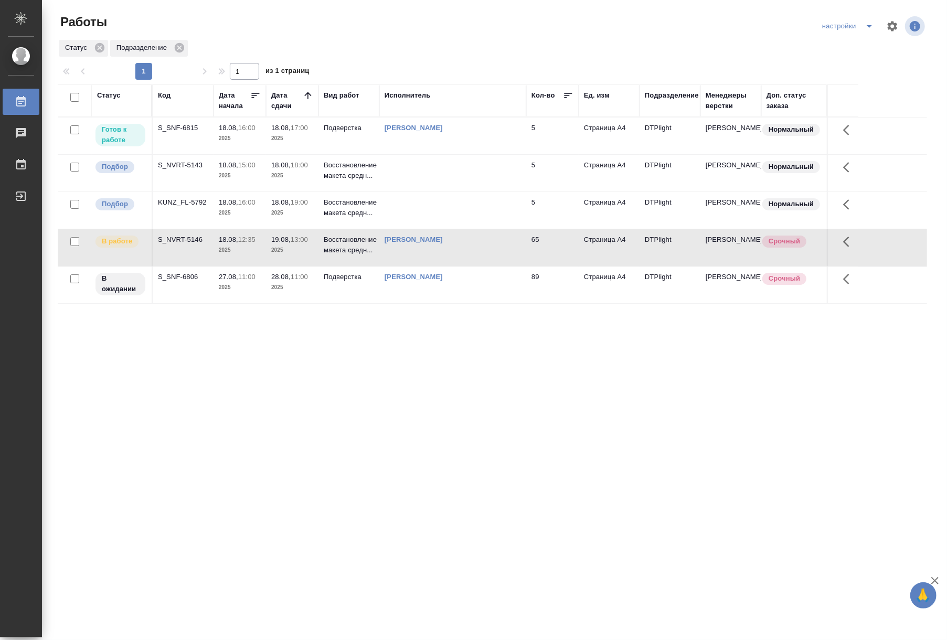
click at [550, 154] on td "65" at bounding box center [552, 136] width 52 height 37
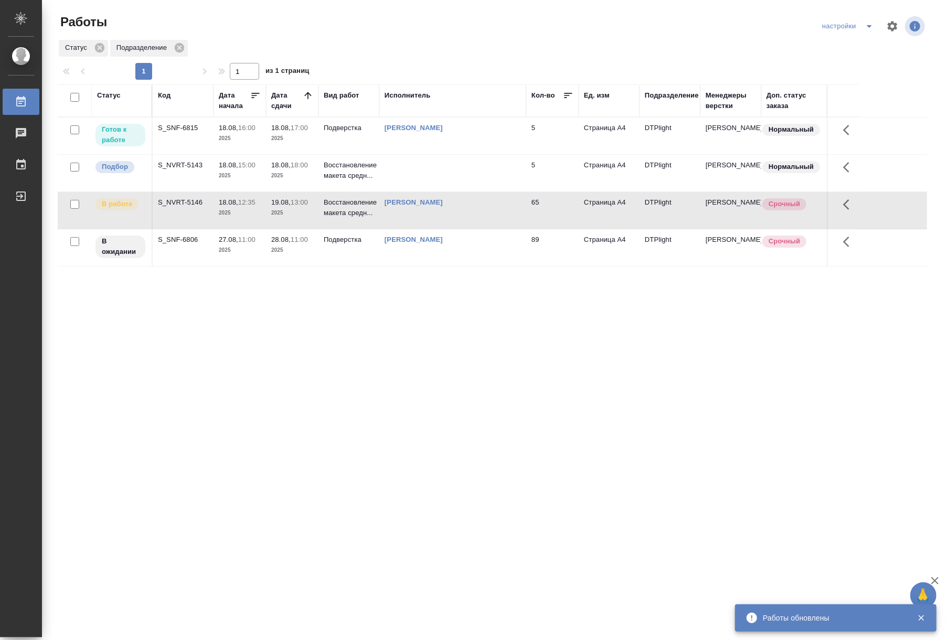
click at [403, 353] on div "Статус Код Дата начала Дата сдачи Вид работ Исполнитель Кол-во Ед. изм Подразде…" at bounding box center [492, 273] width 869 height 378
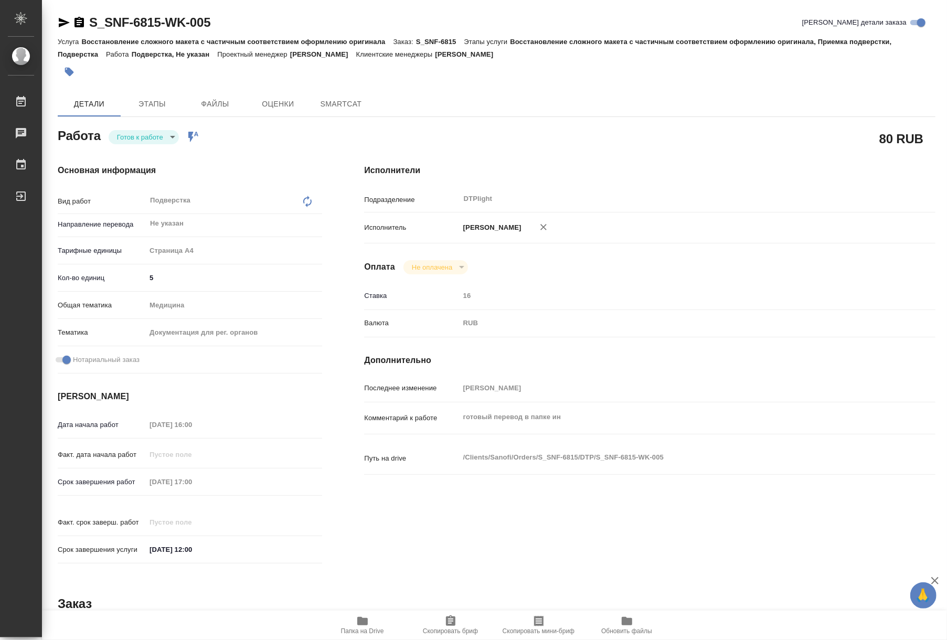
type textarea "x"
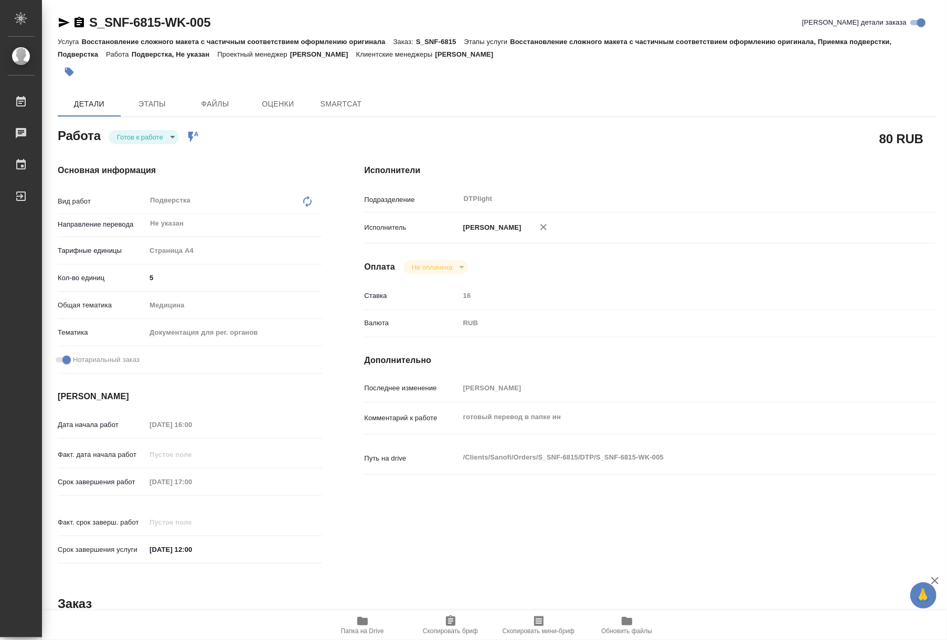
type textarea "x"
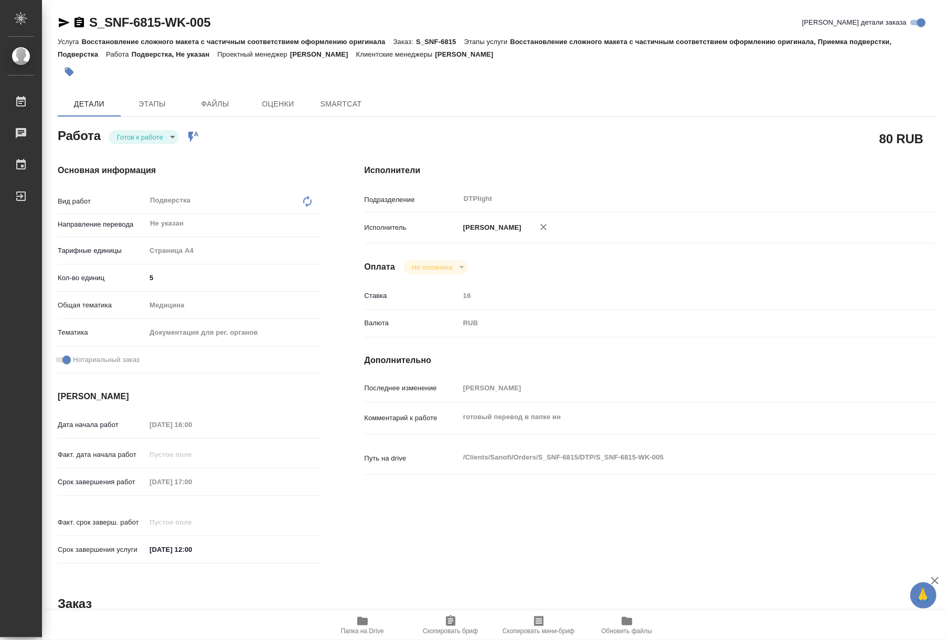
type textarea "x"
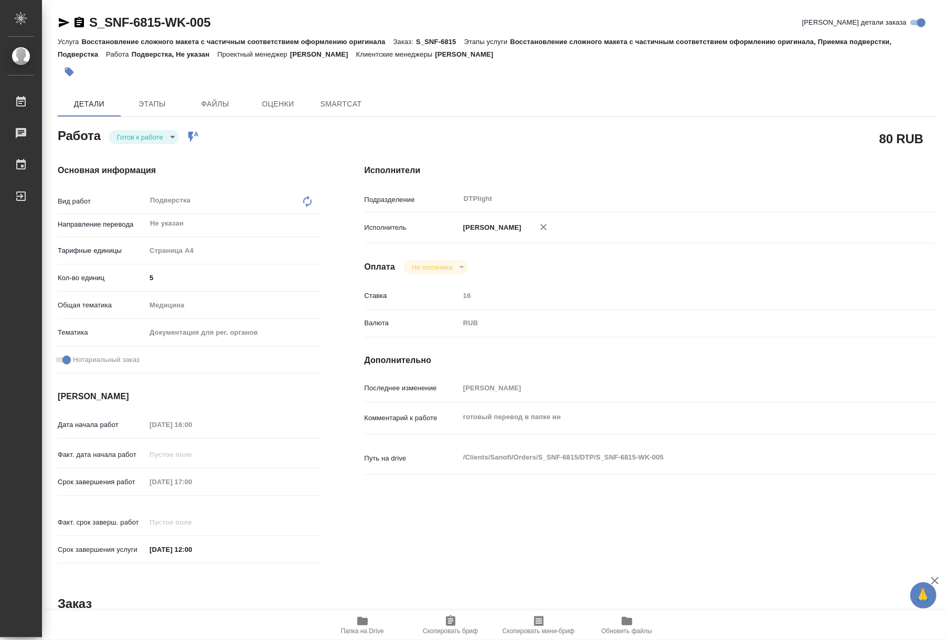
type textarea "x"
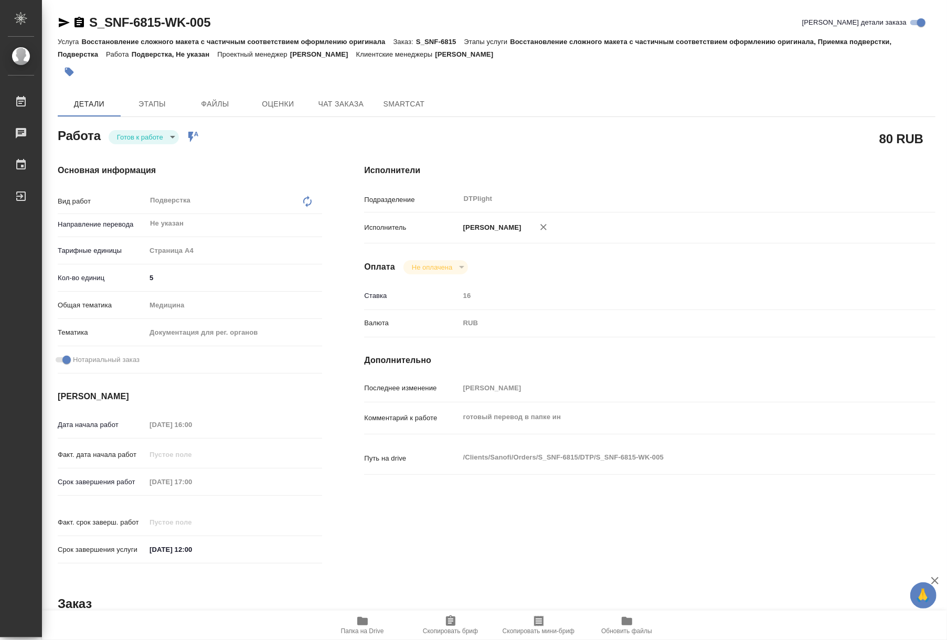
click at [137, 132] on body "🙏 .cls-1 fill:#fff; AWATERA Riianova [PERSON_NAME] Чаты График Выйти S_SNF-6815…" at bounding box center [473, 320] width 947 height 640
type textarea "x"
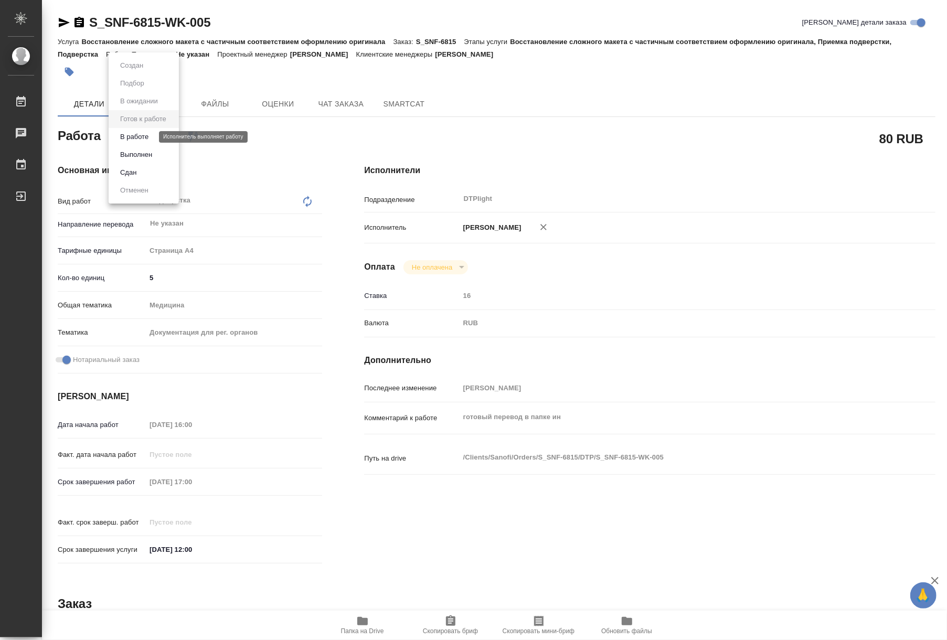
type textarea "x"
click at [137, 139] on button "В работе" at bounding box center [134, 137] width 35 height 12
type textarea "x"
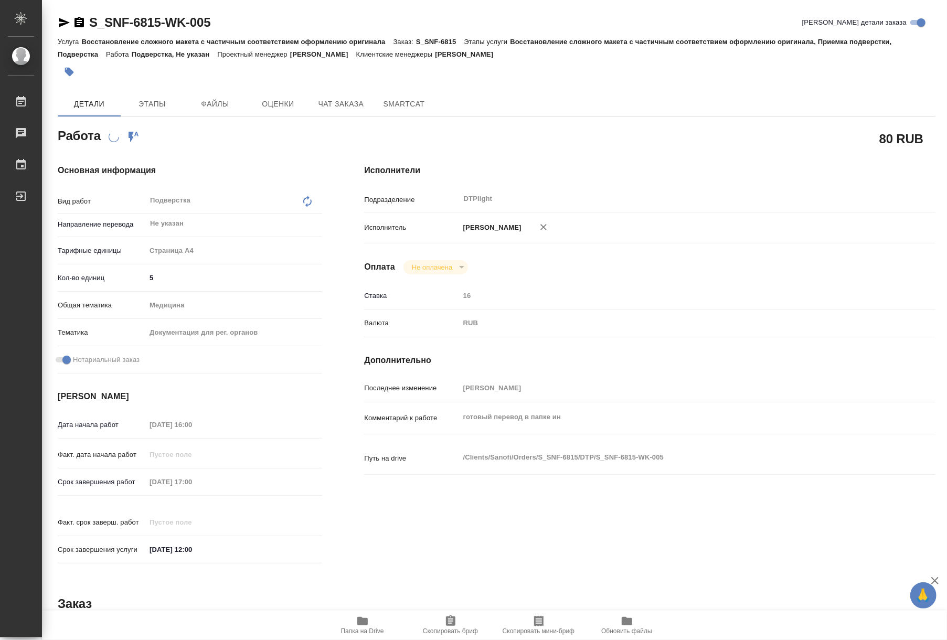
type textarea "x"
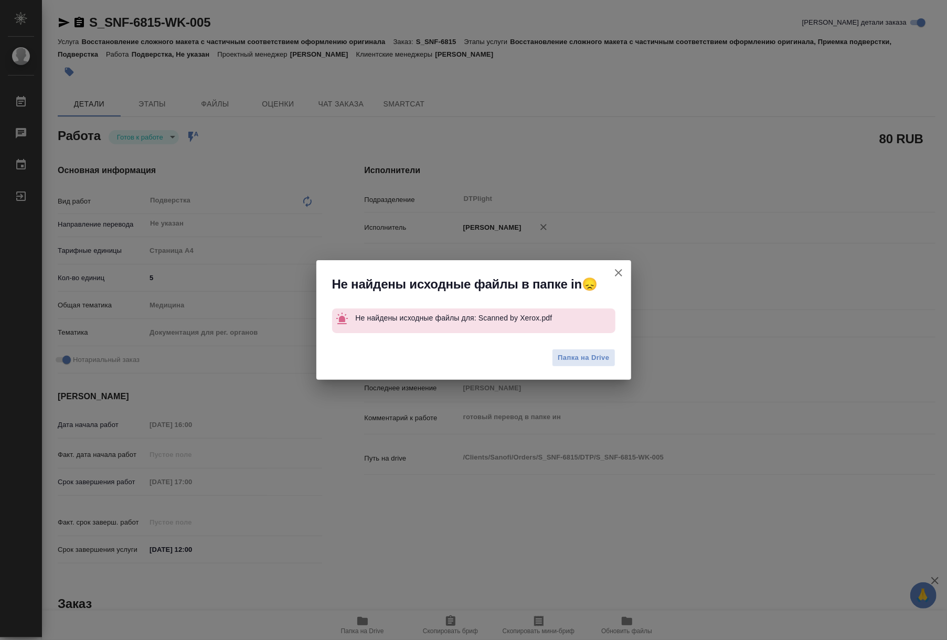
type textarea "x"
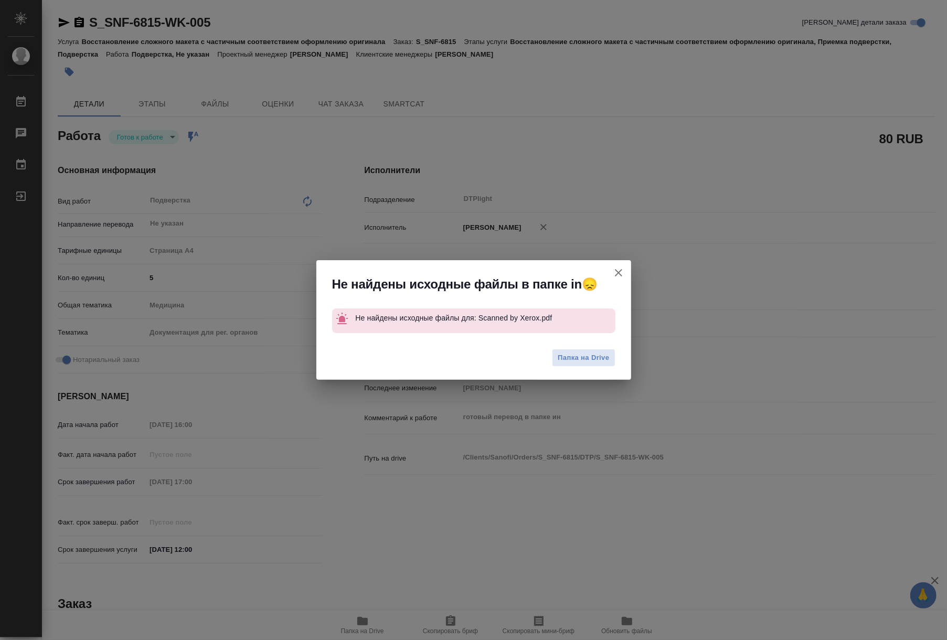
type textarea "x"
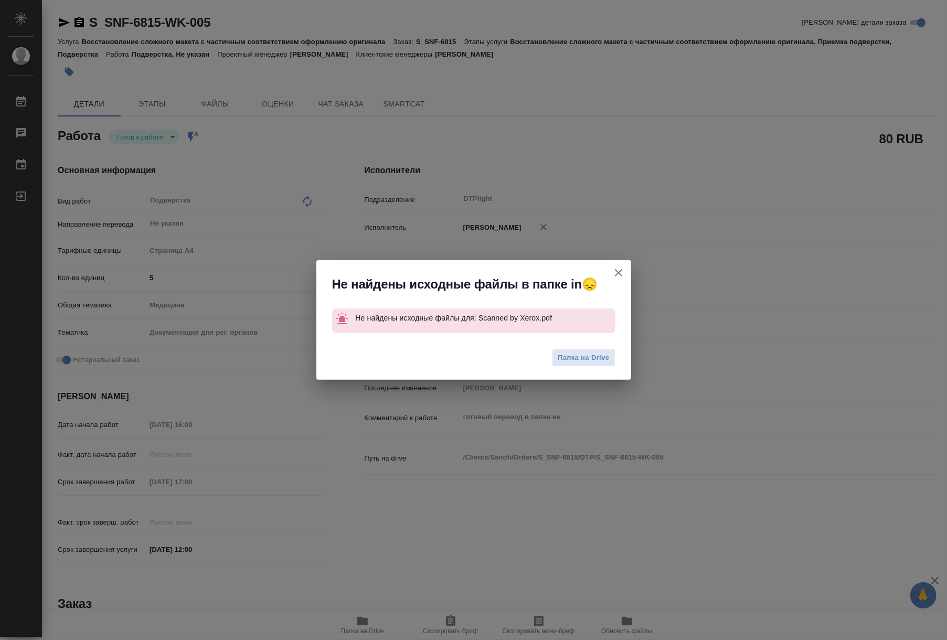
type textarea "x"
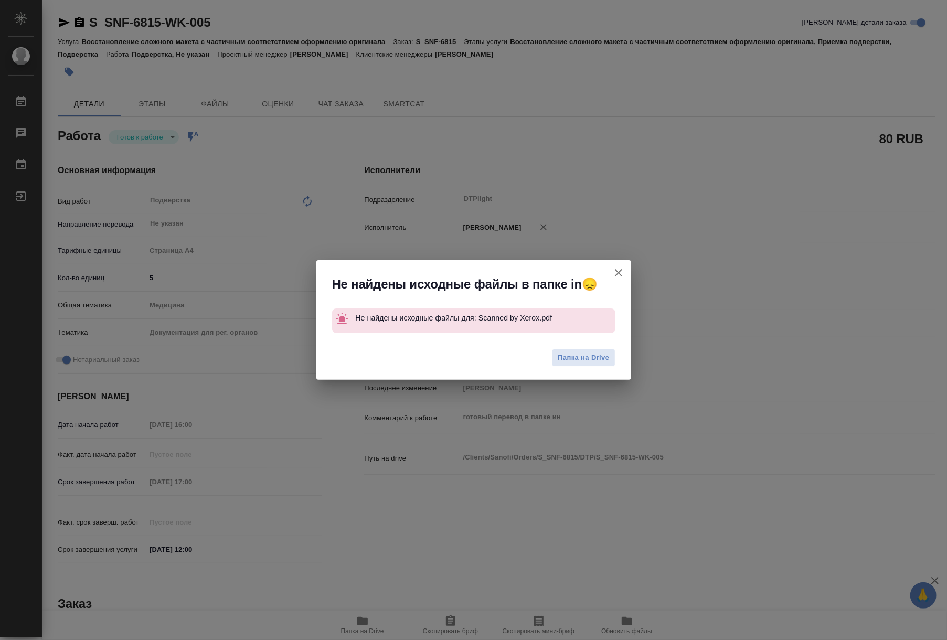
click at [617, 275] on icon "button" at bounding box center [618, 273] width 13 height 13
type textarea "x"
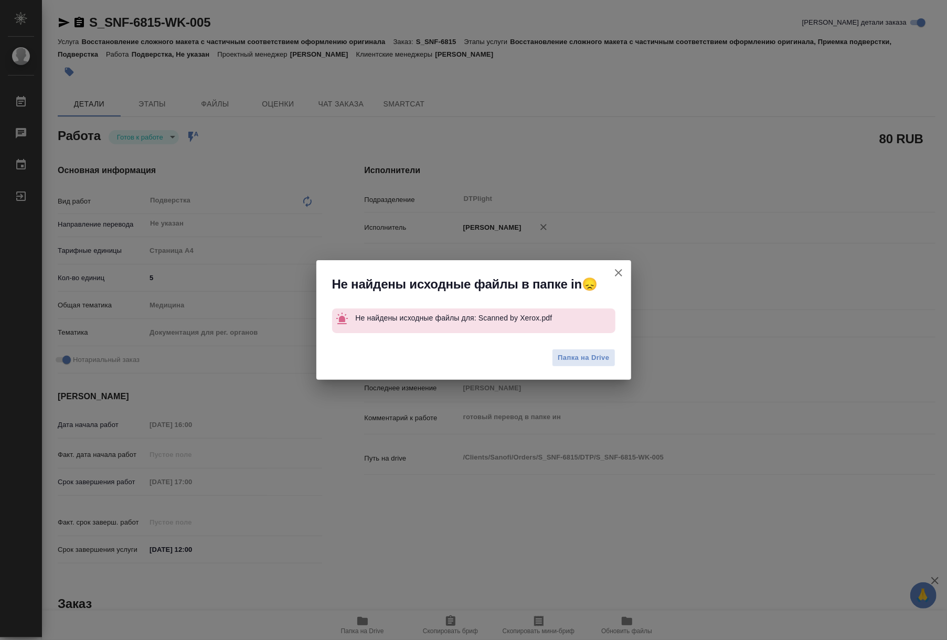
type textarea "x"
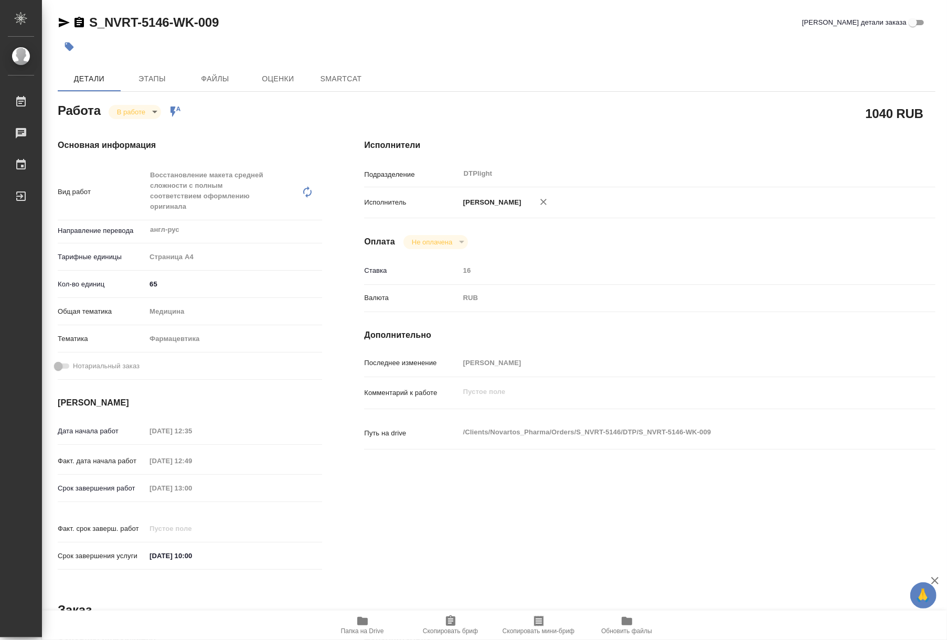
type textarea "x"
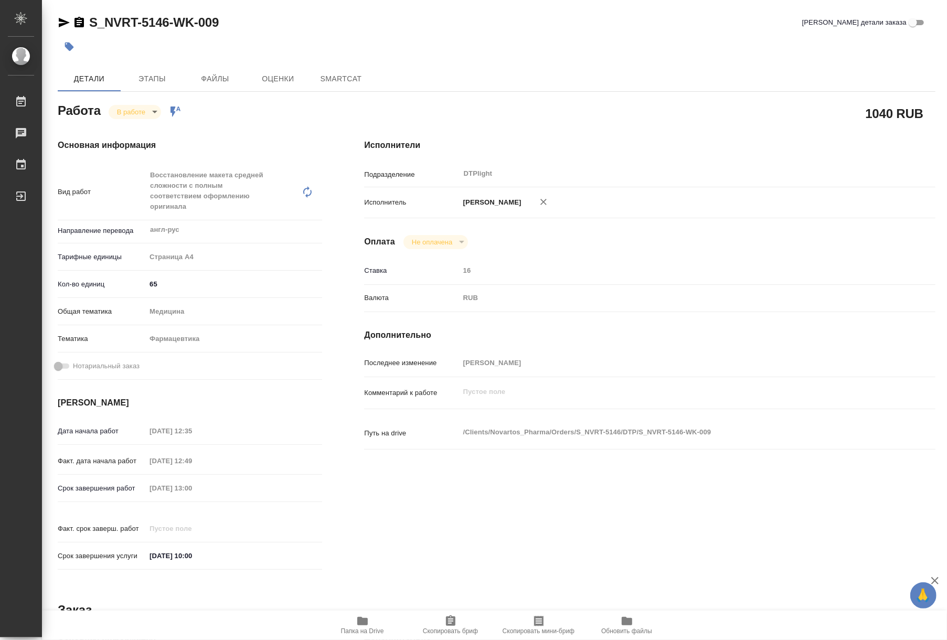
type textarea "x"
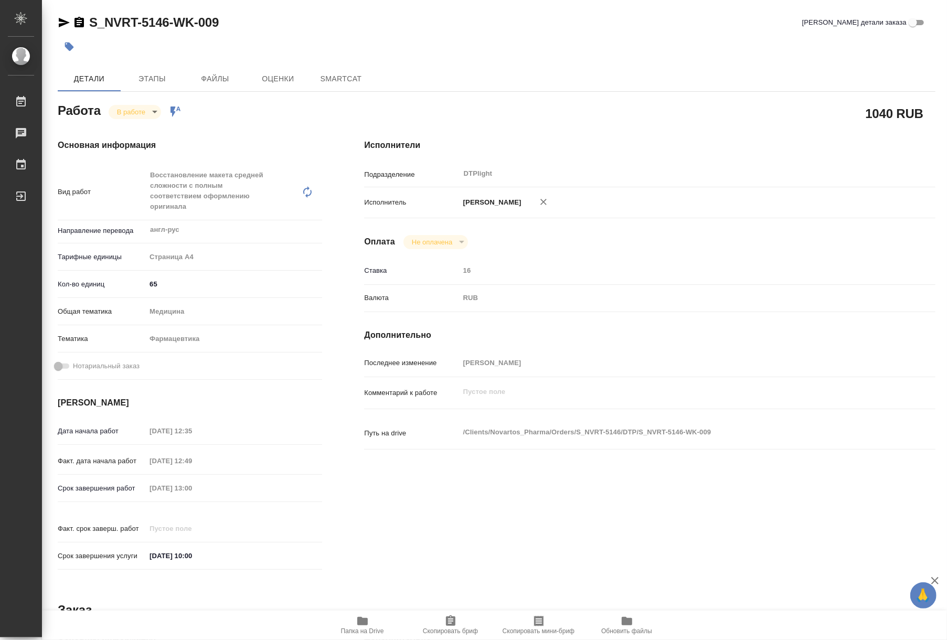
type textarea "x"
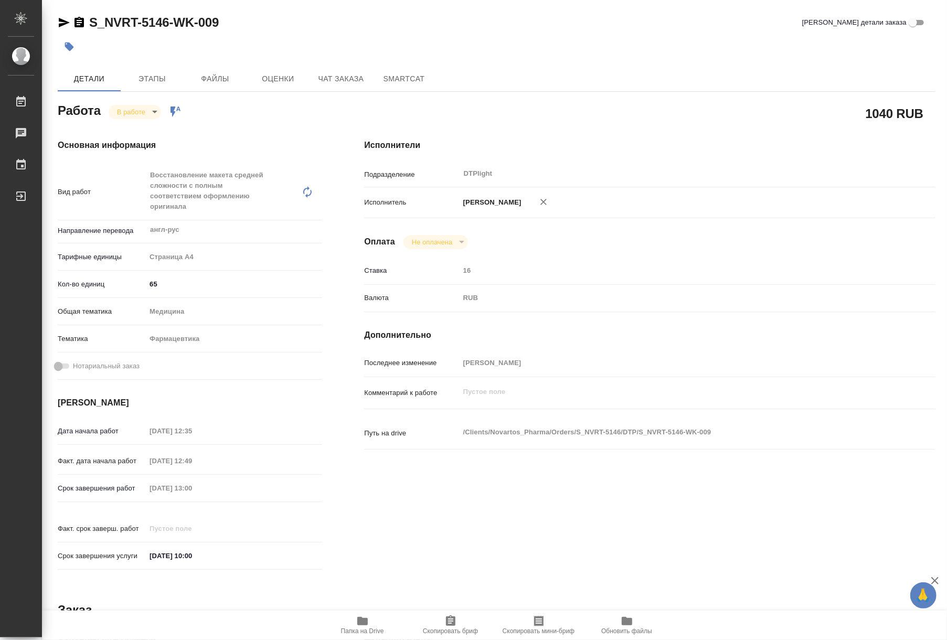
type textarea "x"
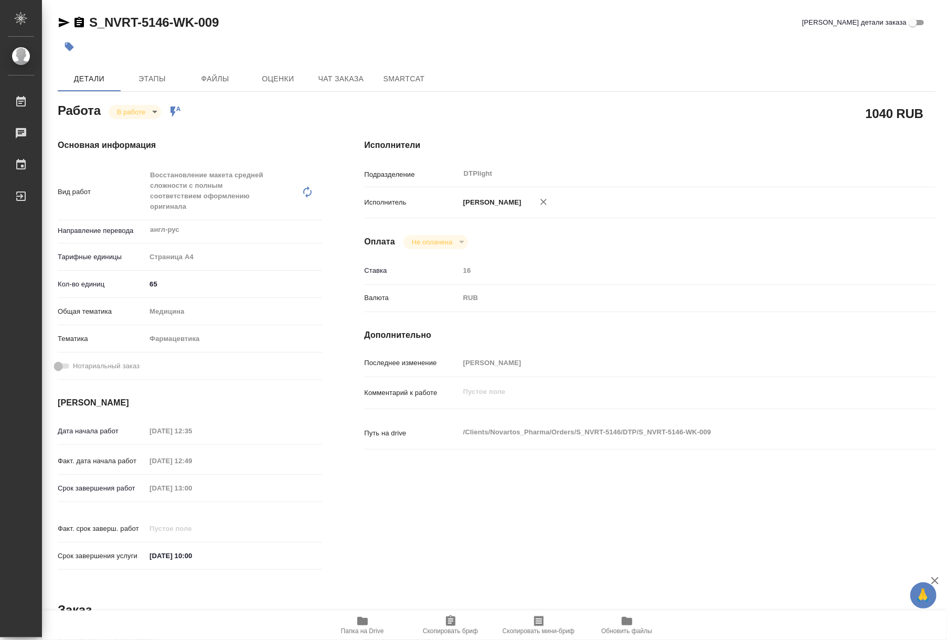
type textarea "x"
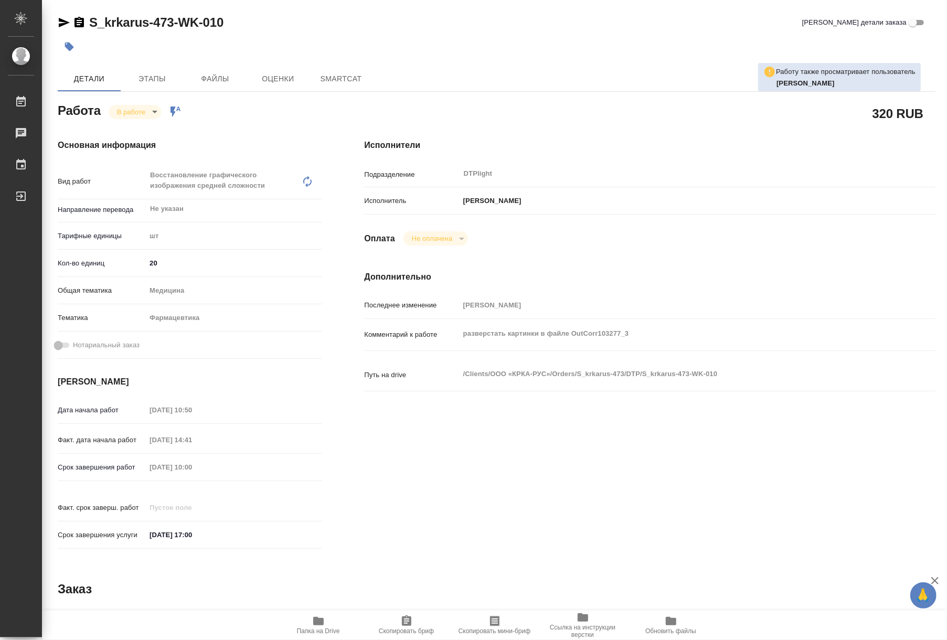
type textarea "x"
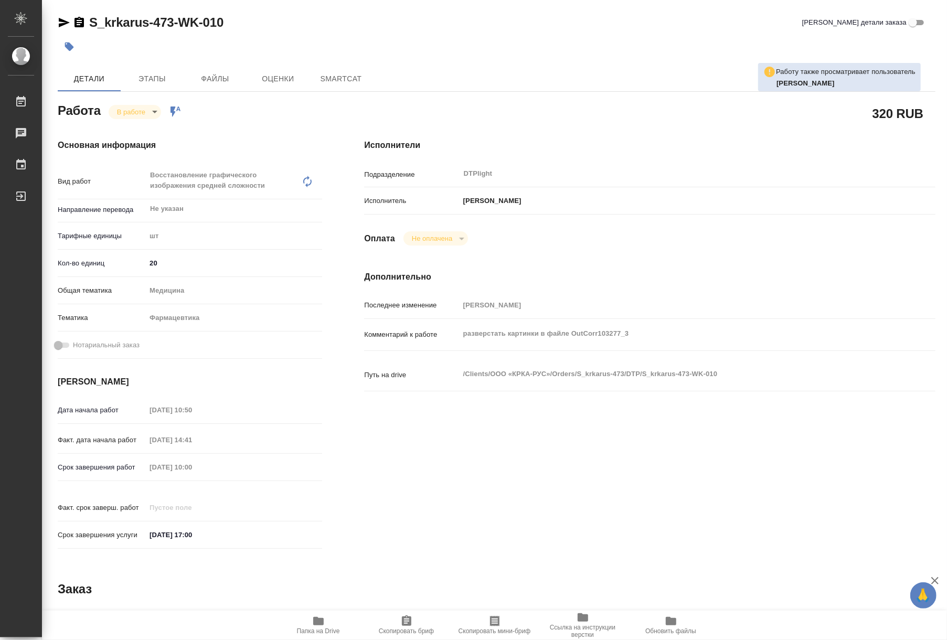
type textarea "x"
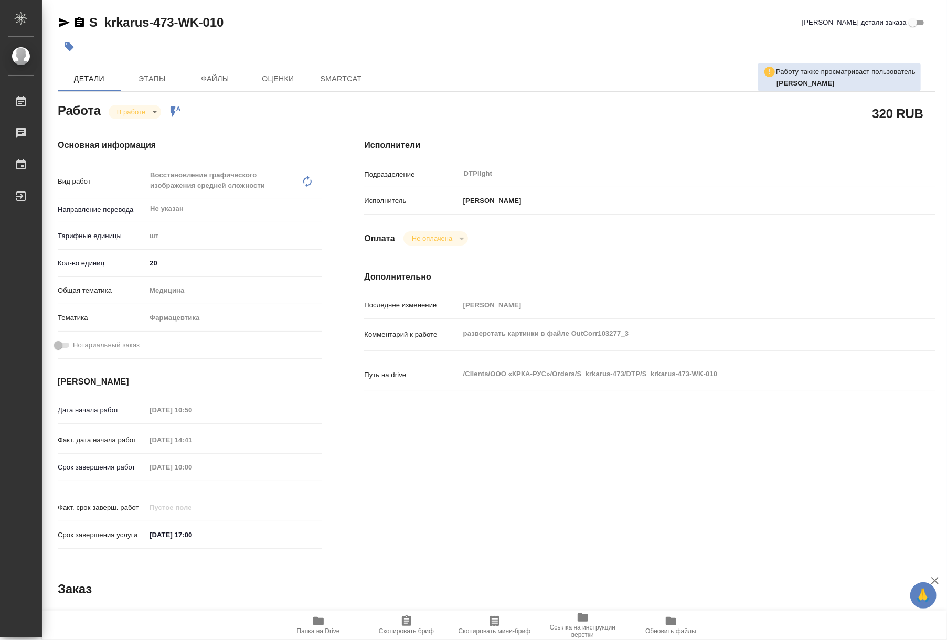
type textarea "x"
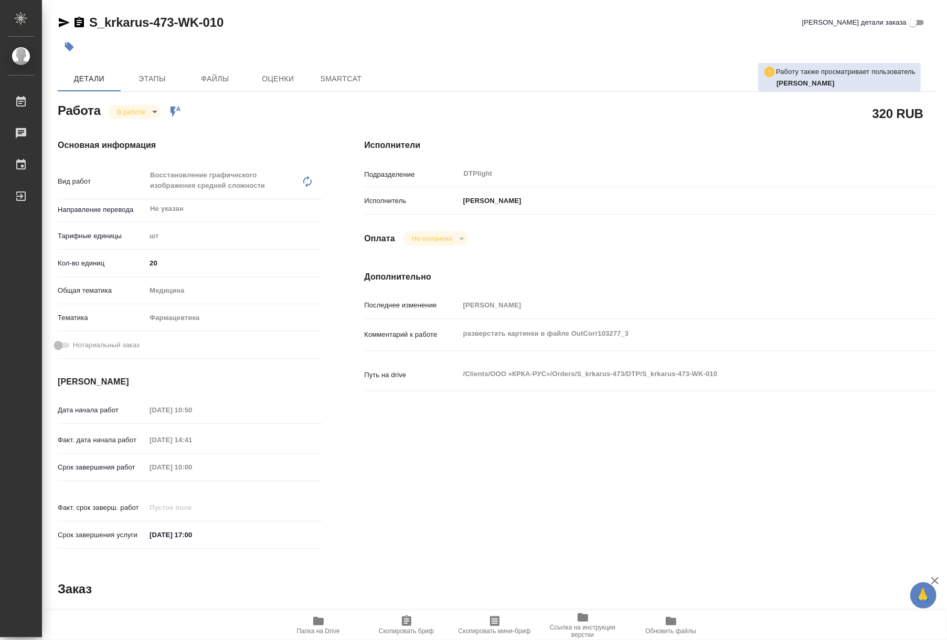
type textarea "x"
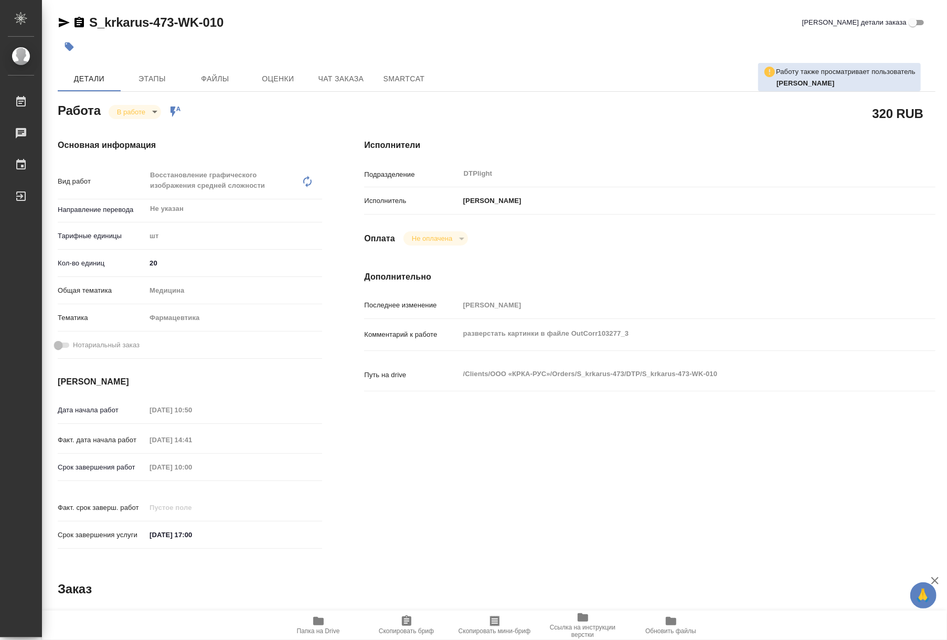
type textarea "x"
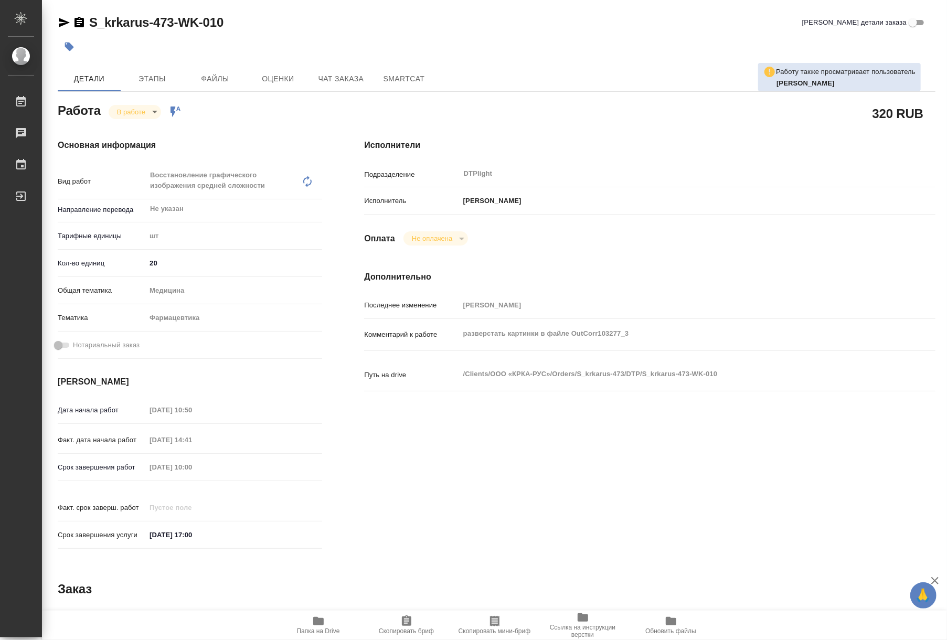
type textarea "x"
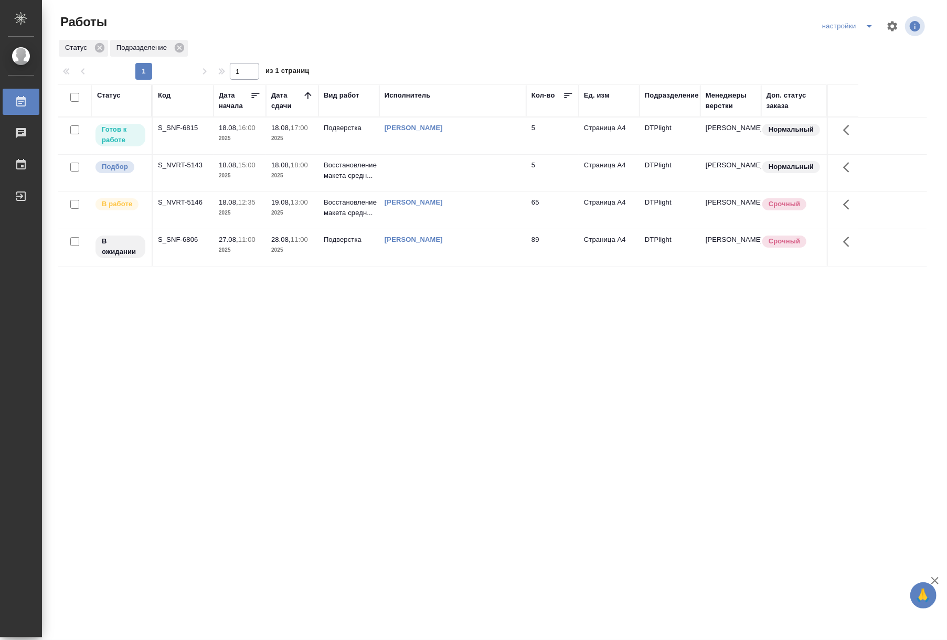
click at [502, 428] on div "Статус Код Дата начала Дата сдачи Вид работ Исполнитель Кол-во Ед. изм Подразде…" at bounding box center [492, 273] width 869 height 378
